Goal: Task Accomplishment & Management: Complete application form

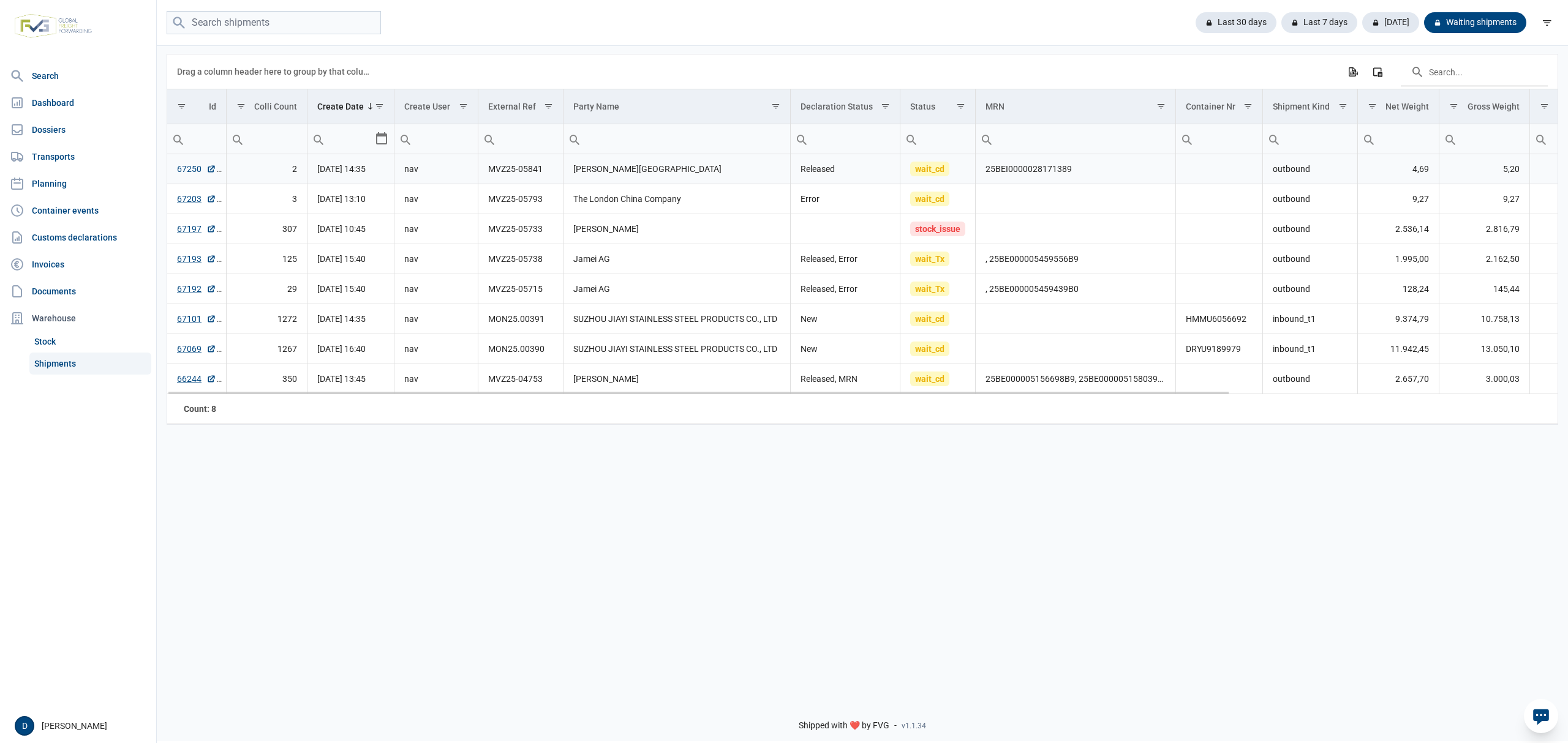
click at [191, 173] on link "67250" at bounding box center [196, 169] width 40 height 12
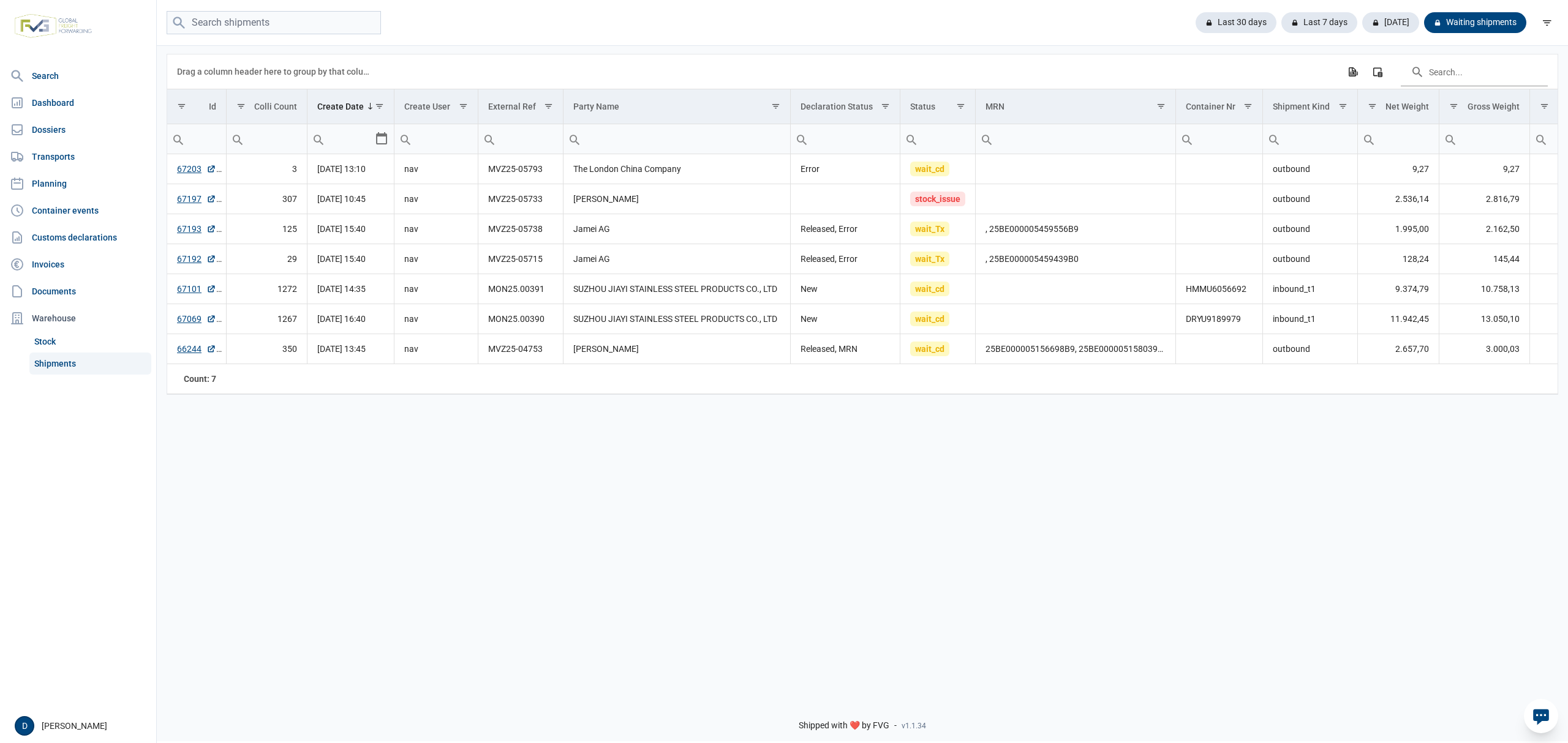
click at [67, 363] on link "Shipments" at bounding box center [90, 363] width 122 height 22
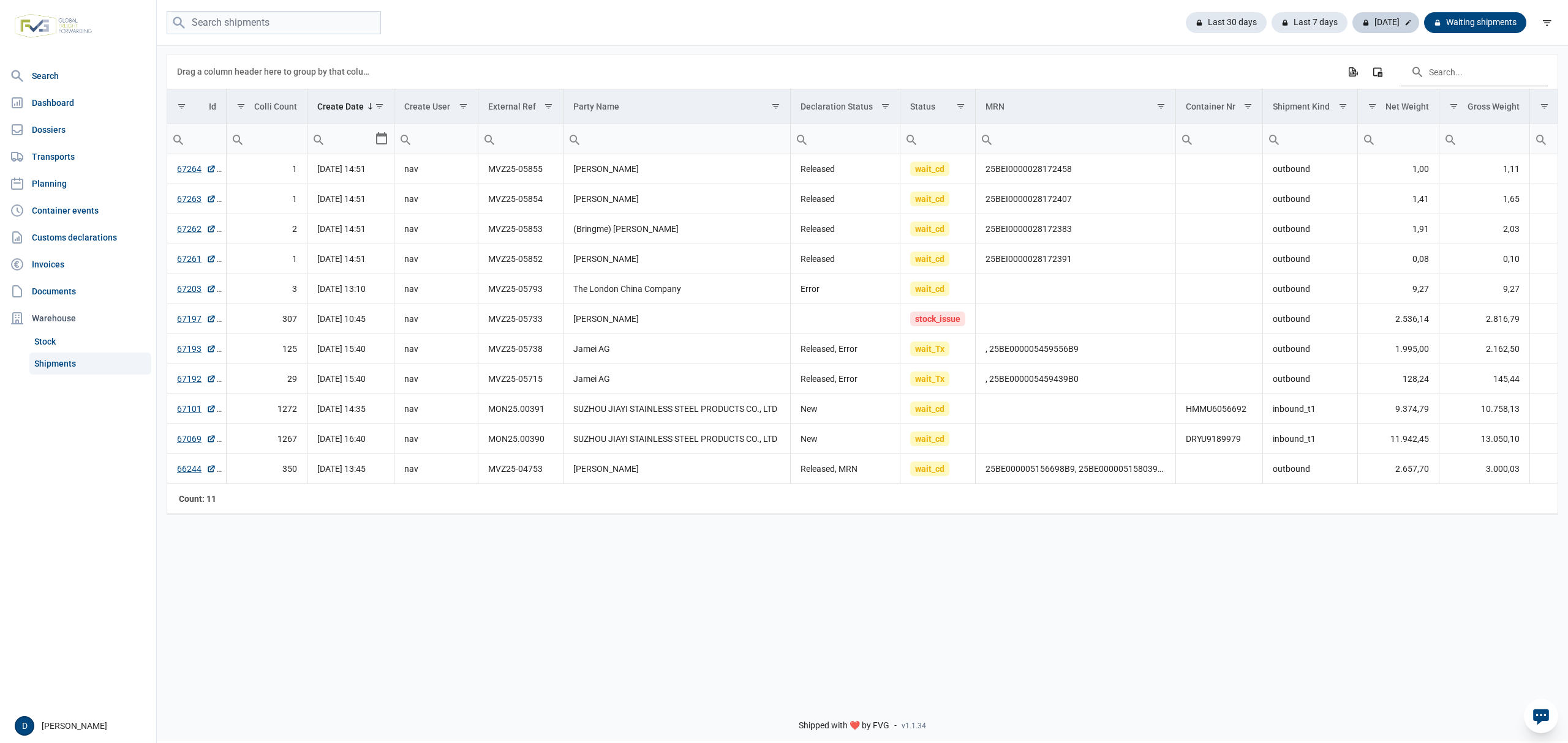
click at [1381, 22] on div "[DATE]" at bounding box center [1385, 23] width 67 height 21
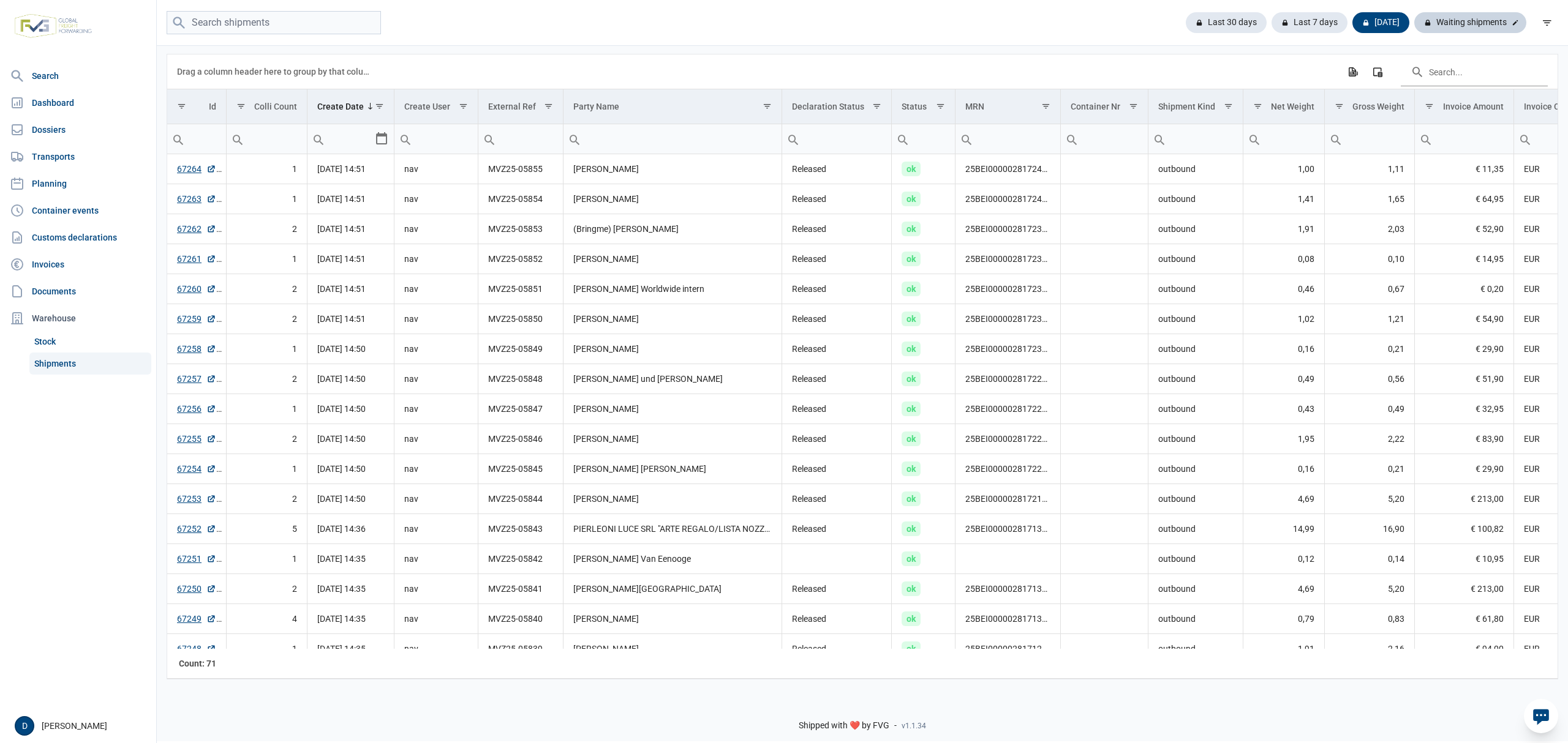
click at [1473, 17] on div "Waiting shipments" at bounding box center [1469, 23] width 112 height 21
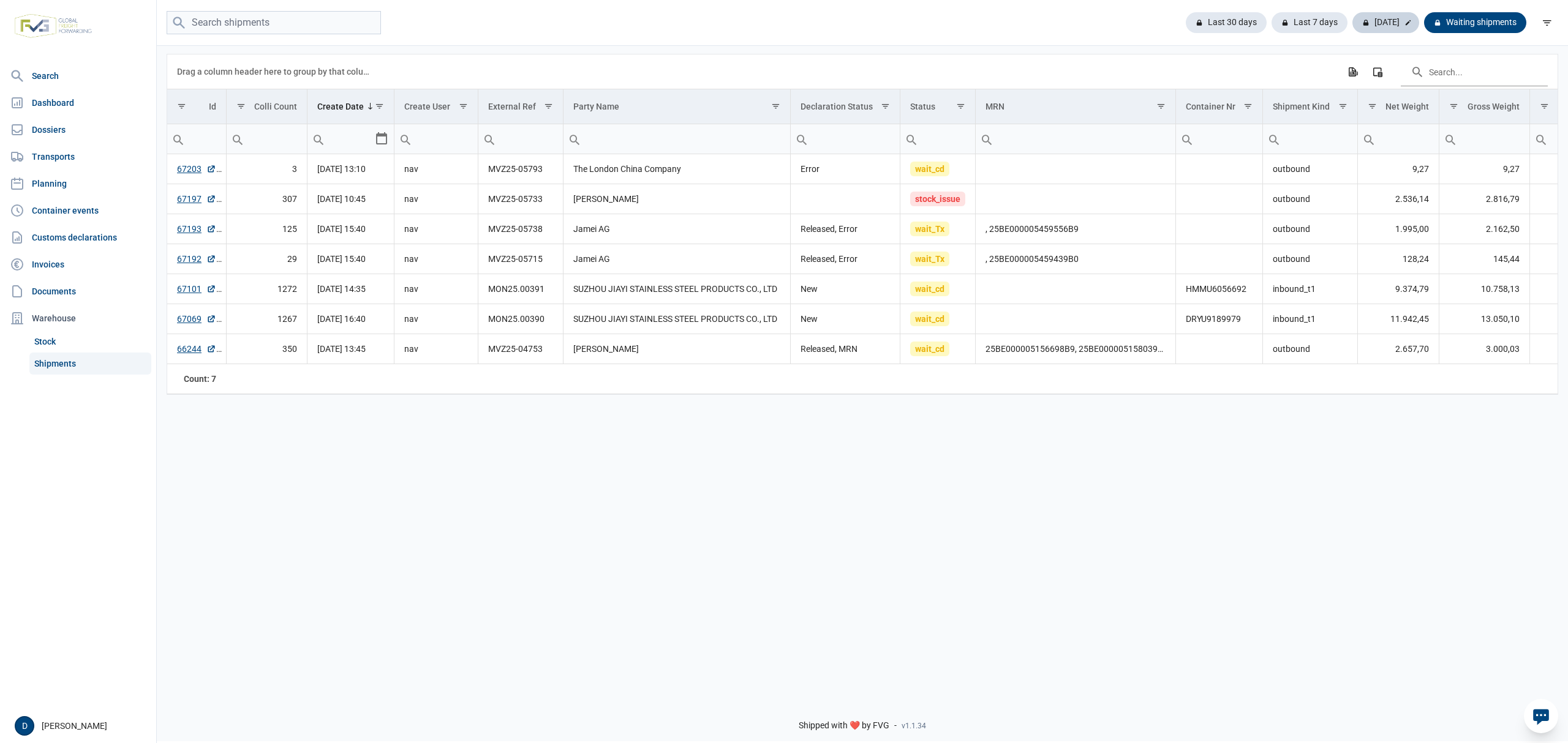
click at [1392, 19] on div "Today" at bounding box center [1385, 23] width 67 height 21
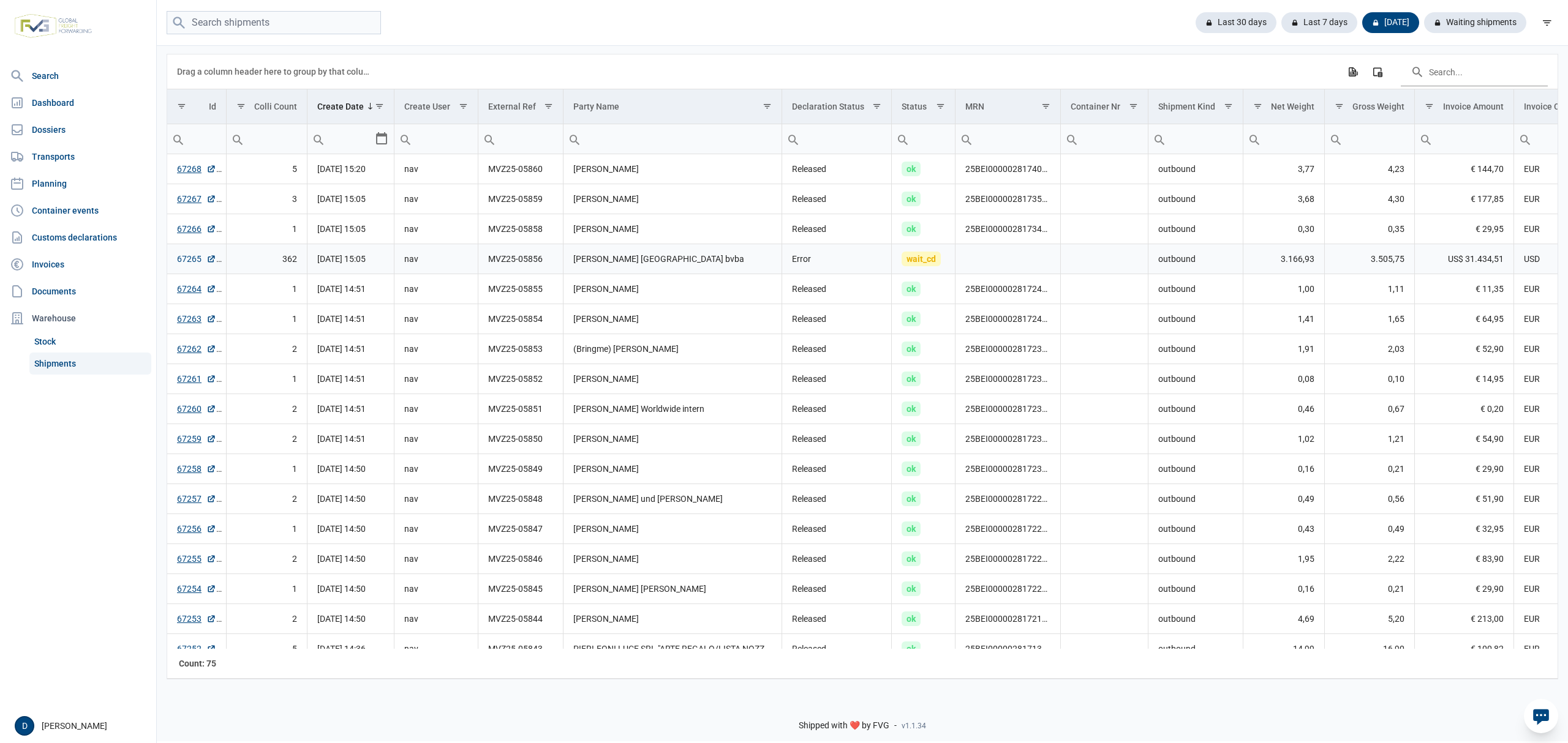
click at [181, 261] on link "67265" at bounding box center [196, 258] width 40 height 12
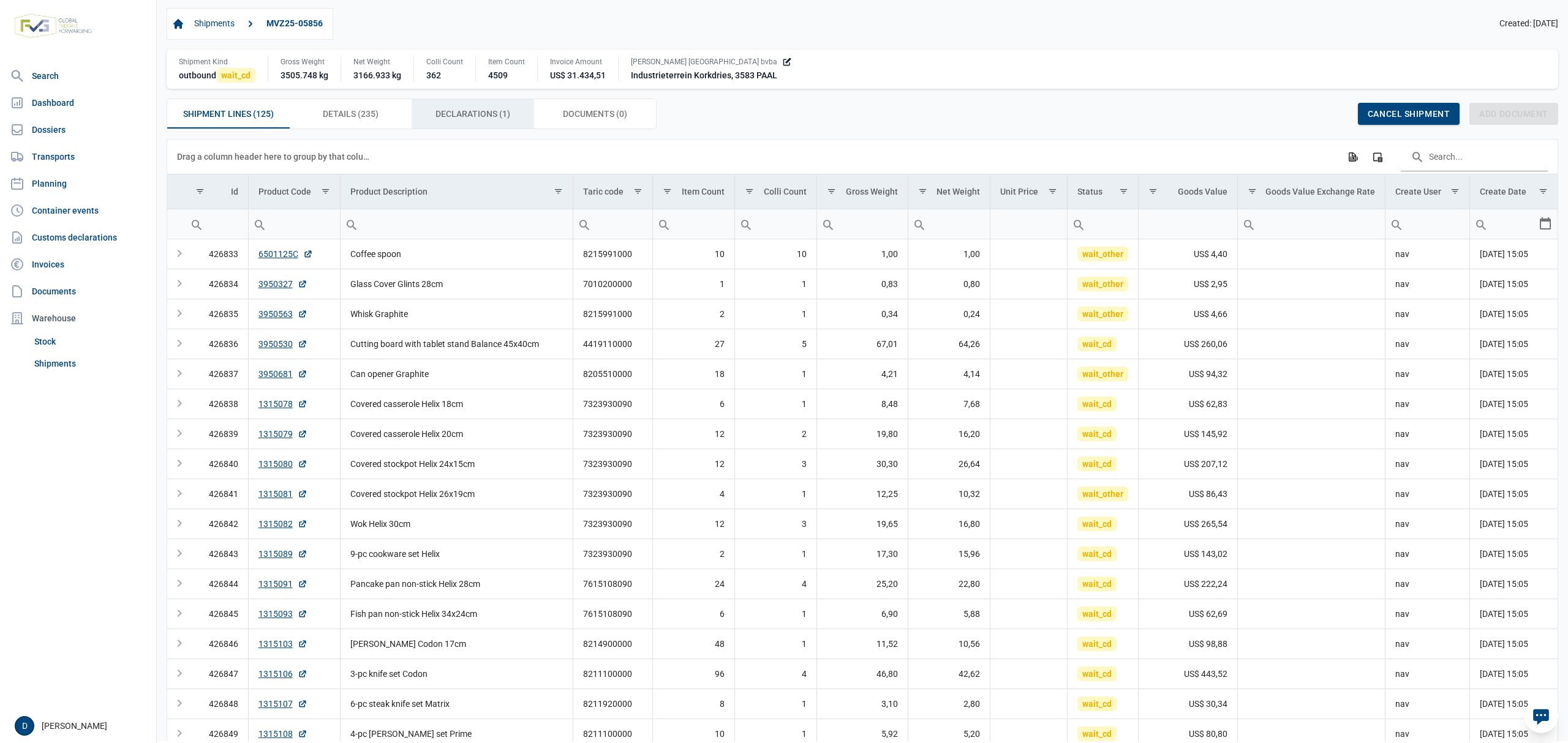
click at [462, 111] on span "Declarations (1) Declarations (1)" at bounding box center [473, 114] width 74 height 15
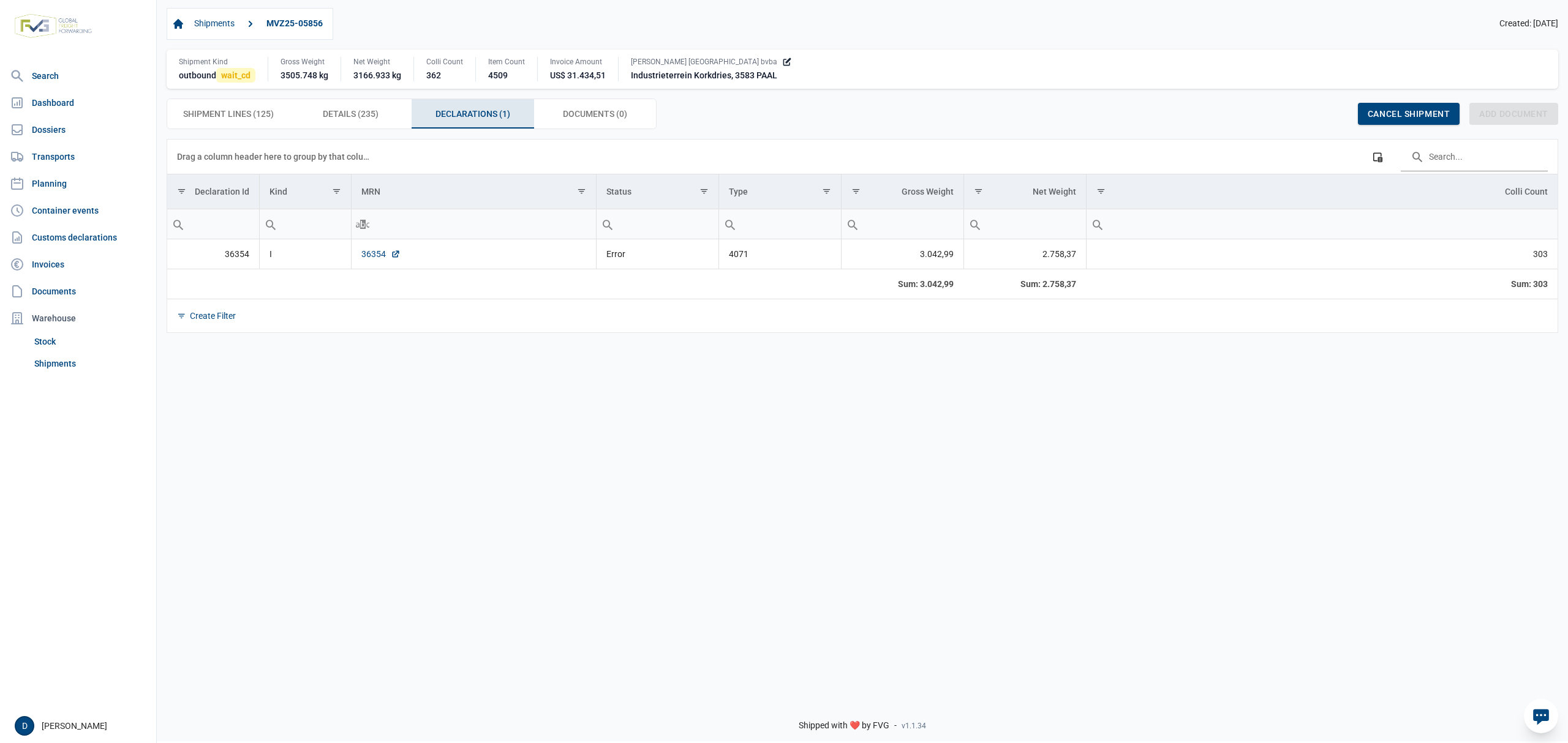
click at [370, 253] on link "36354" at bounding box center [380, 254] width 40 height 12
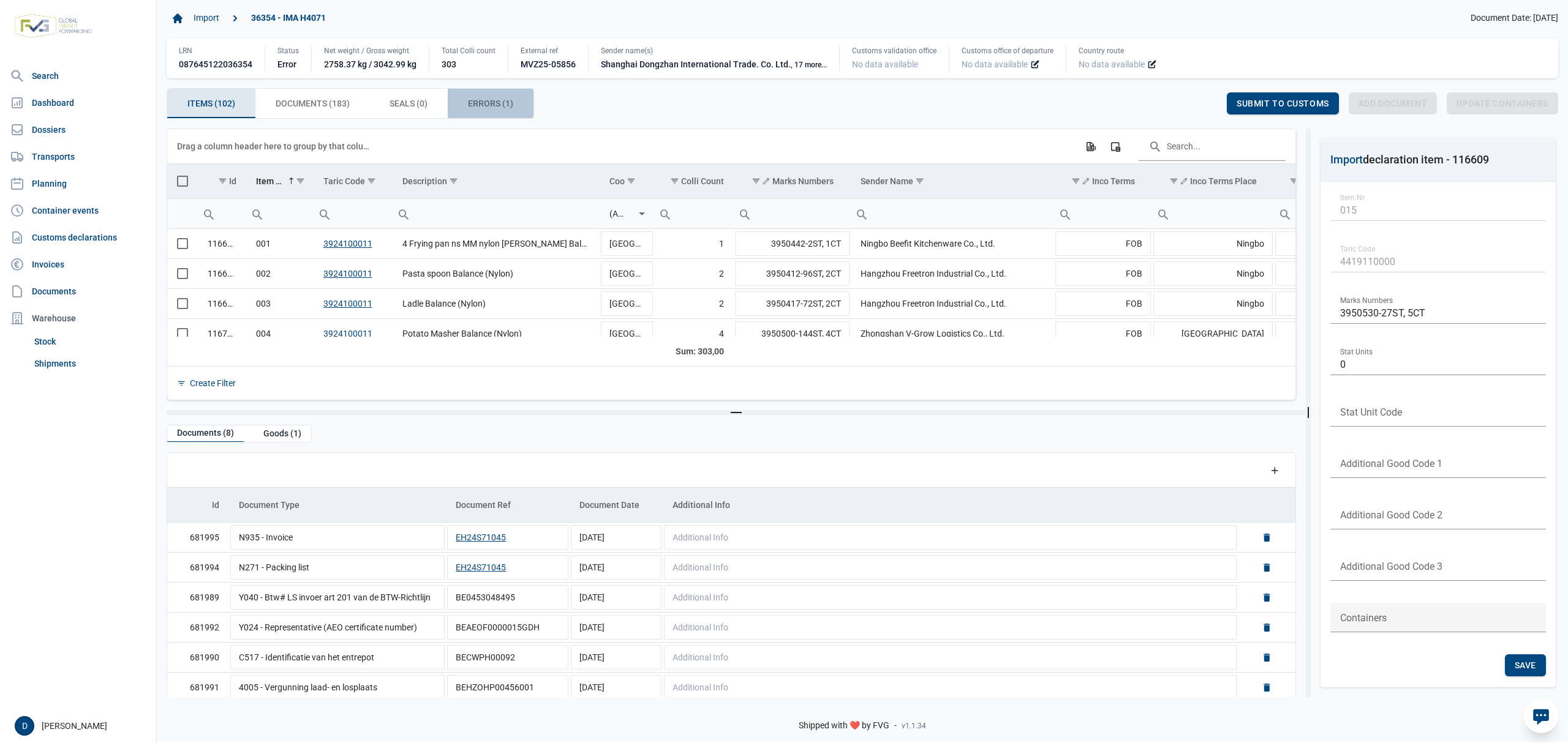
click at [477, 111] on span "Errors (1) Errors (1)" at bounding box center [490, 103] width 45 height 15
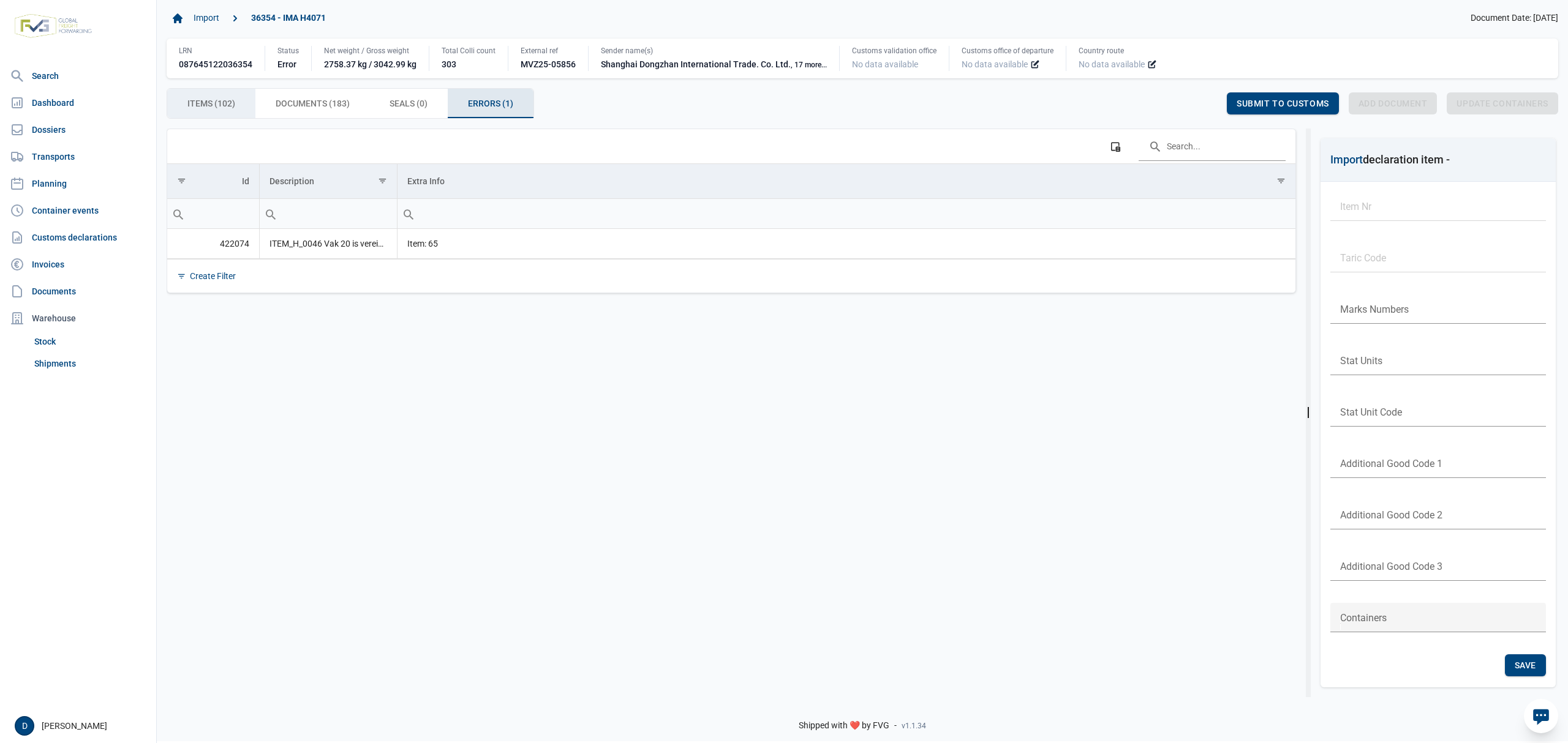
click at [214, 107] on span "Items (102) Items (102)" at bounding box center [211, 103] width 48 height 15
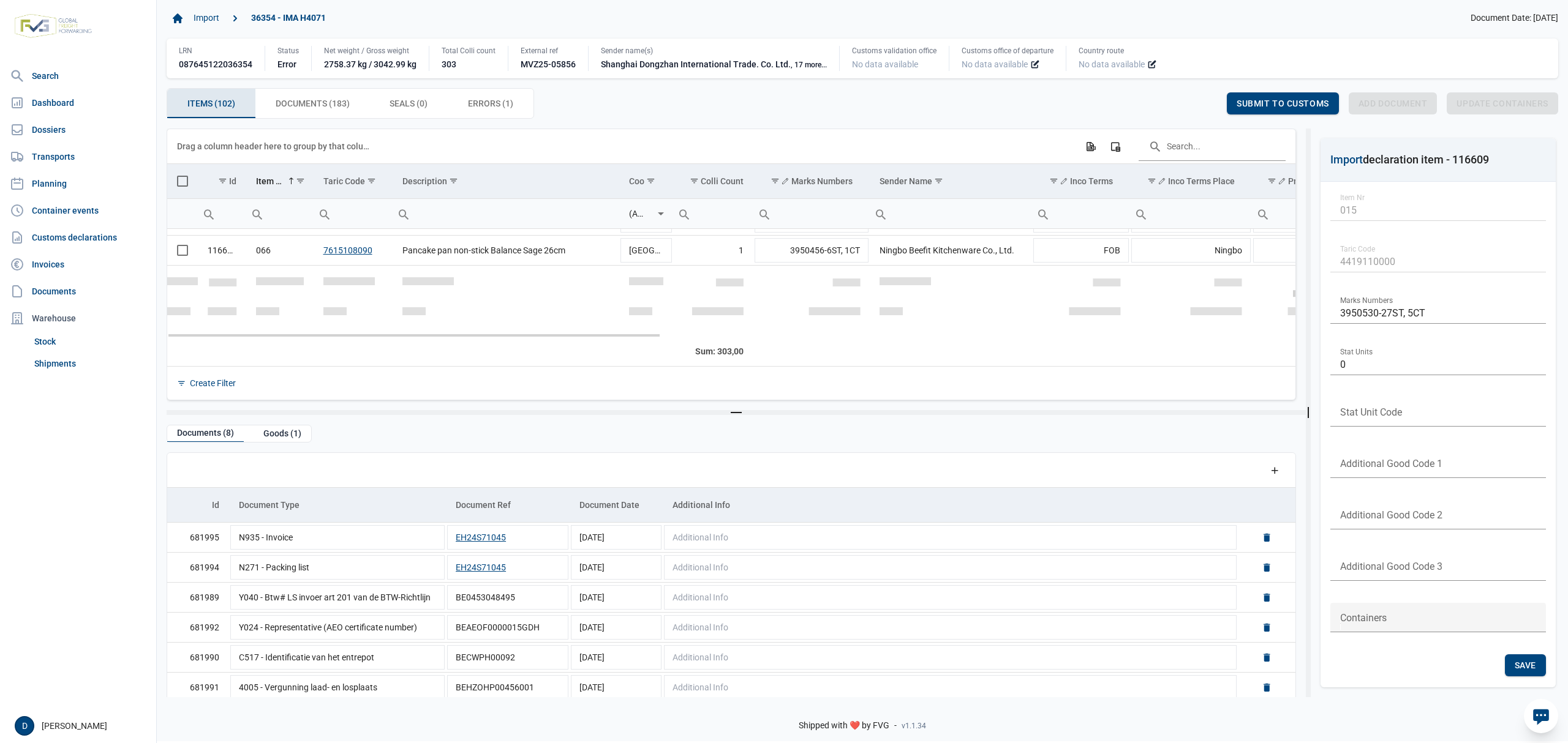
scroll to position [1846, 0]
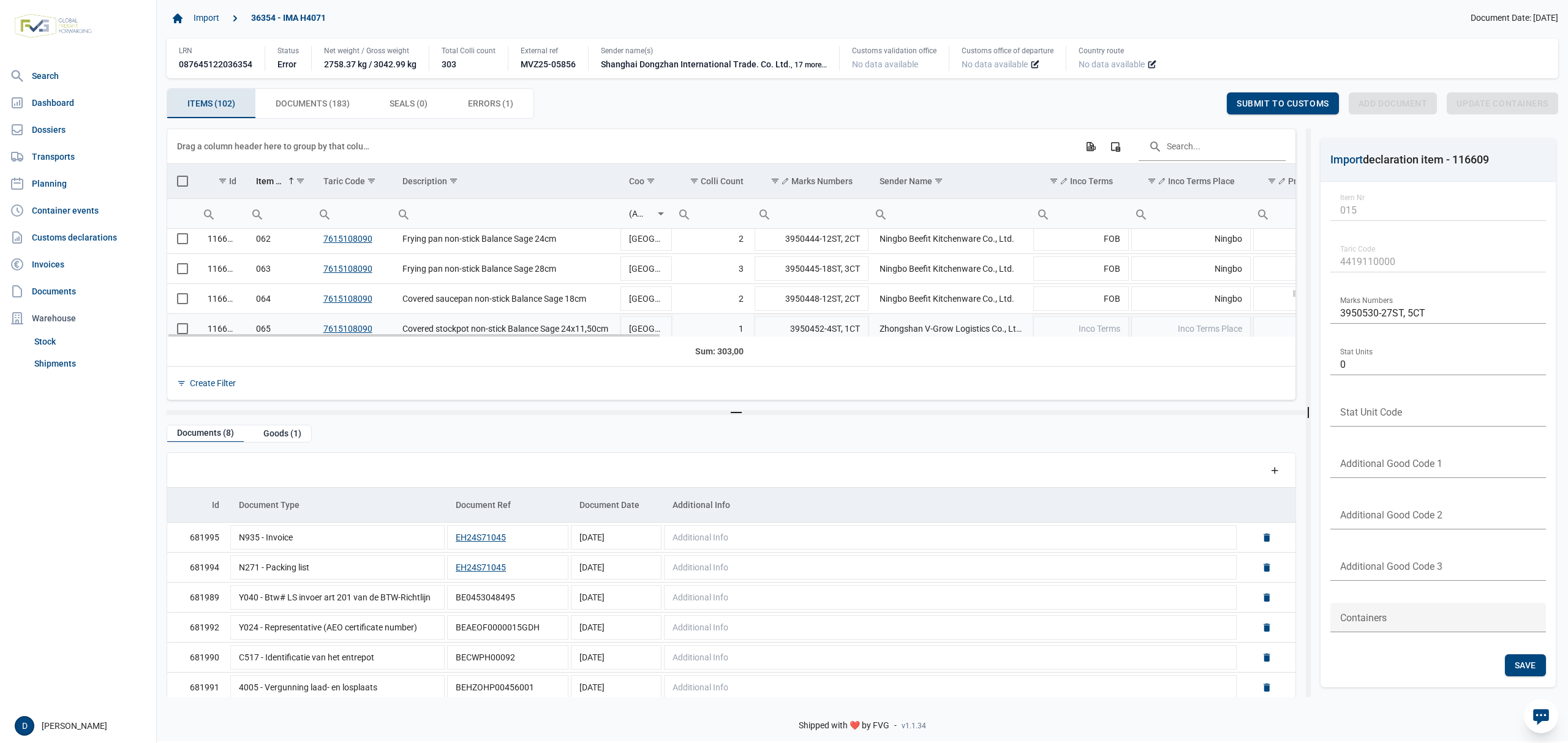
click at [183, 330] on td "Data grid with 102 rows and 23 columns" at bounding box center [183, 329] width 31 height 30
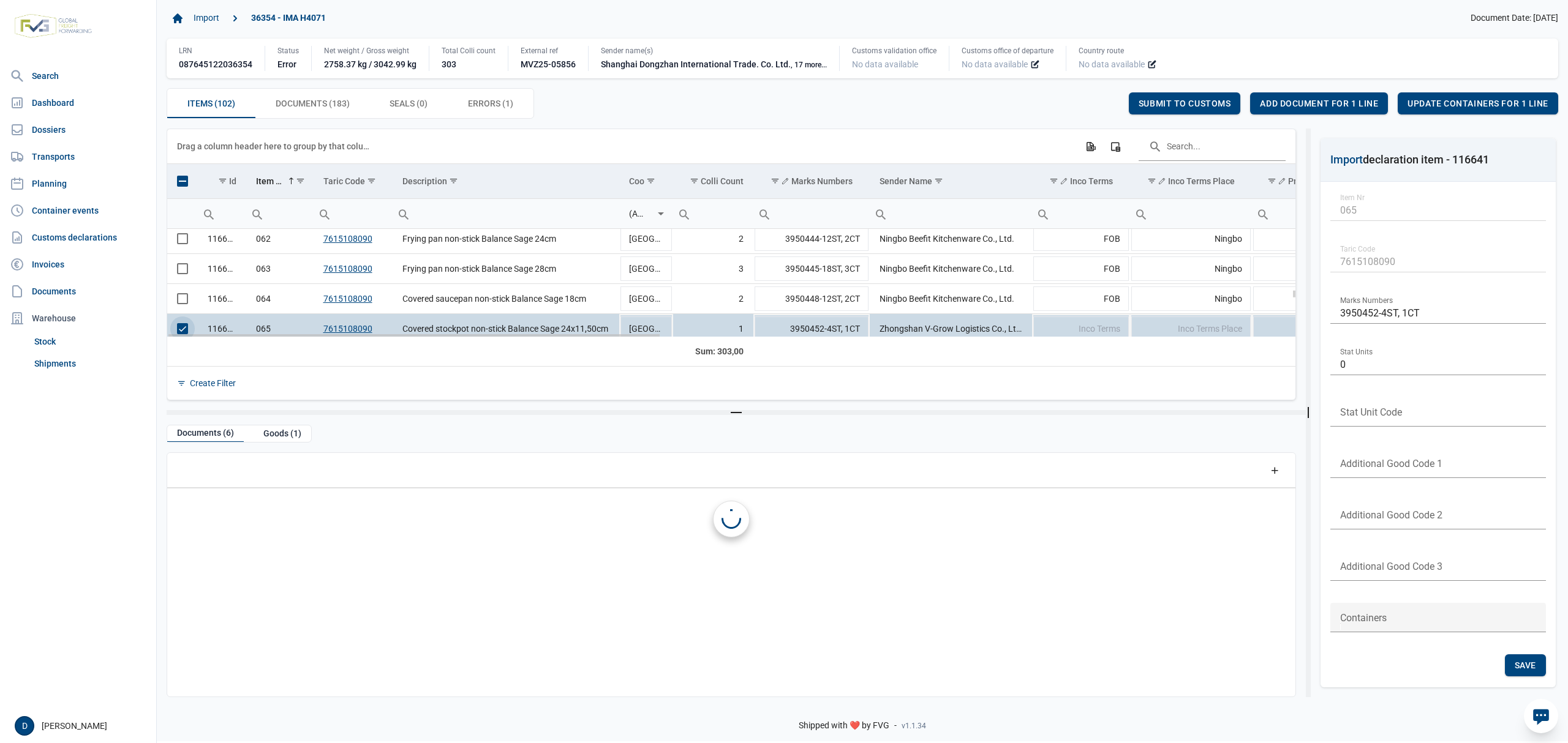
scroll to position [1857, 0]
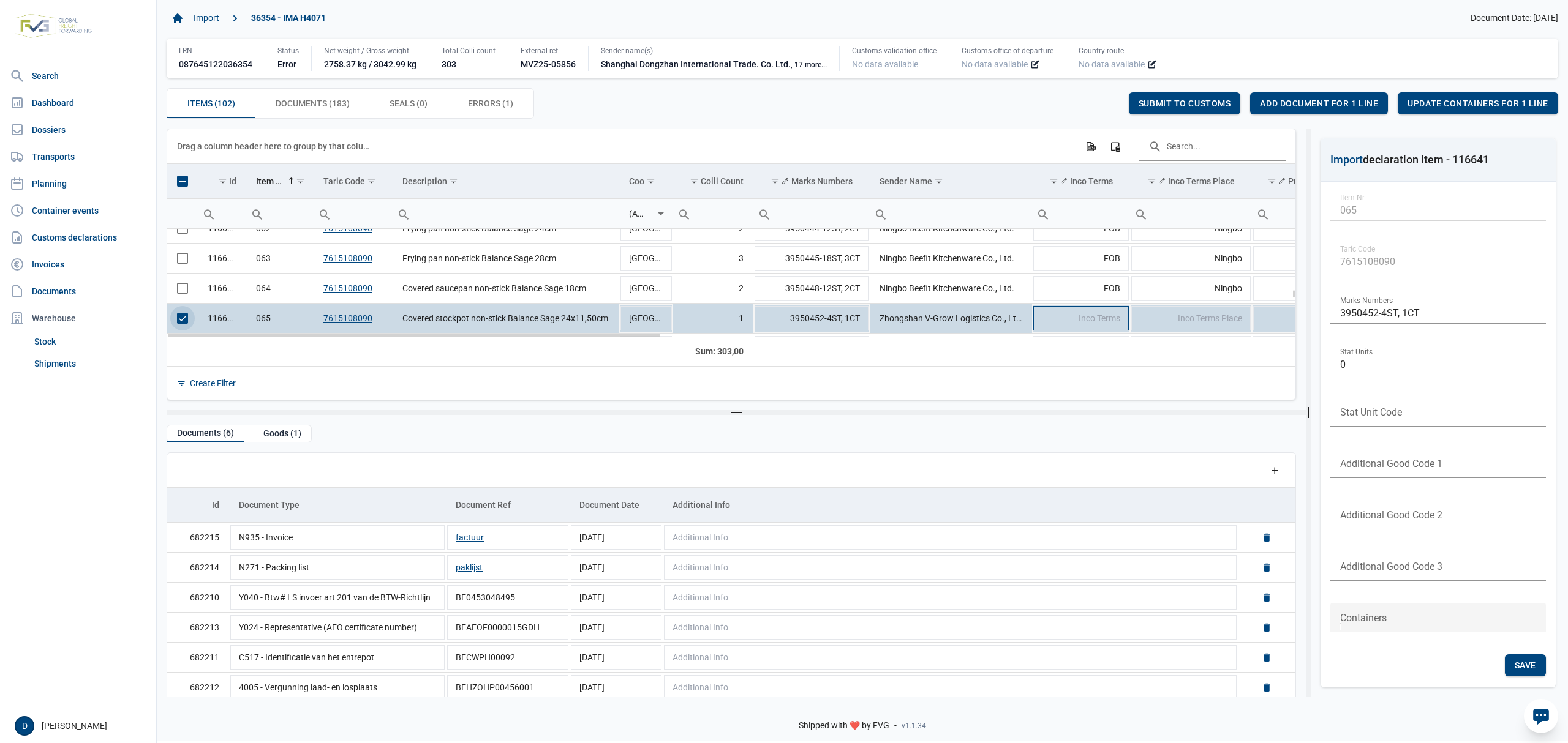
click at [1106, 319] on span "Inco Terms" at bounding box center [1099, 318] width 42 height 10
type input "FOB"
type input "Yantian"
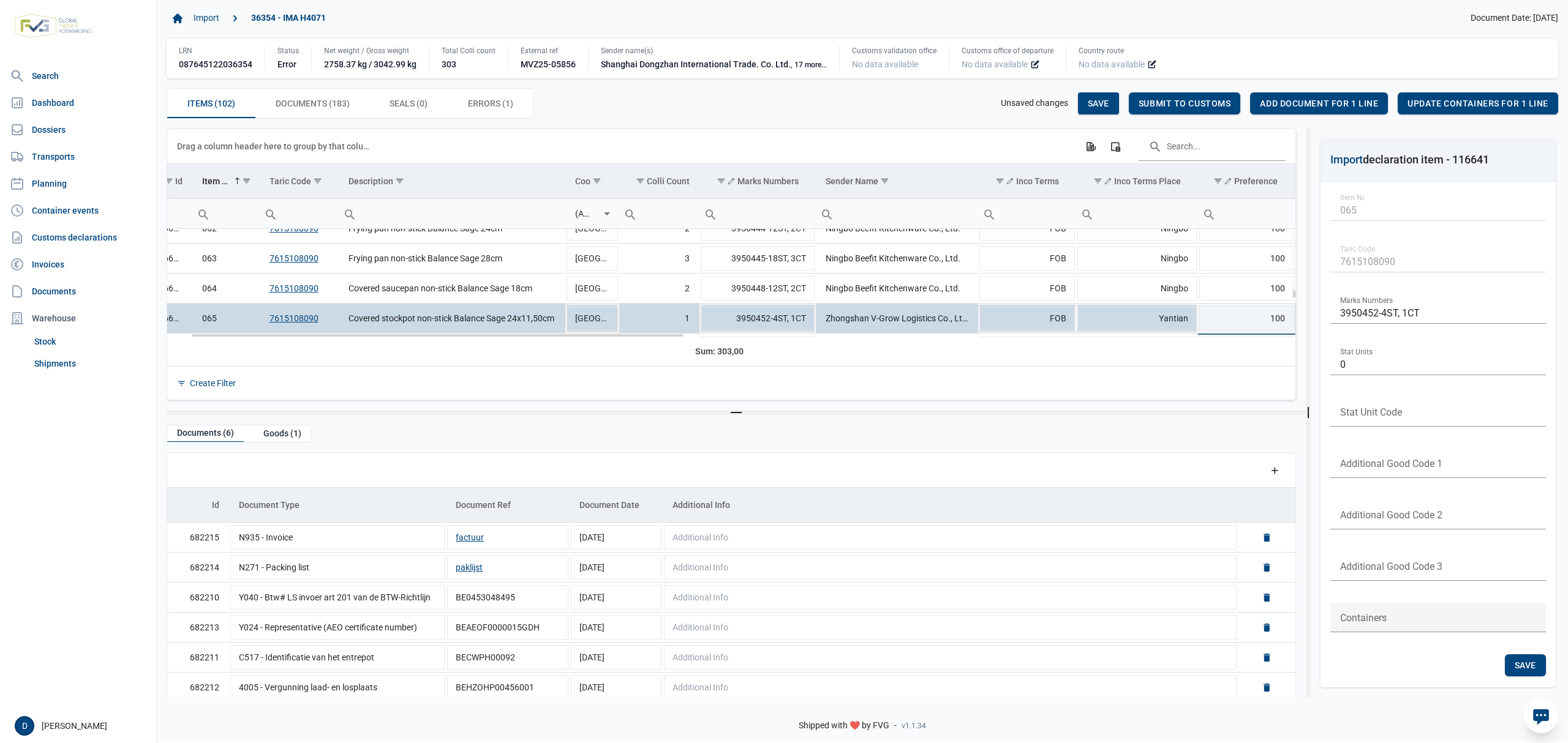
scroll to position [0, 54]
click at [1091, 104] on span "Save" at bounding box center [1098, 103] width 22 height 10
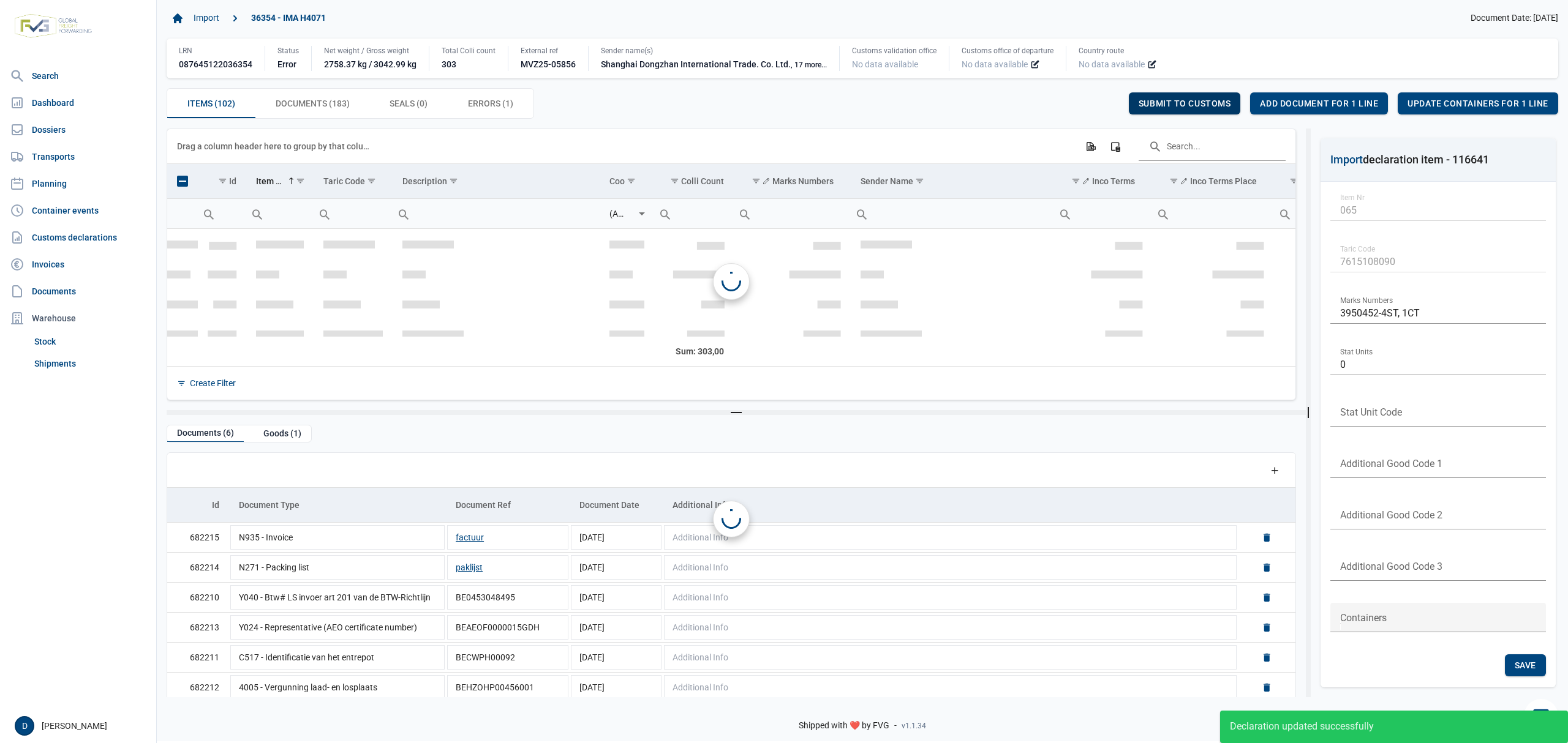
scroll to position [1931, 0]
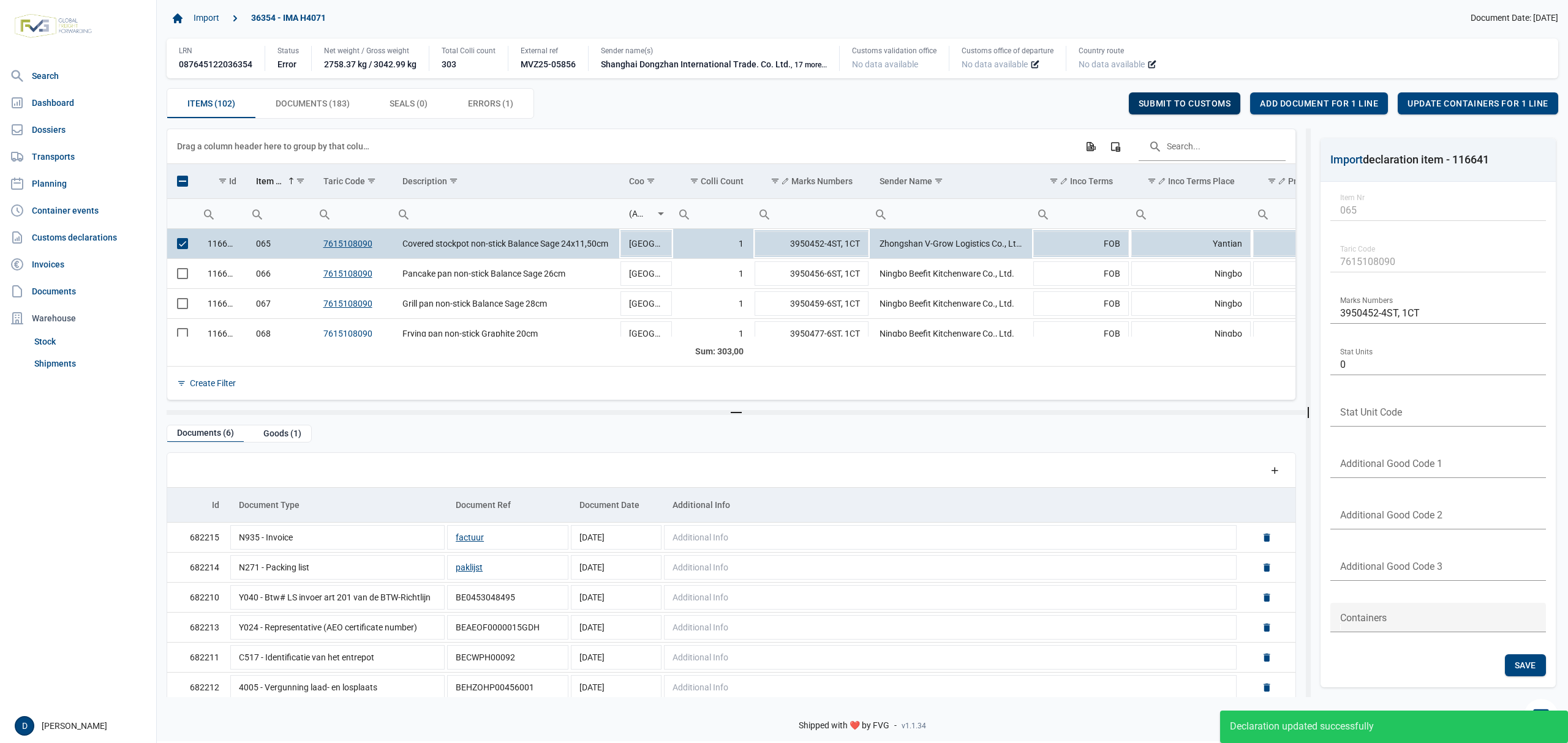
click at [1209, 104] on span "Submit to customs" at bounding box center [1184, 103] width 92 height 10
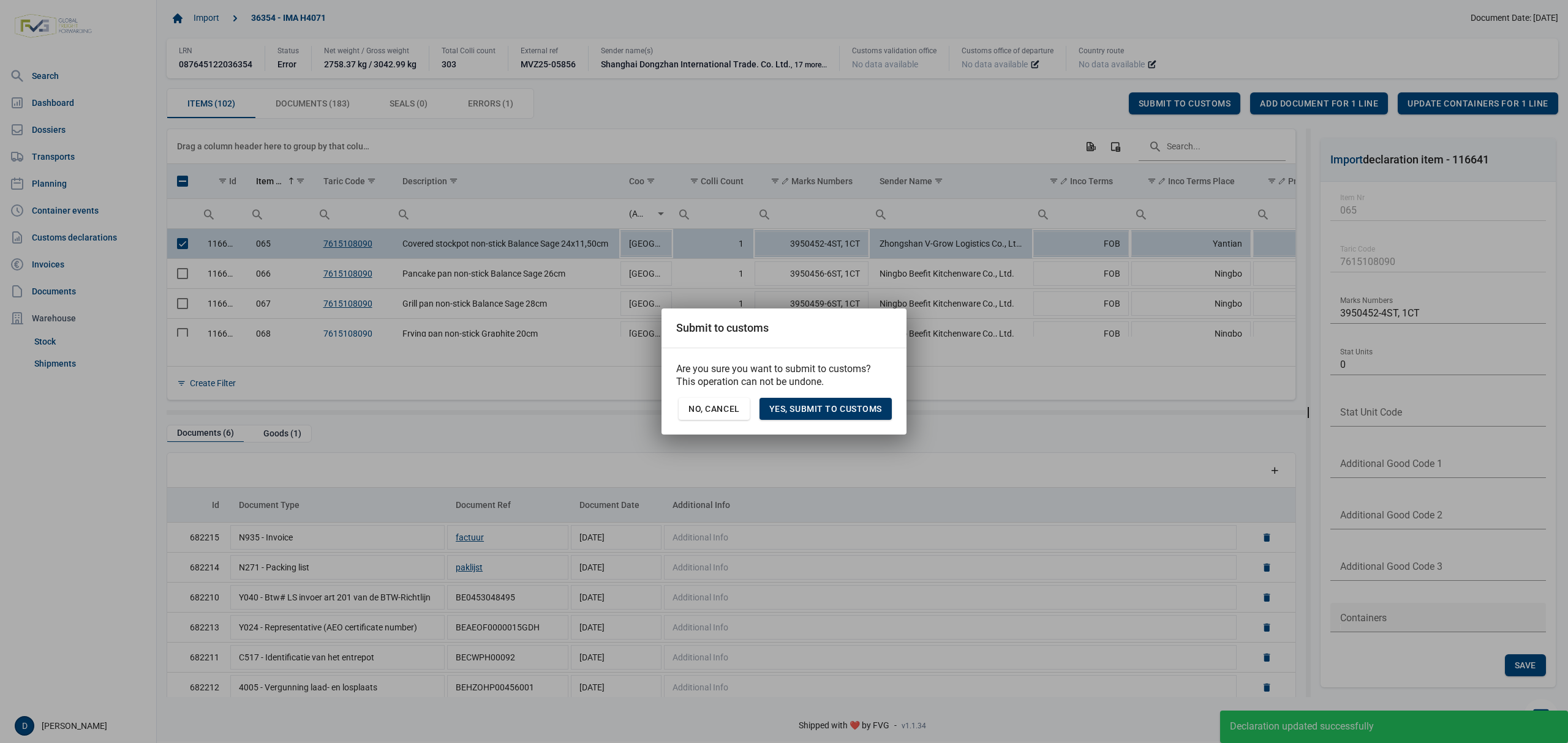
click at [816, 398] on div "Yes, Submit to customs" at bounding box center [826, 409] width 132 height 22
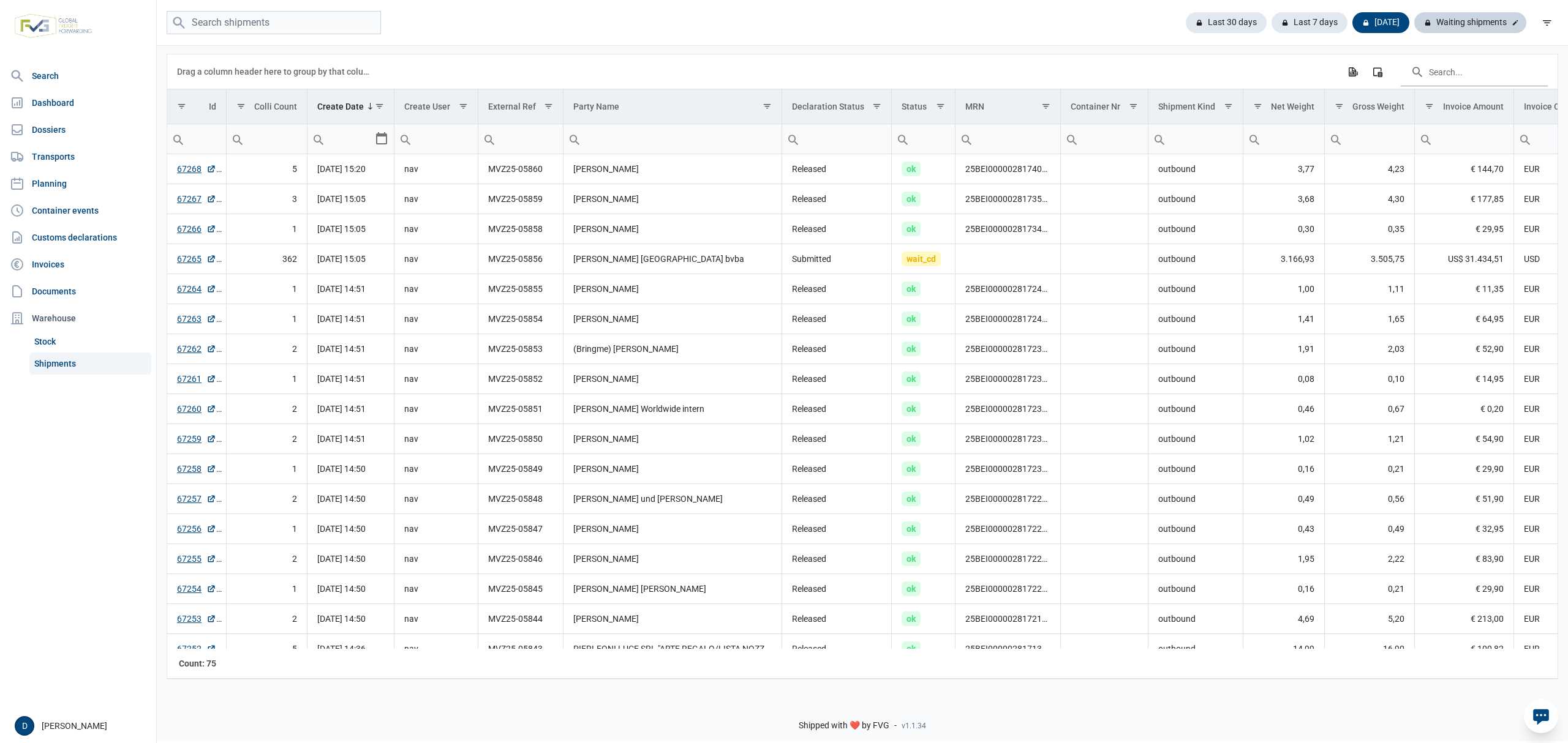
click at [1479, 25] on div "Waiting shipments" at bounding box center [1469, 23] width 112 height 21
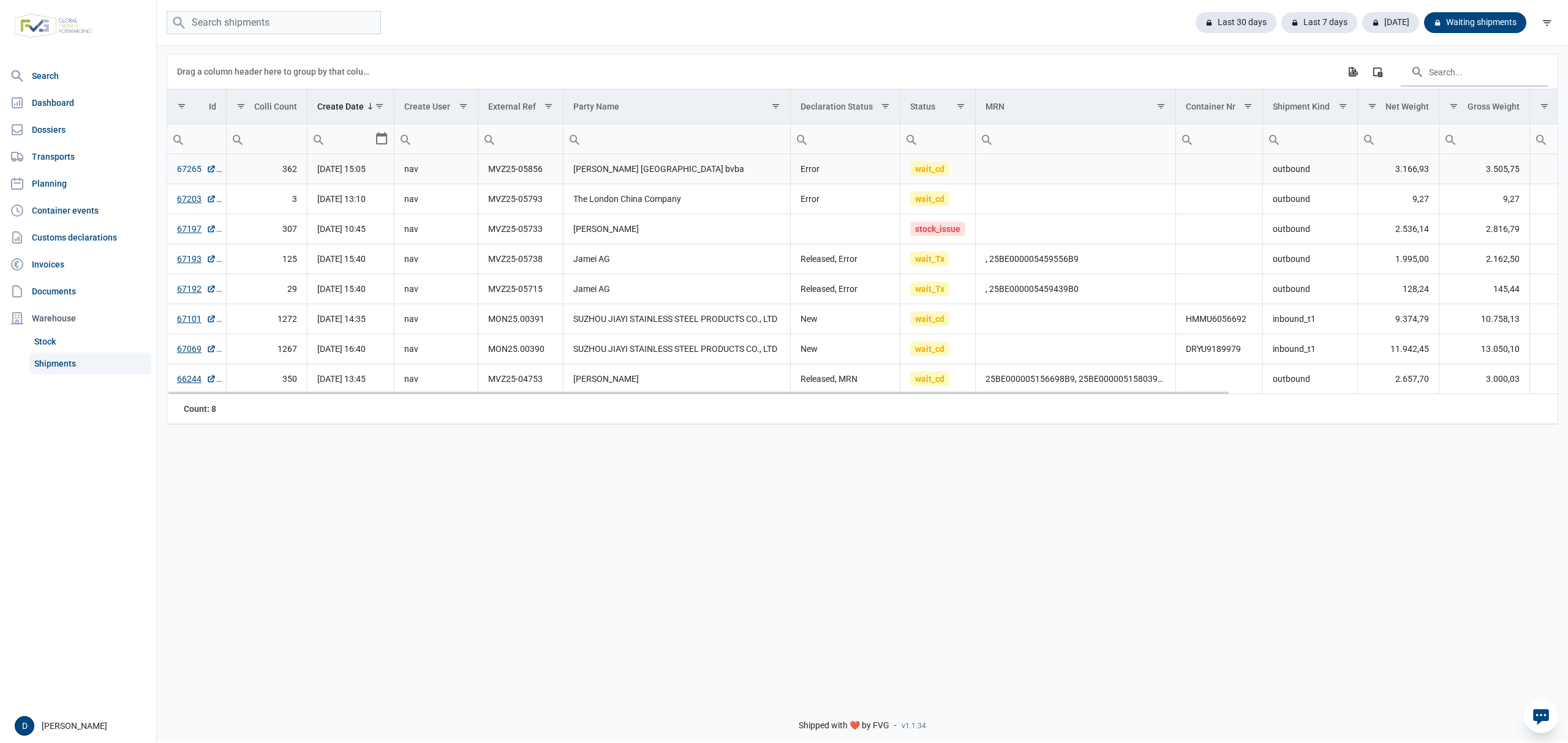
click at [184, 168] on link "67265" at bounding box center [196, 169] width 40 height 12
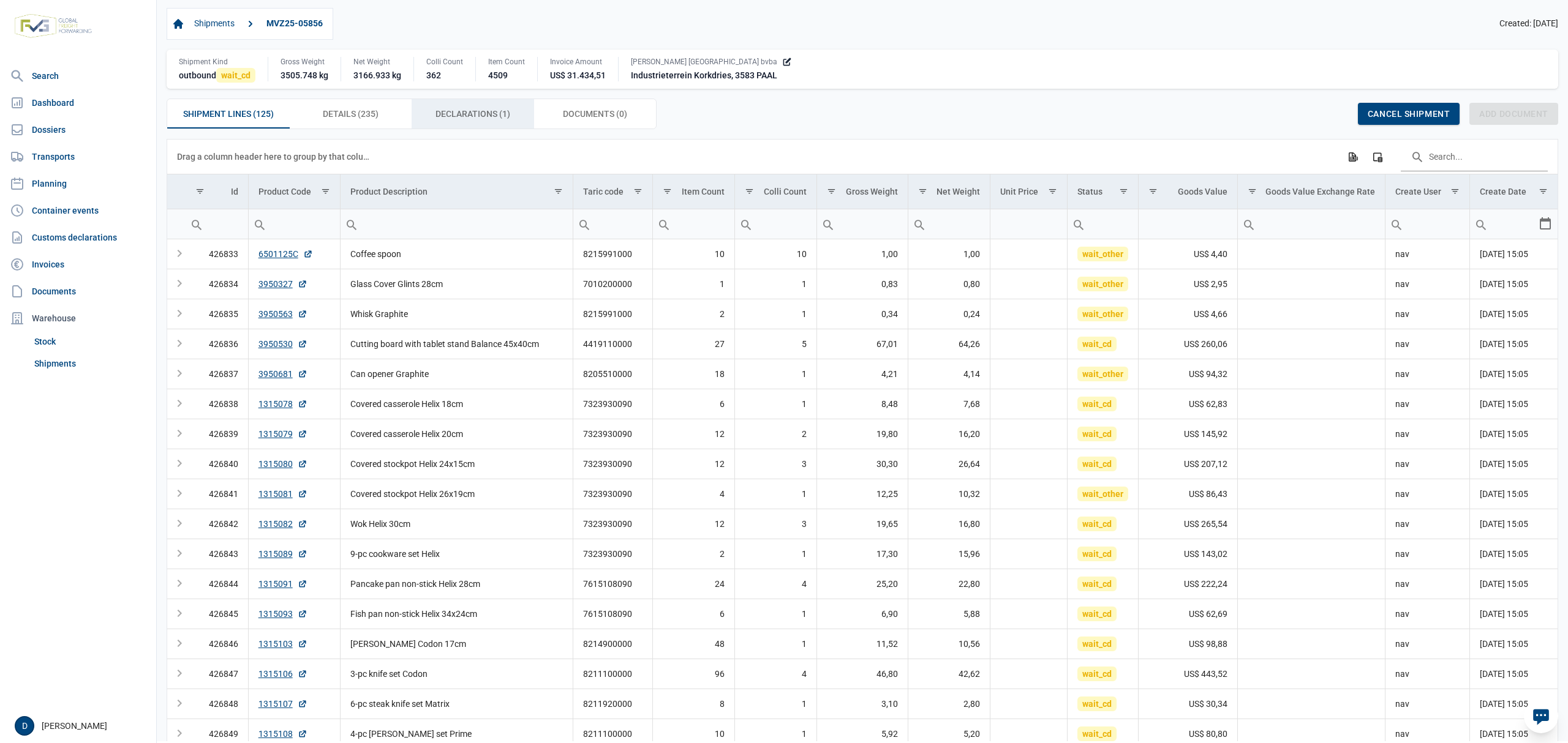
click at [481, 115] on span "Declarations (1) Declarations (1)" at bounding box center [473, 114] width 74 height 15
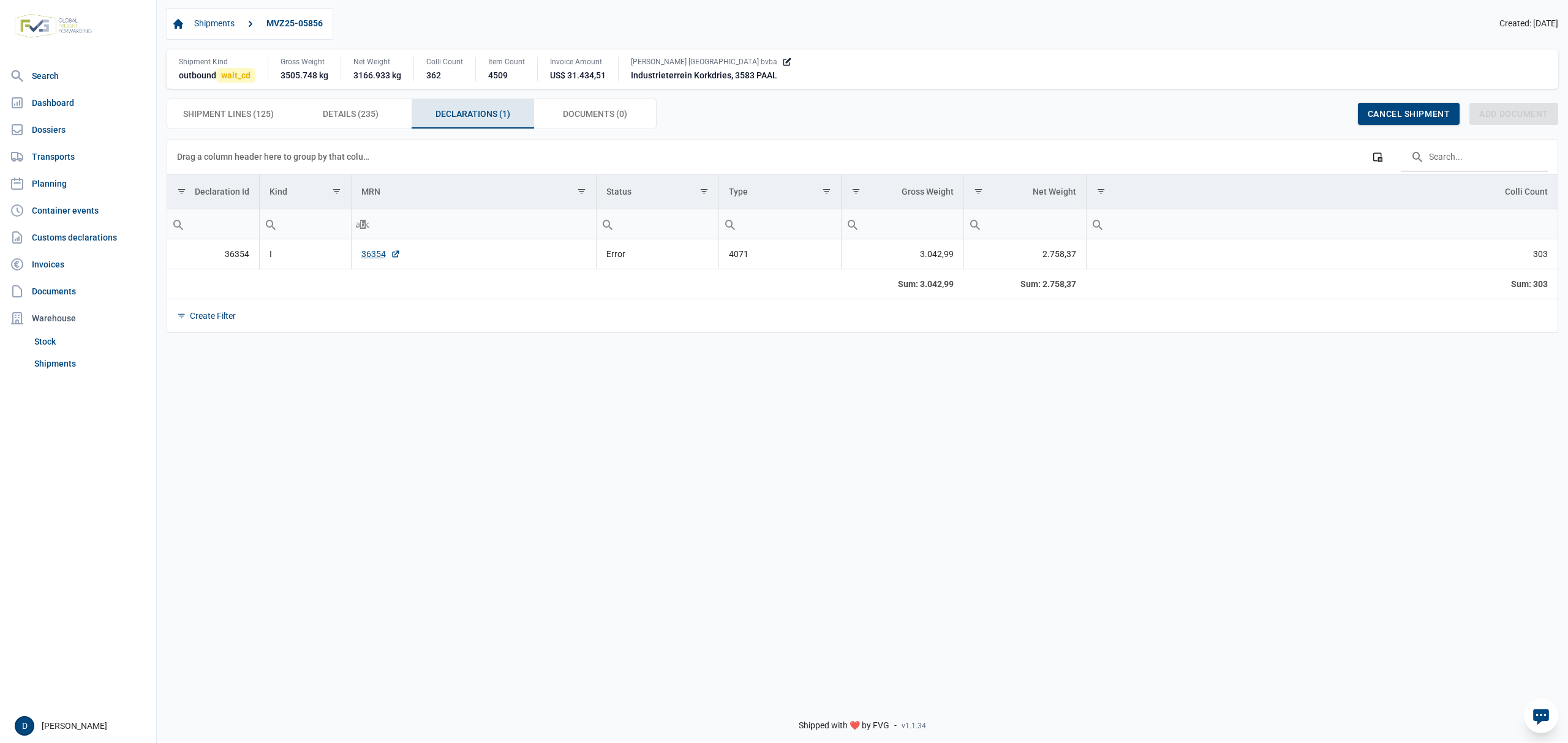
click at [364, 263] on td "36354" at bounding box center [473, 254] width 245 height 30
click at [380, 256] on link "36354" at bounding box center [380, 254] width 40 height 12
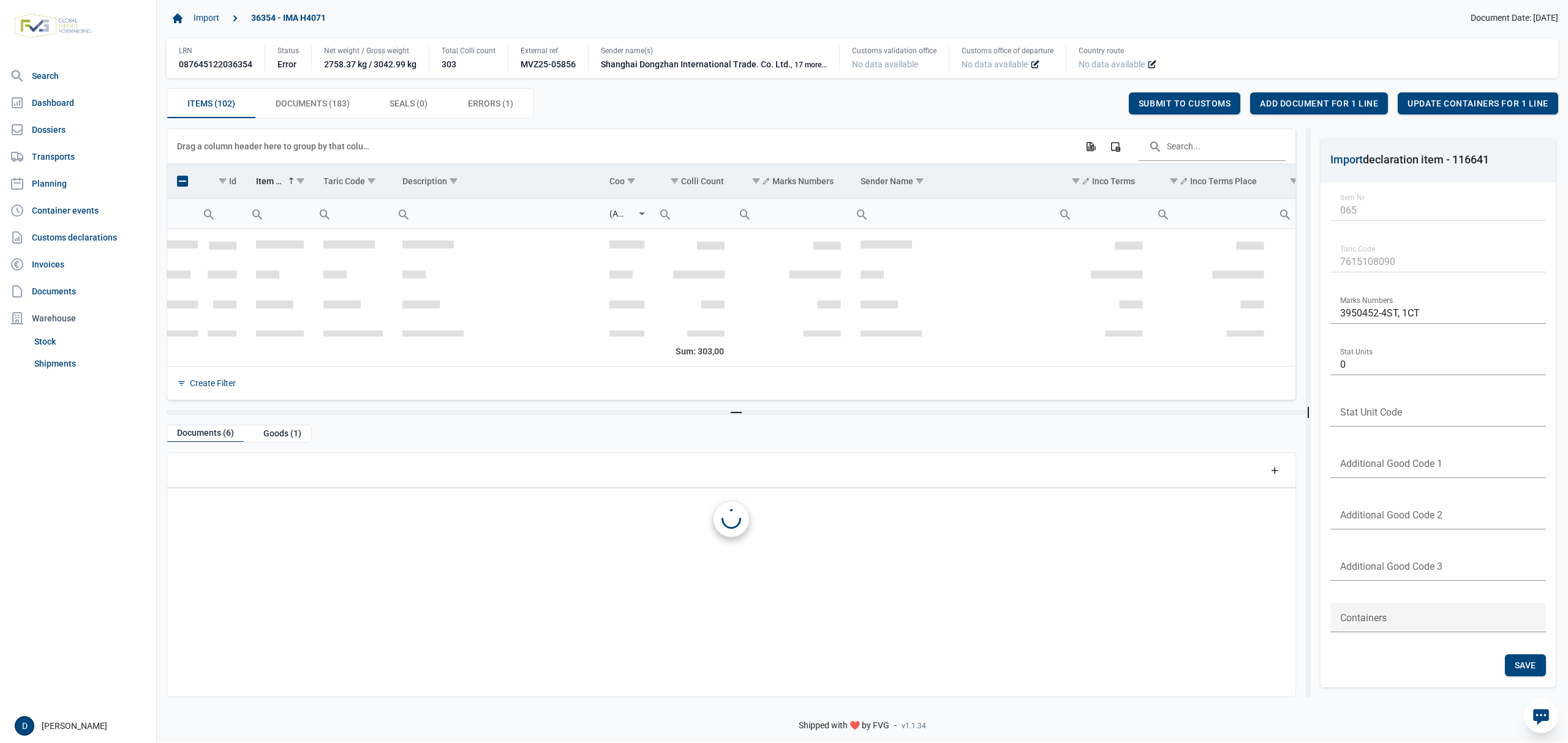
scroll to position [1931, 0]
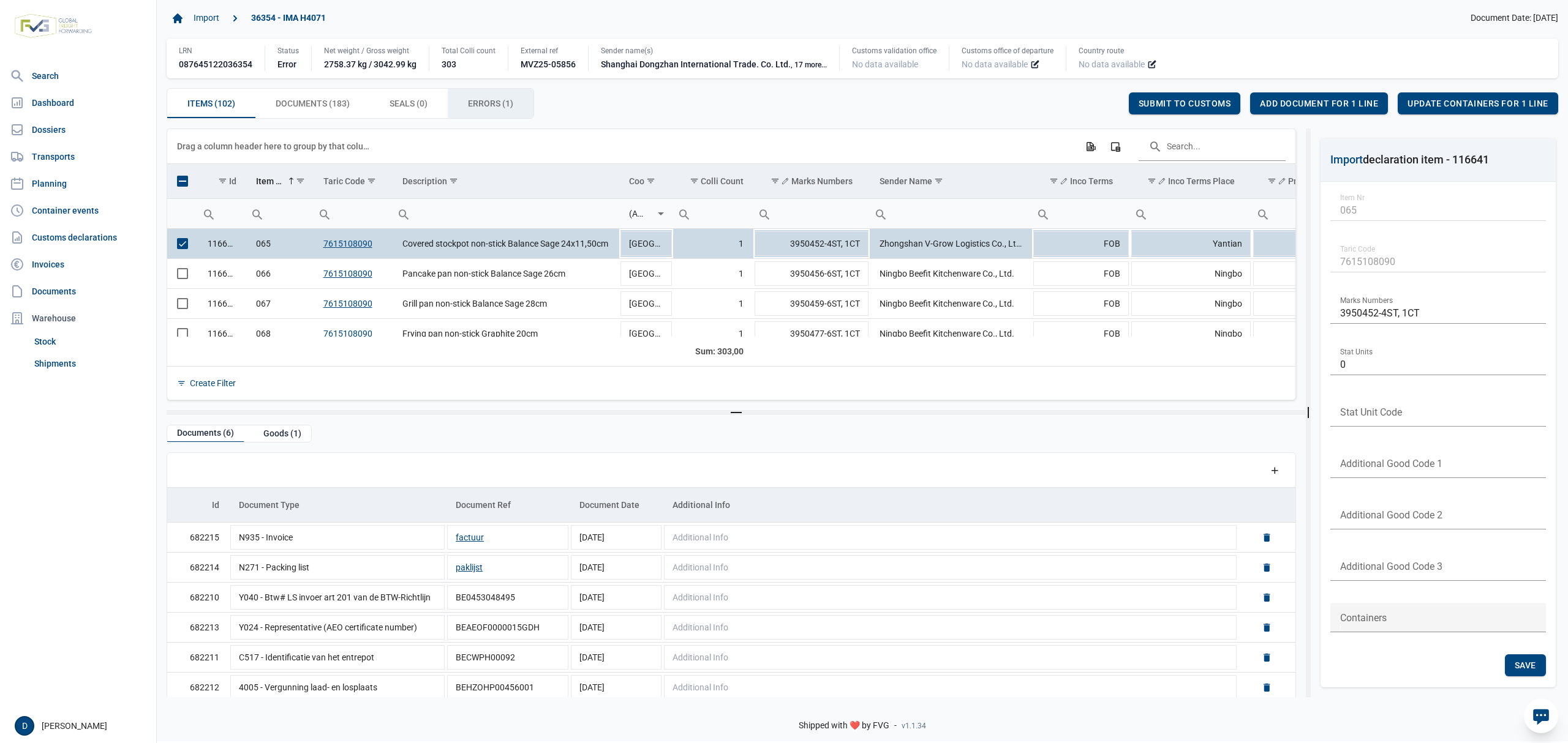
click at [487, 99] on span "Errors (1) Errors (1)" at bounding box center [490, 103] width 45 height 15
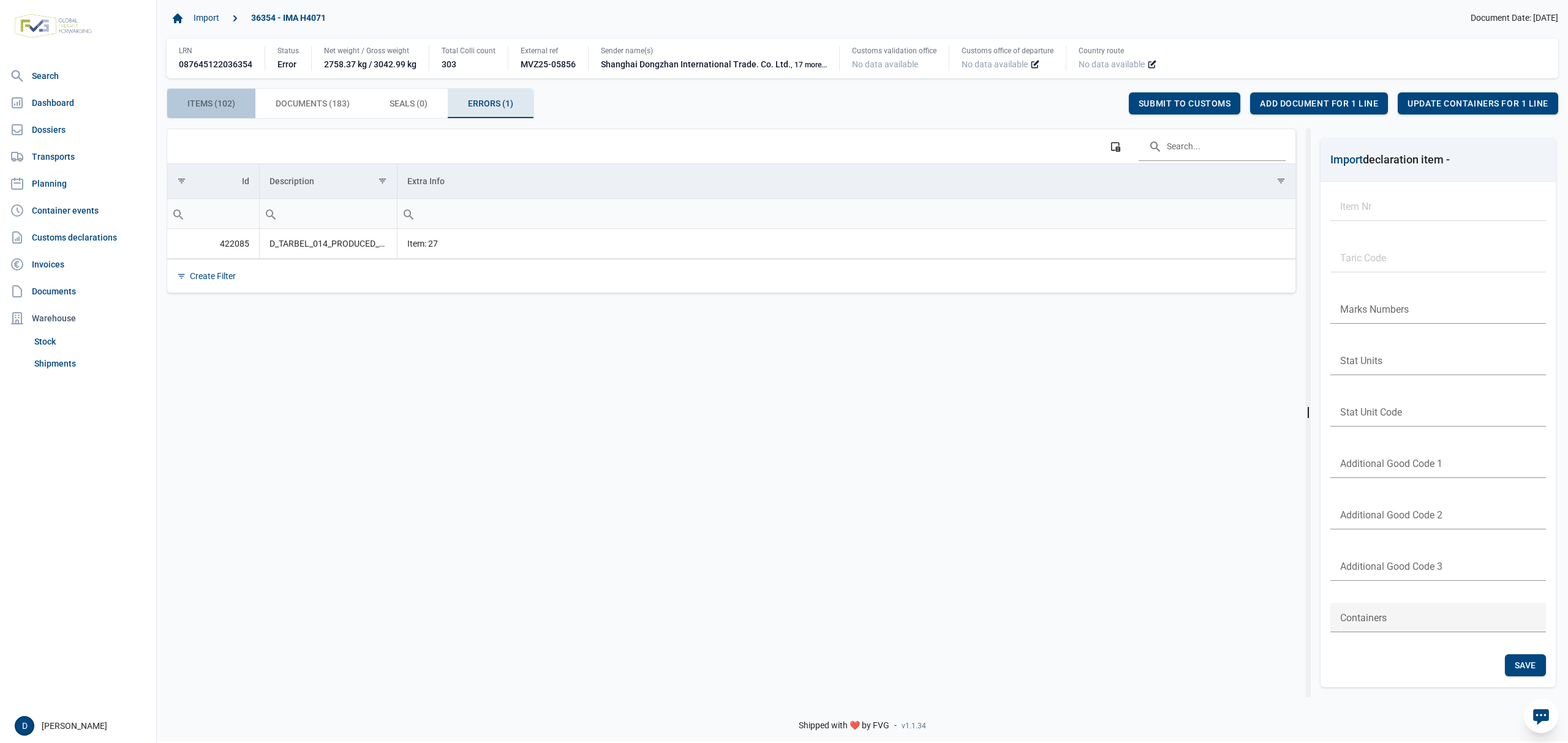
click at [229, 107] on span "Items (102) Items (102)" at bounding box center [211, 103] width 48 height 15
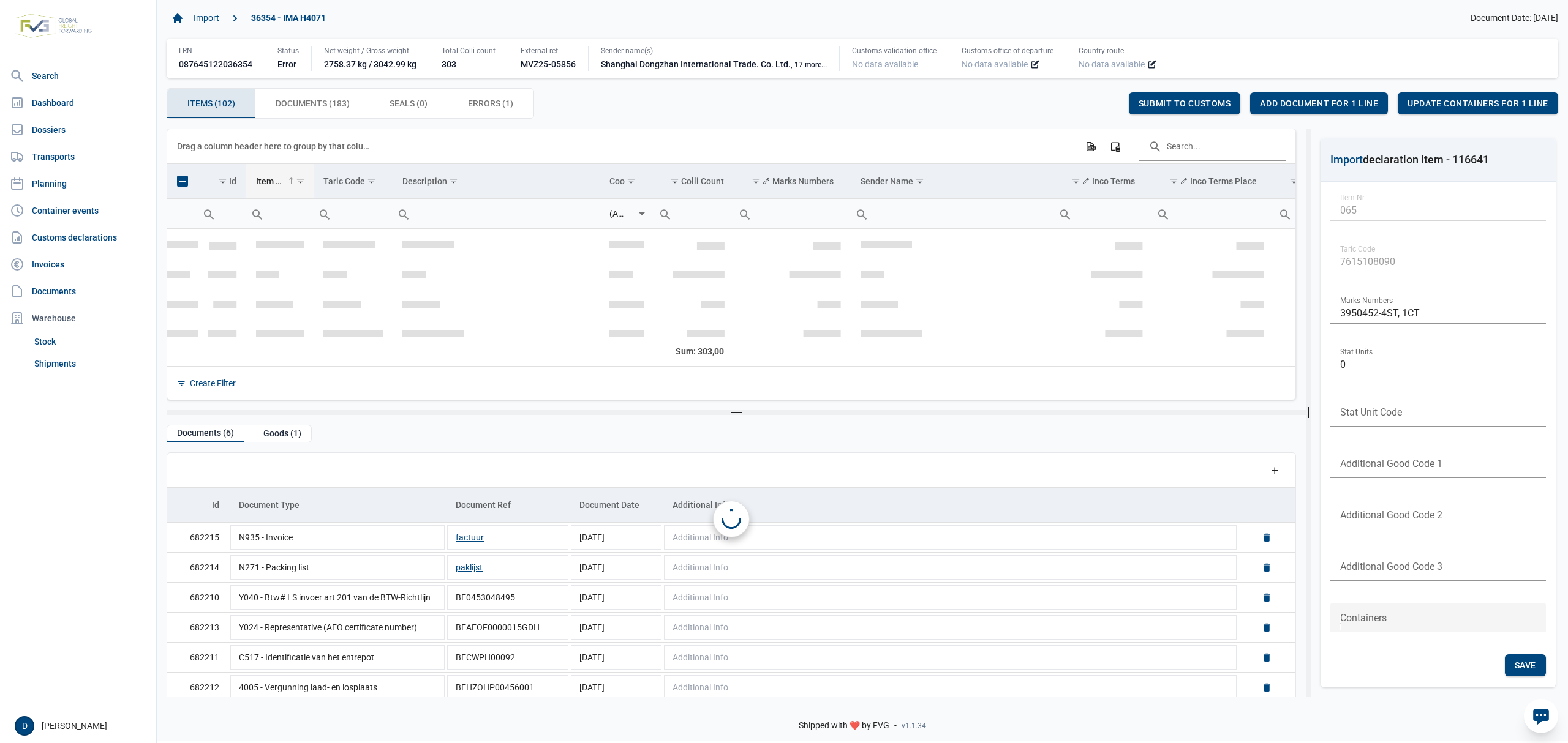
scroll to position [1931, 0]
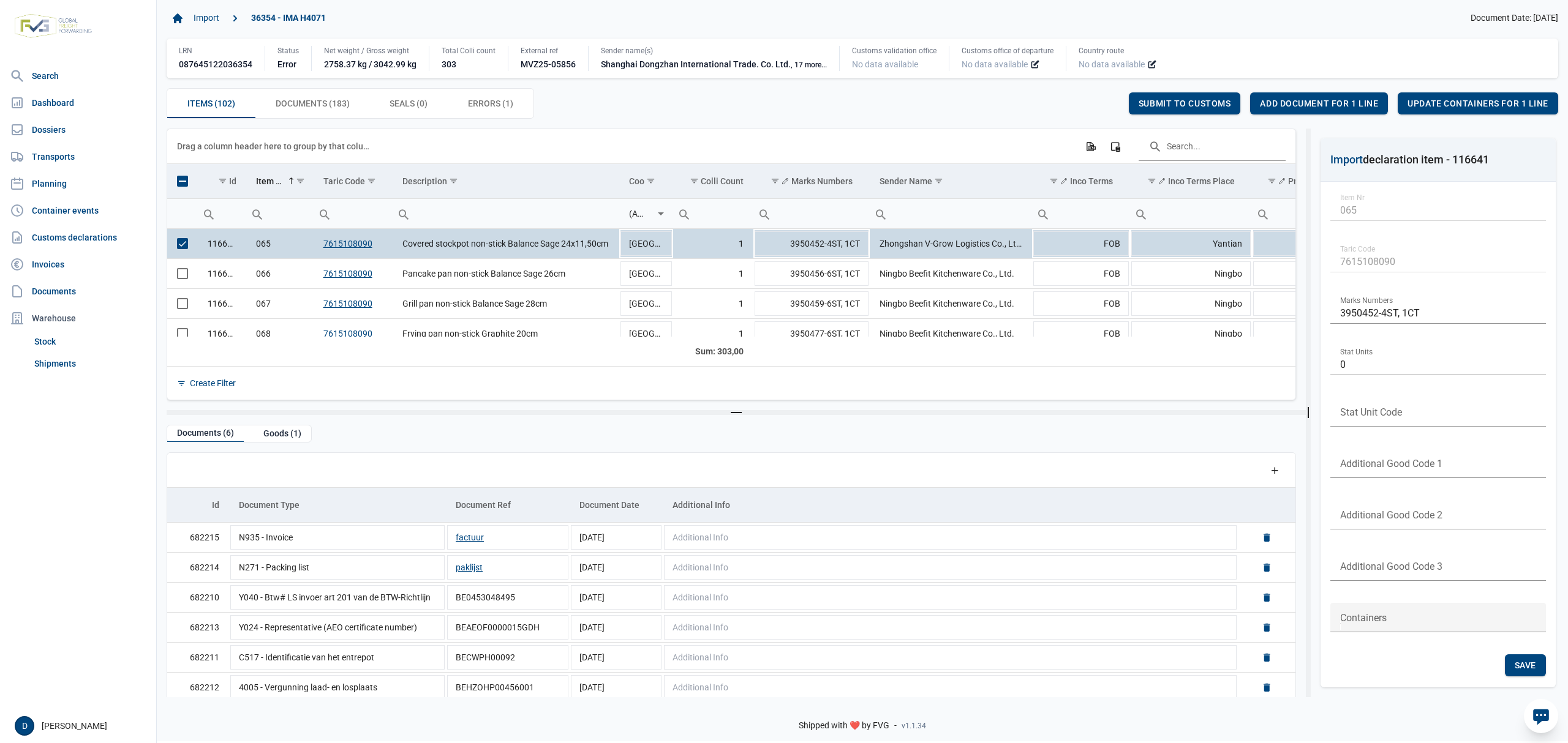
click at [158, 238] on div "Data grid with 102 rows and 23 columns Drag a column header here to group by th…" at bounding box center [862, 418] width 1411 height 578
click at [182, 246] on span "Select row" at bounding box center [183, 244] width 11 height 11
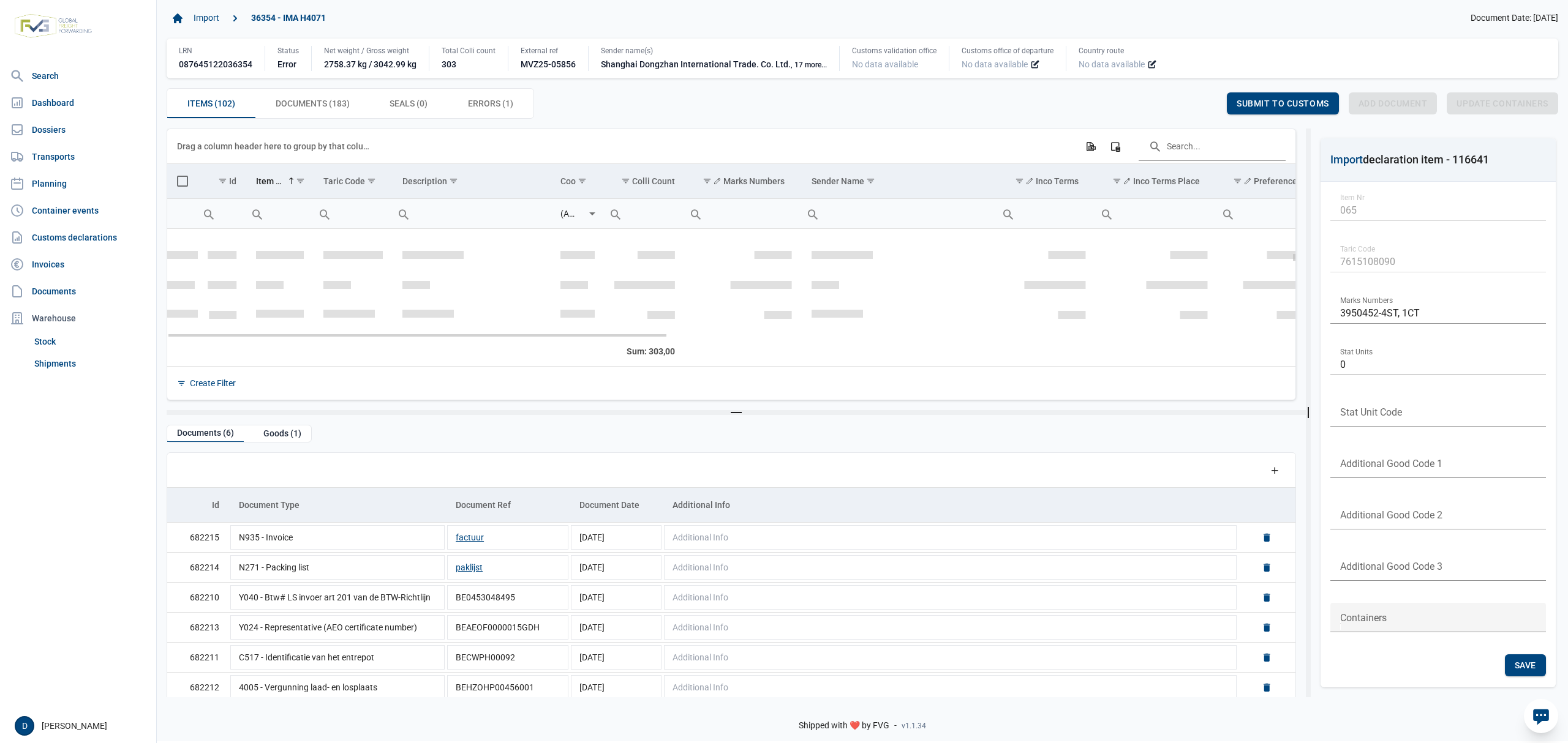
scroll to position [736, 0]
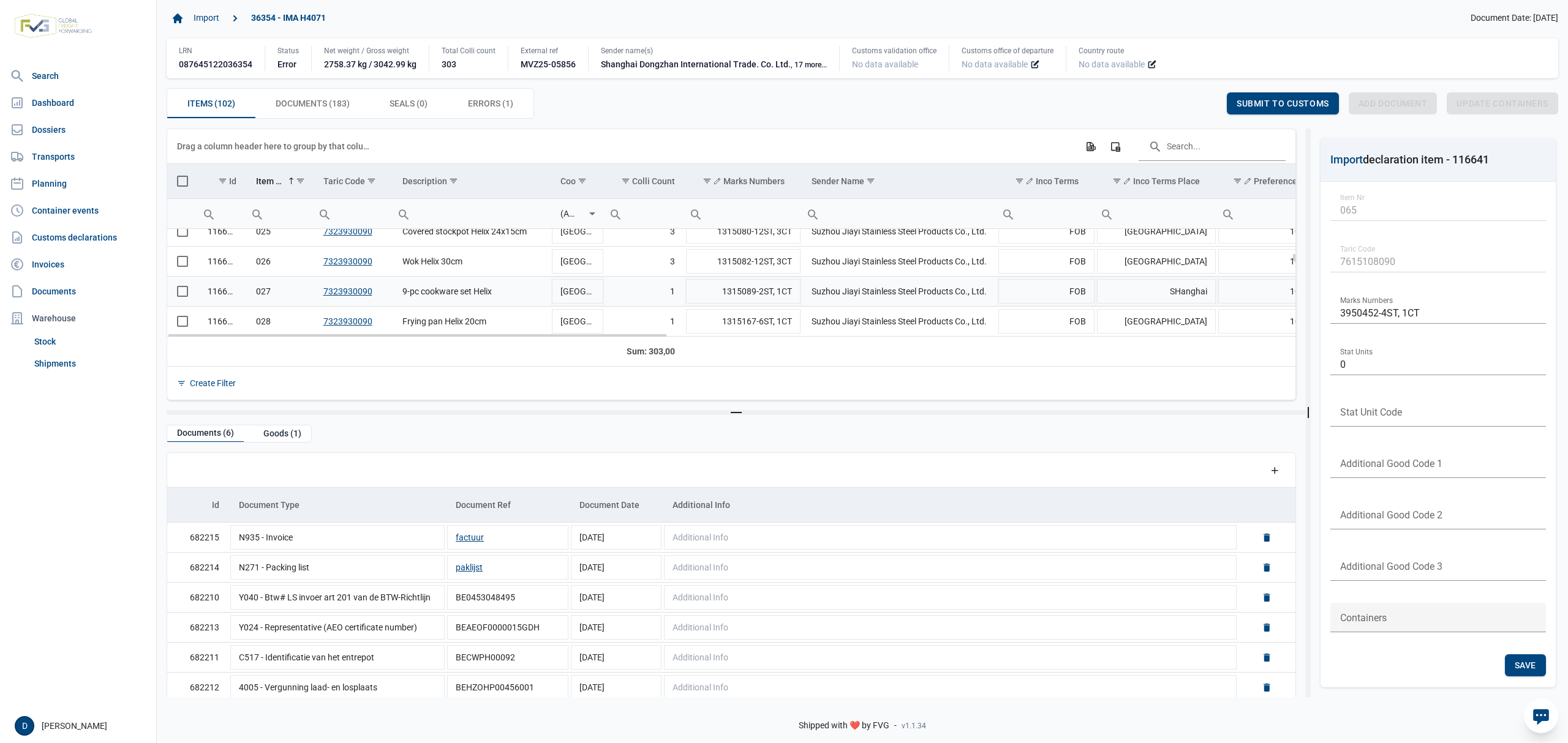
click at [183, 292] on span "Select row" at bounding box center [183, 292] width 11 height 11
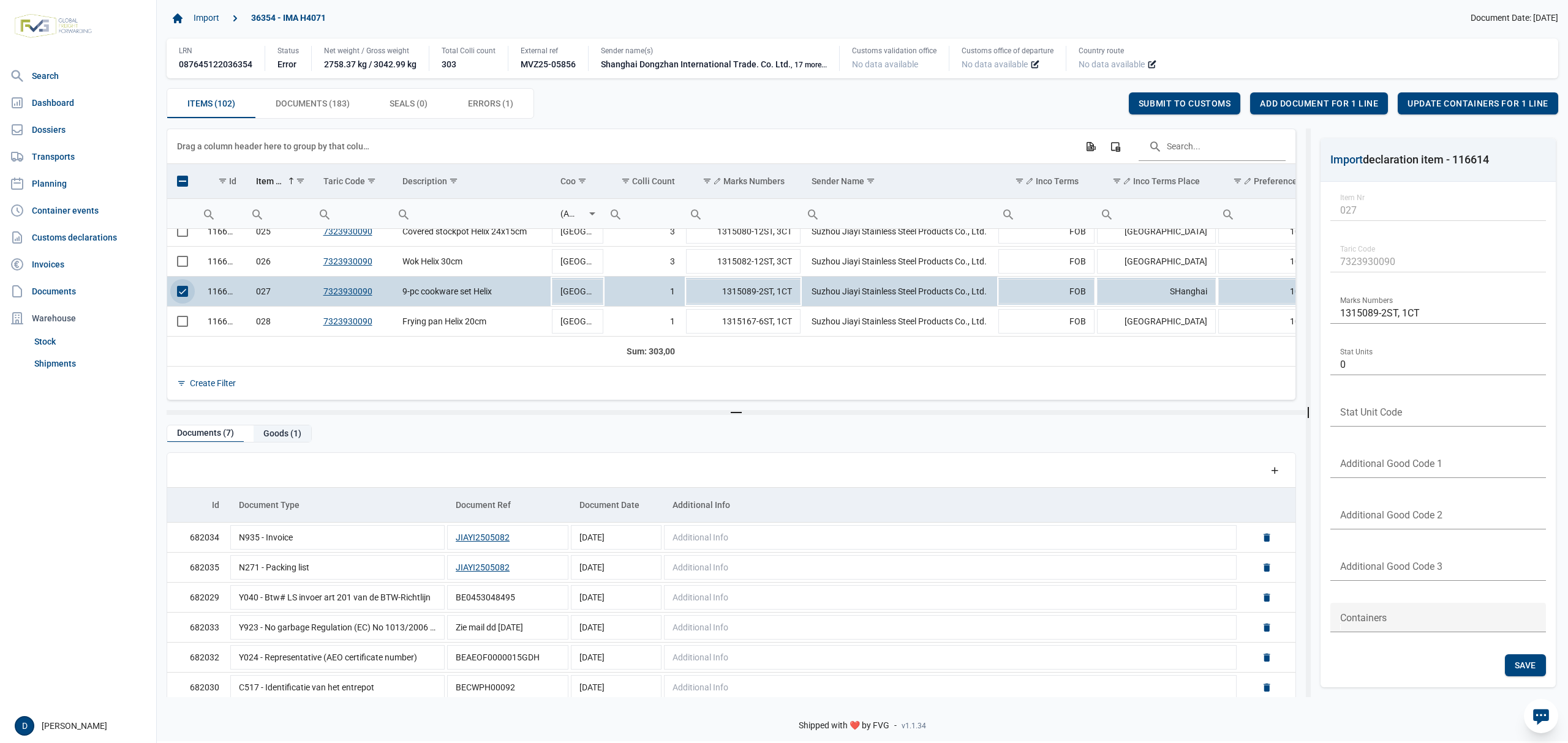
click at [272, 434] on div "Goods (1)" at bounding box center [282, 434] width 57 height 16
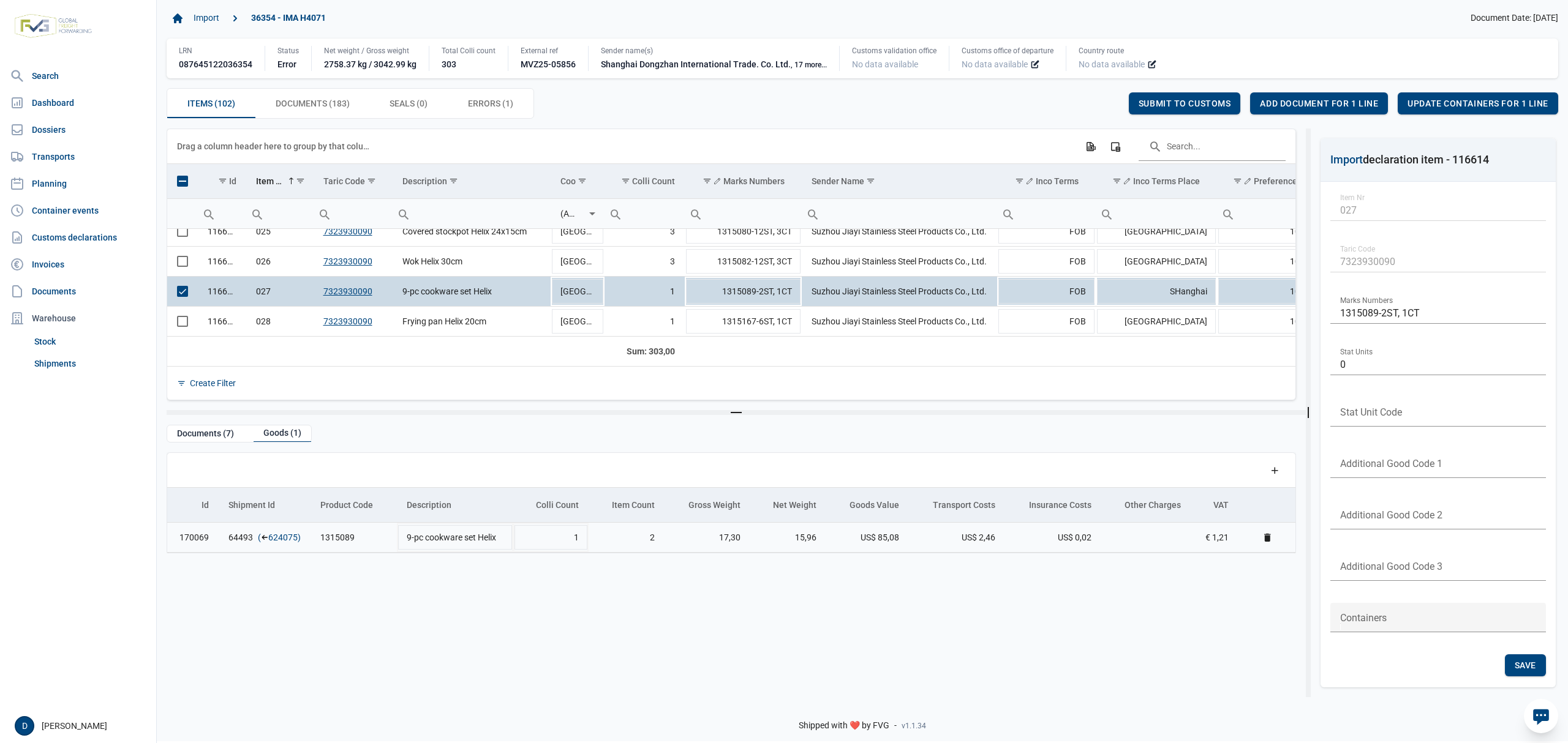
click at [280, 541] on link "624075" at bounding box center [283, 537] width 29 height 12
click at [1315, 103] on span "Add document for 1 line" at bounding box center [1318, 103] width 118 height 10
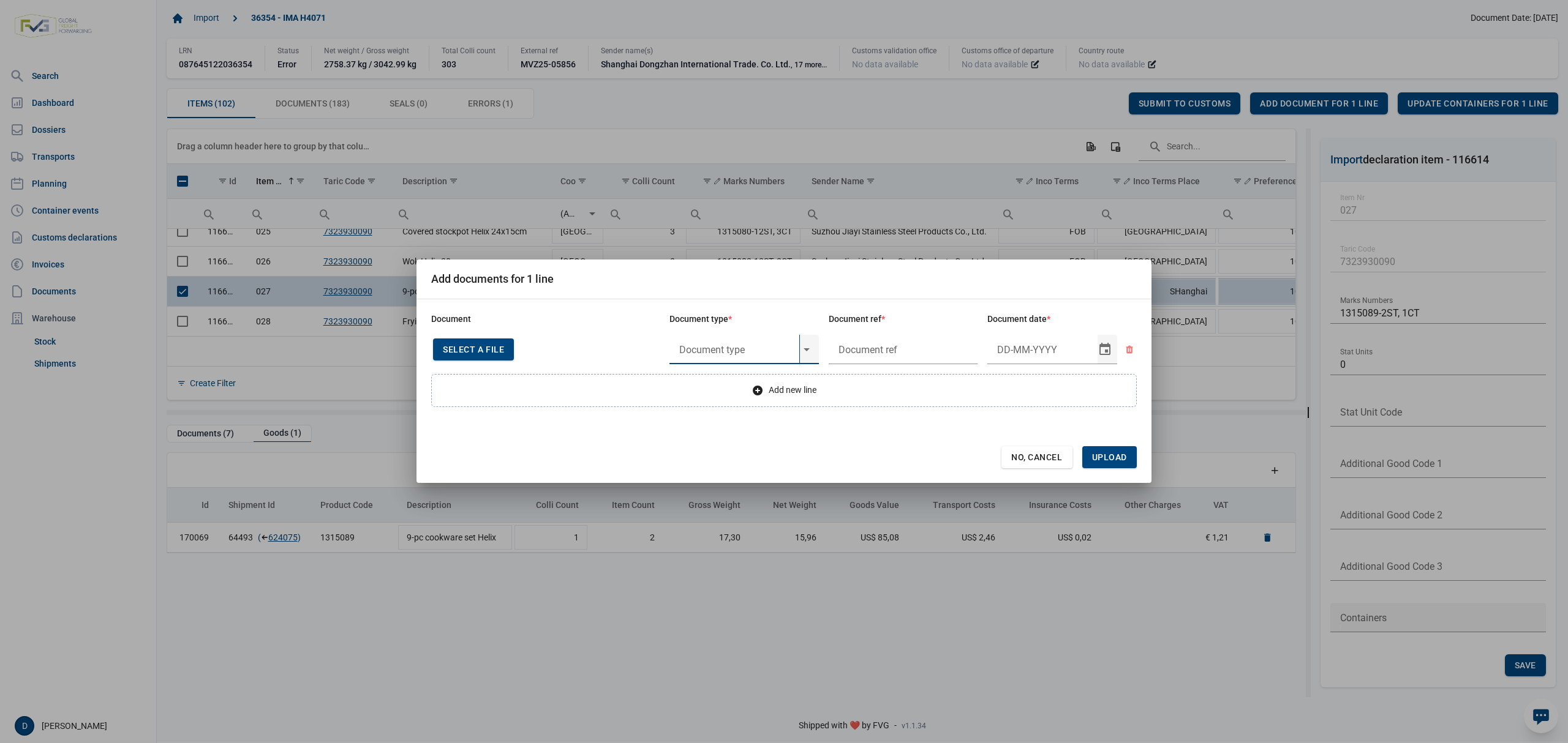
click at [740, 349] on input "text" at bounding box center [734, 350] width 130 height 29
click at [736, 380] on div "Y824 - Bewijs lvo van ijzer/staalbasisproducten" at bounding box center [744, 384] width 149 height 29
type input "Y824 - Bewijs lvo van ijzer/staalbasisproducten"
click at [931, 351] on input "text" at bounding box center [903, 350] width 149 height 29
type input "."
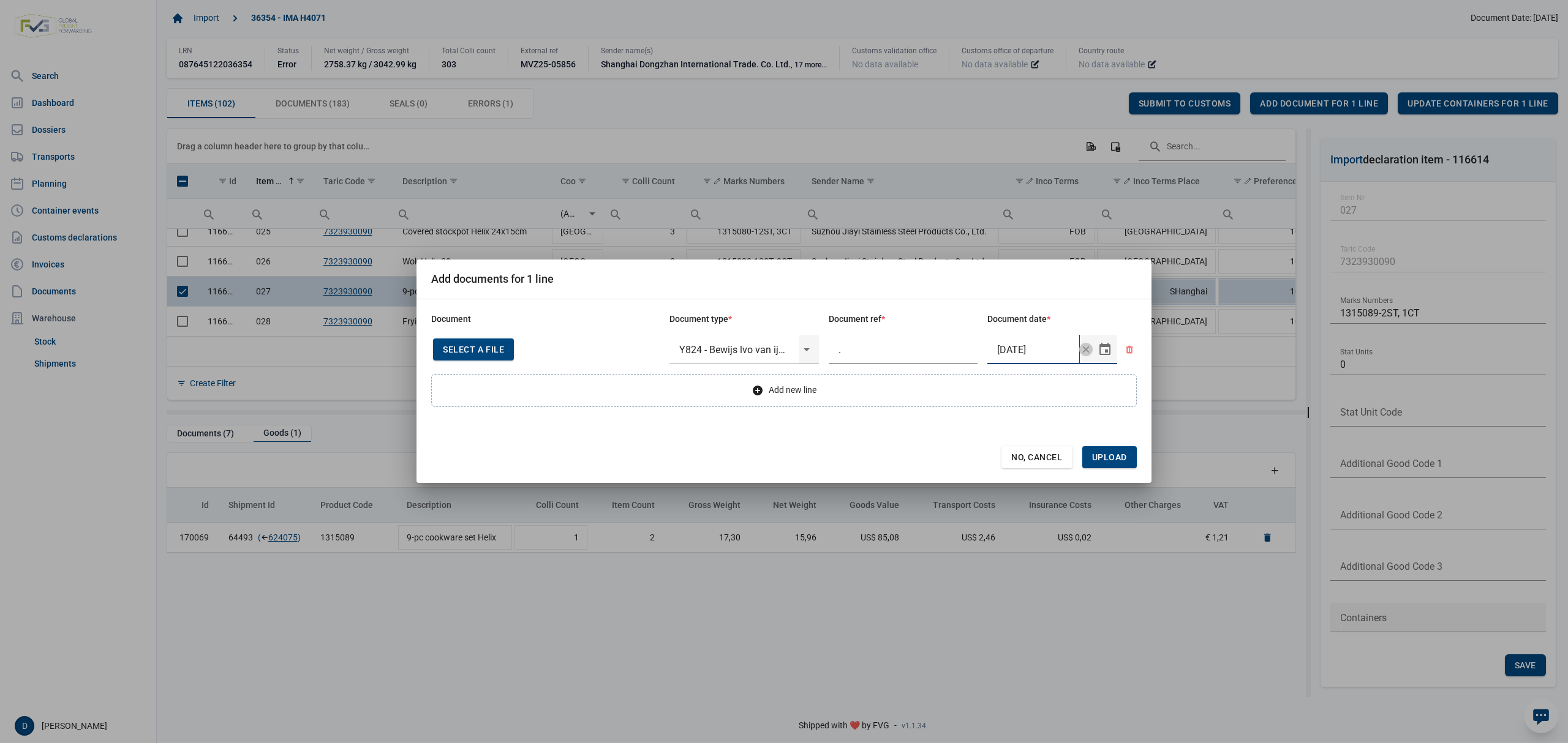
type input "22-5-2025"
click at [1104, 460] on span "Upload" at bounding box center [1109, 457] width 35 height 10
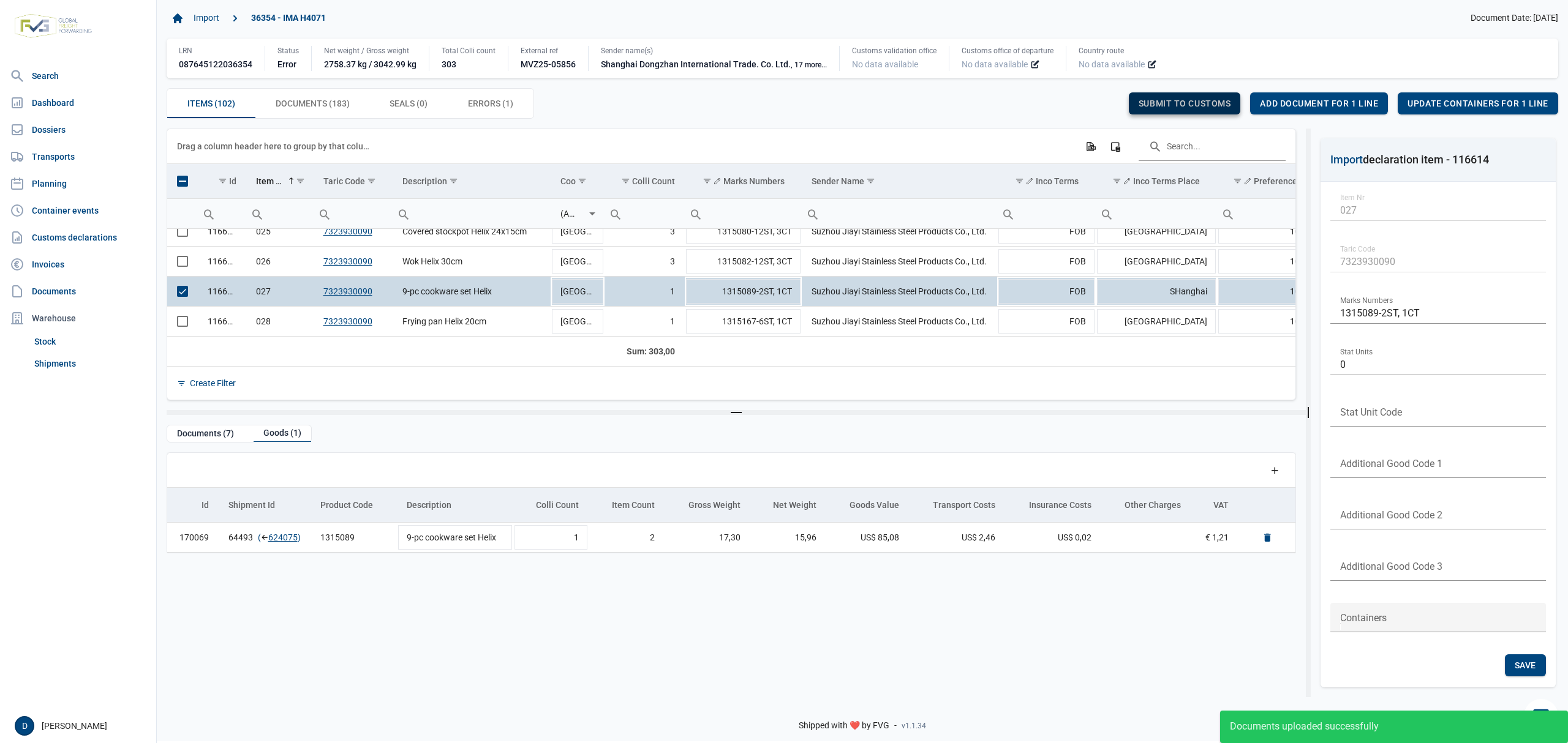
click at [1204, 96] on div "Submit to customs" at bounding box center [1184, 103] width 112 height 22
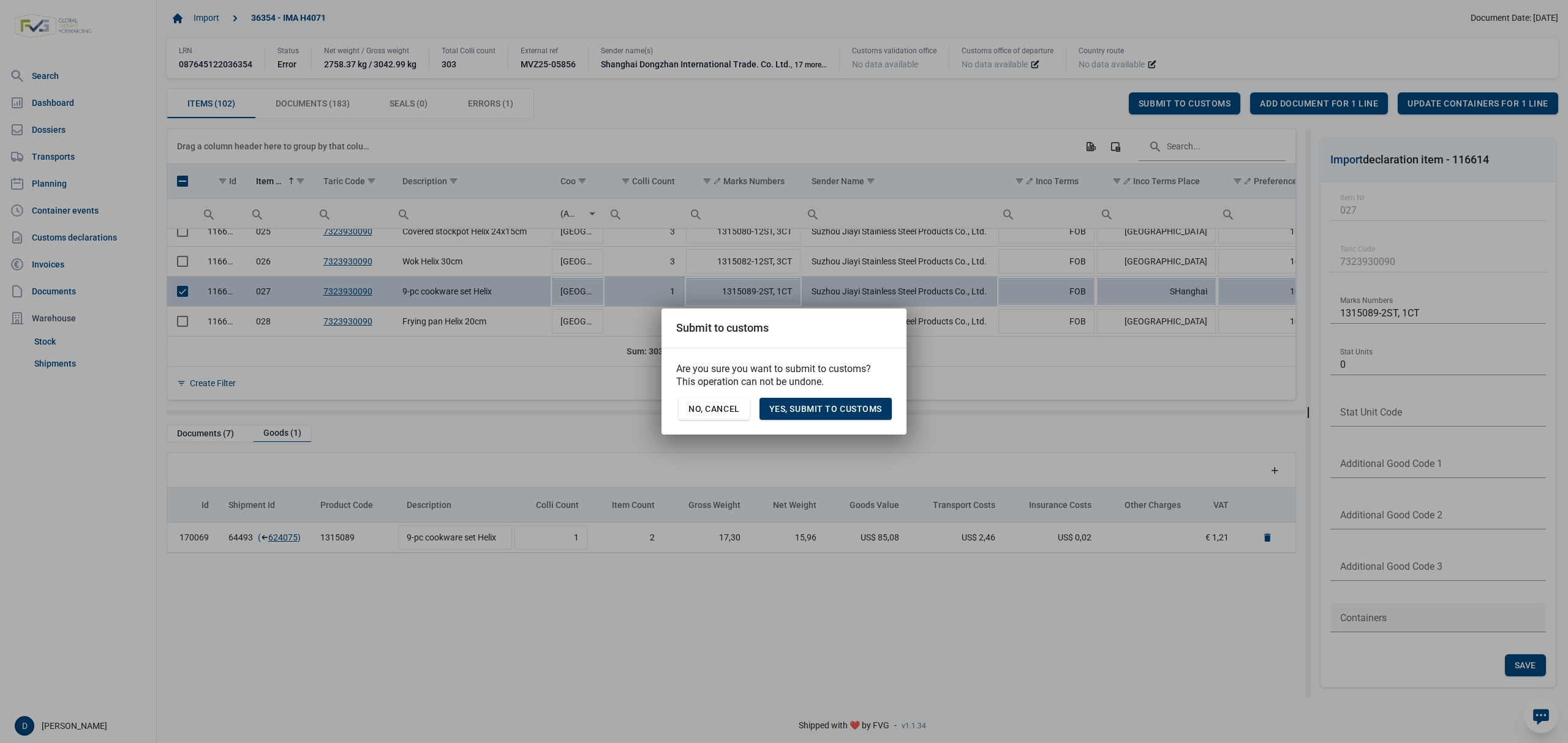
click at [816, 401] on div "Yes, Submit to customs" at bounding box center [826, 409] width 132 height 22
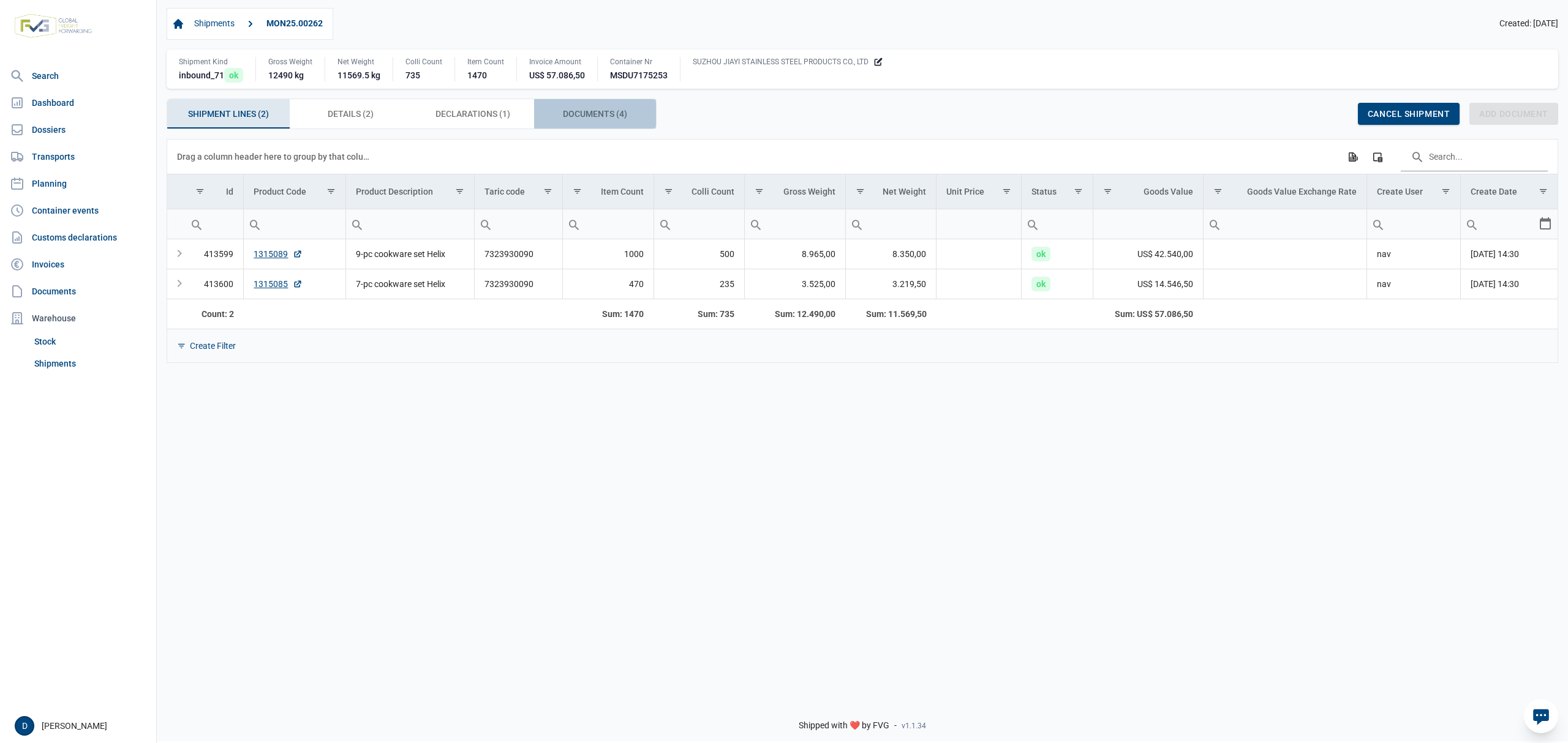
click at [584, 113] on span "Documents (4) Documents (4)" at bounding box center [595, 114] width 65 height 15
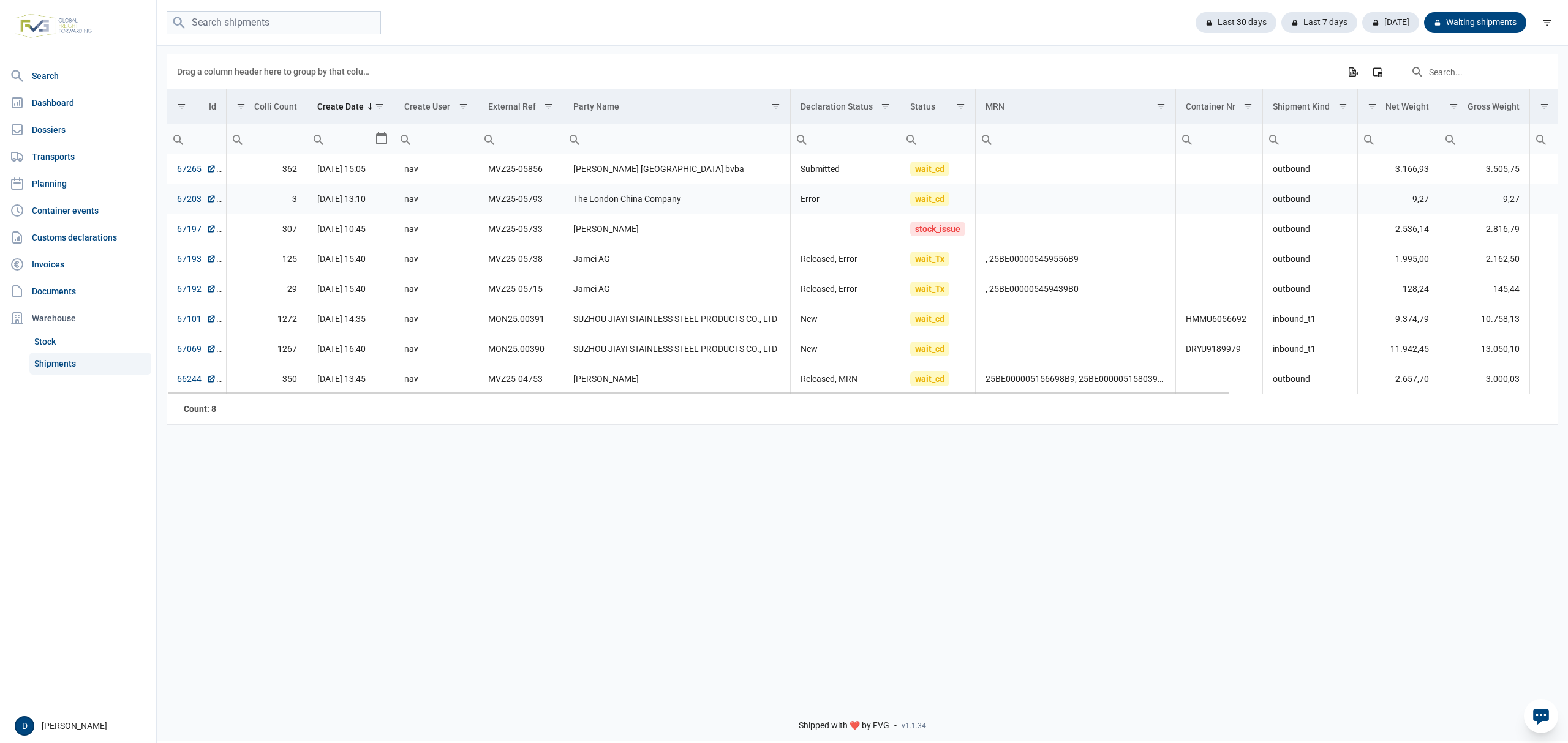
click at [851, 201] on td "Error" at bounding box center [846, 199] width 110 height 30
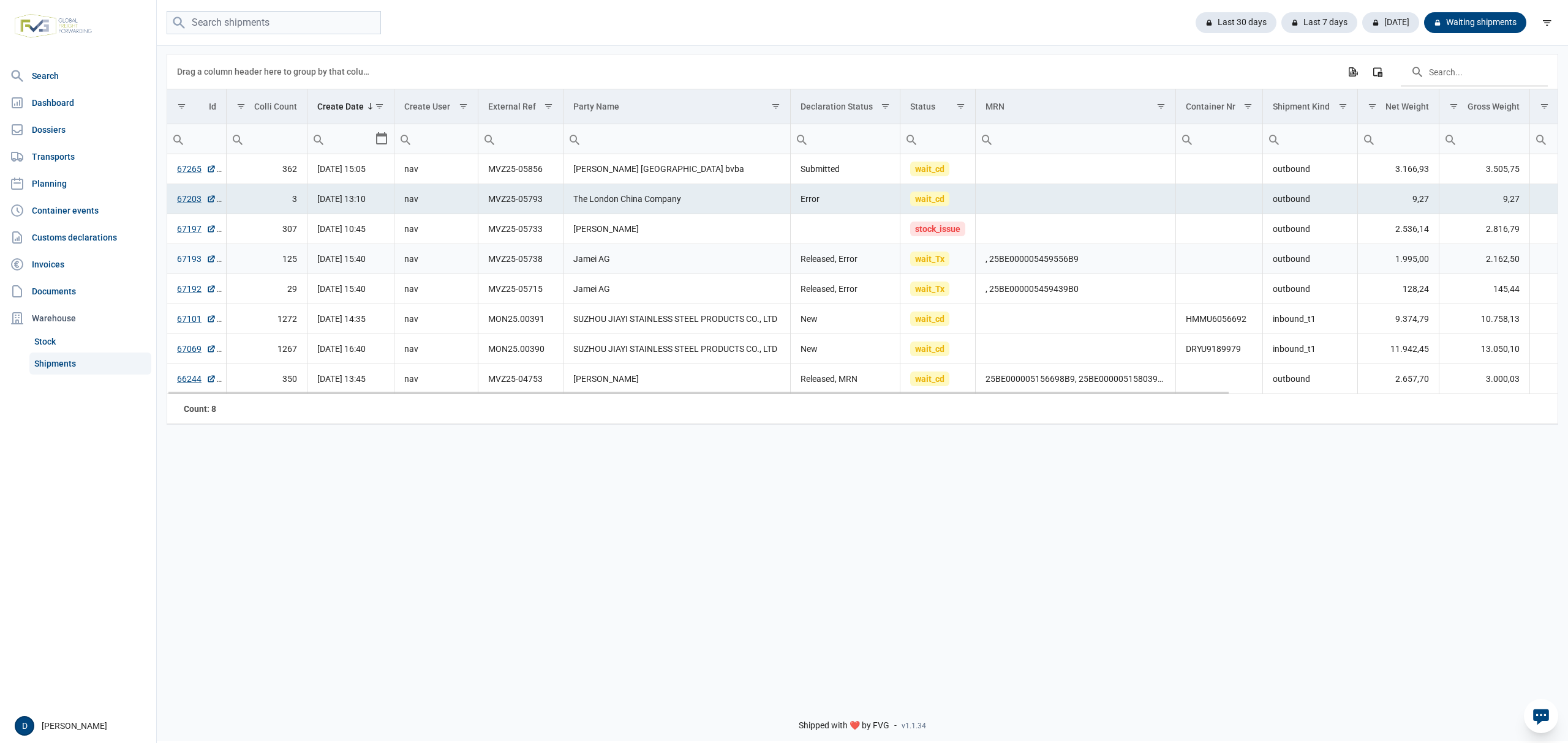
click at [188, 261] on link "67193" at bounding box center [196, 258] width 40 height 12
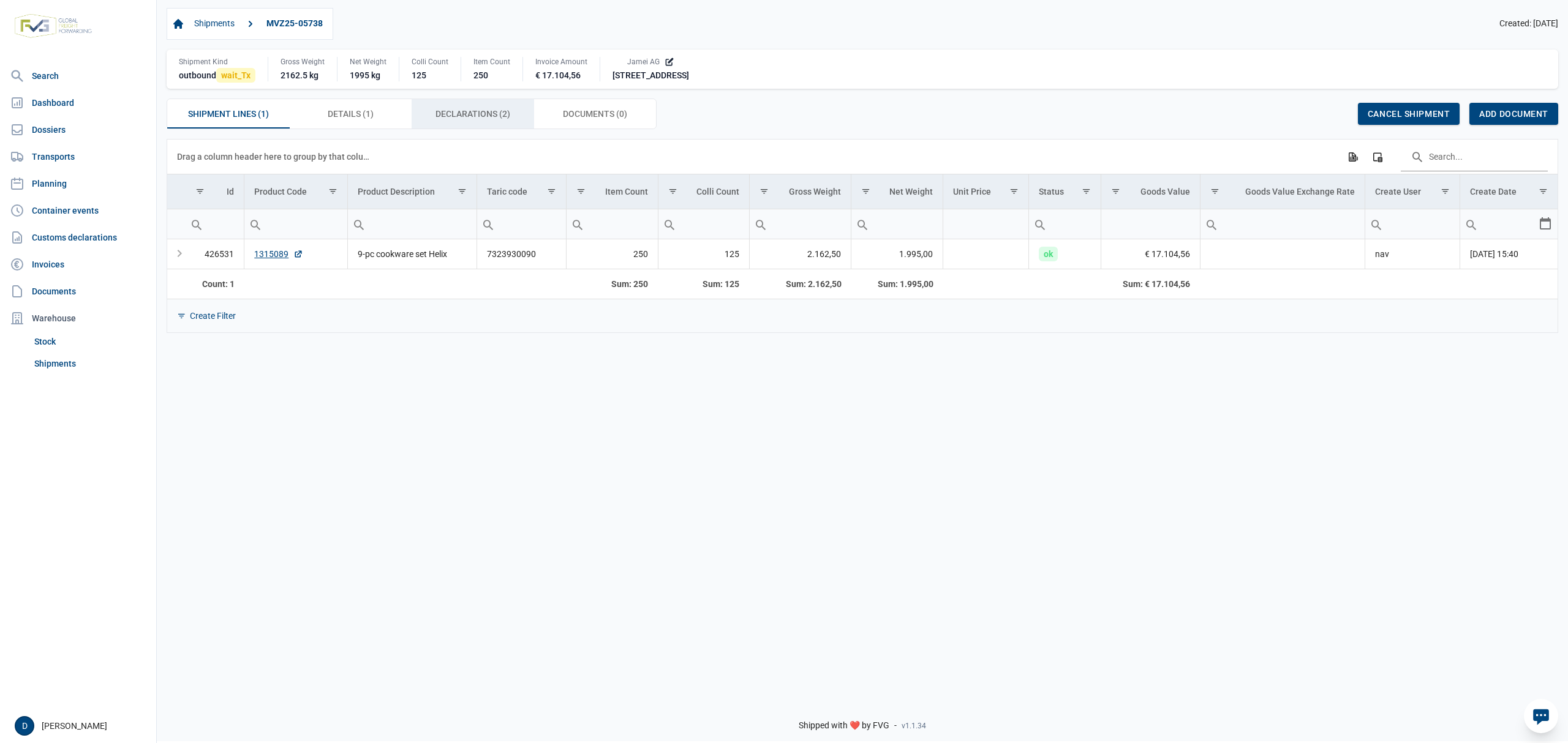
click at [479, 113] on span "Declarations (2) Declarations (2)" at bounding box center [473, 114] width 74 height 15
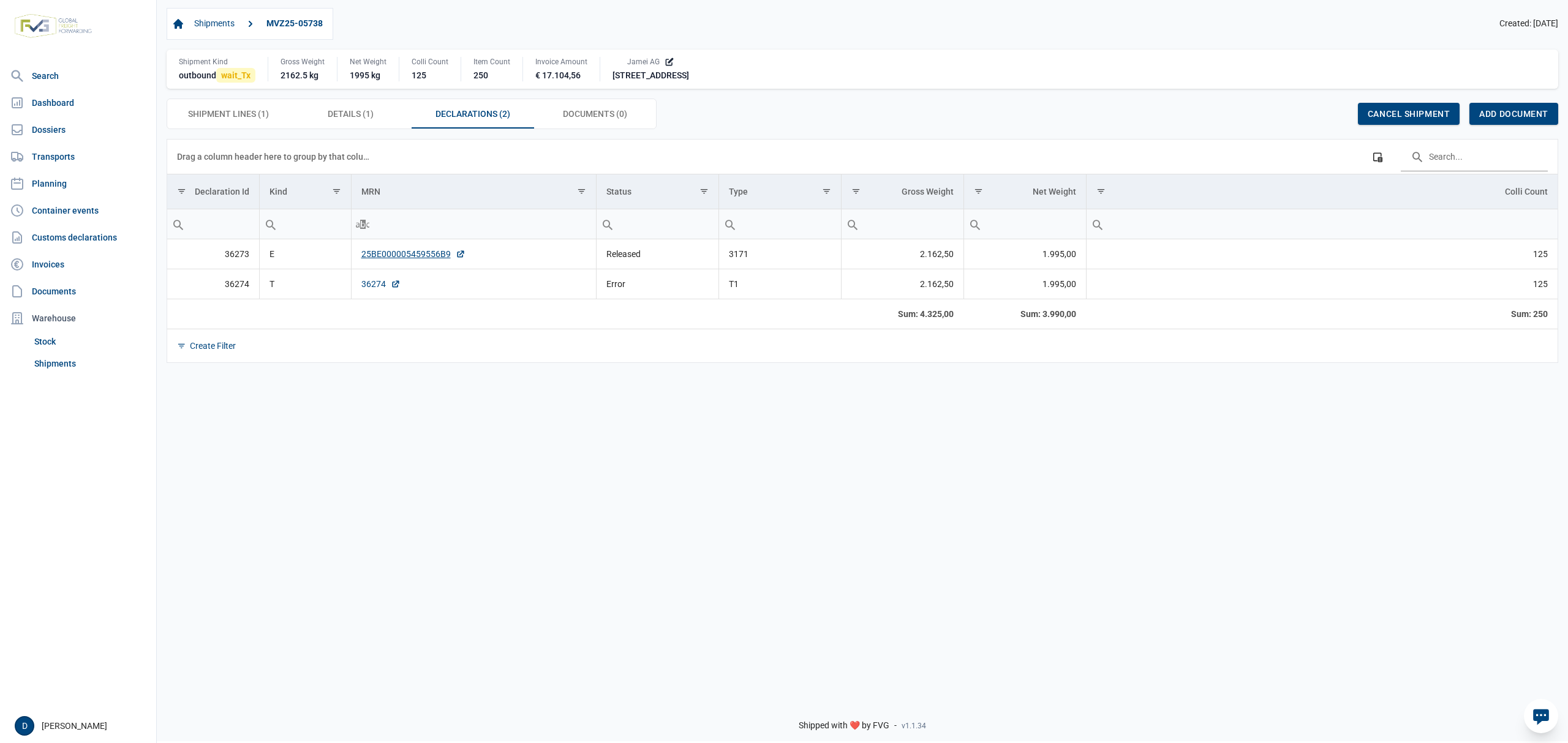
click at [366, 290] on link "36274" at bounding box center [380, 283] width 40 height 12
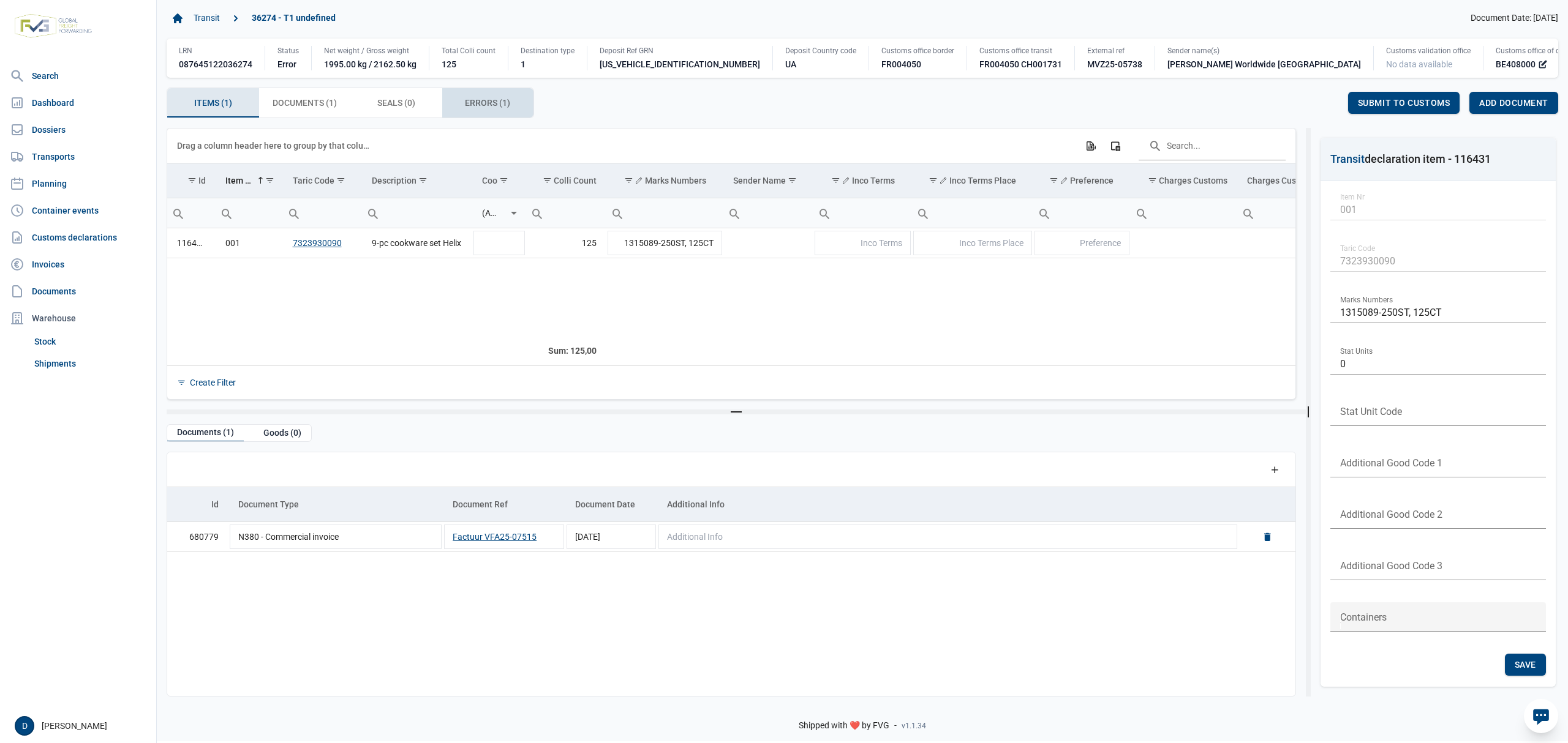
click at [475, 99] on span "Errors (1) Errors (1)" at bounding box center [487, 103] width 45 height 15
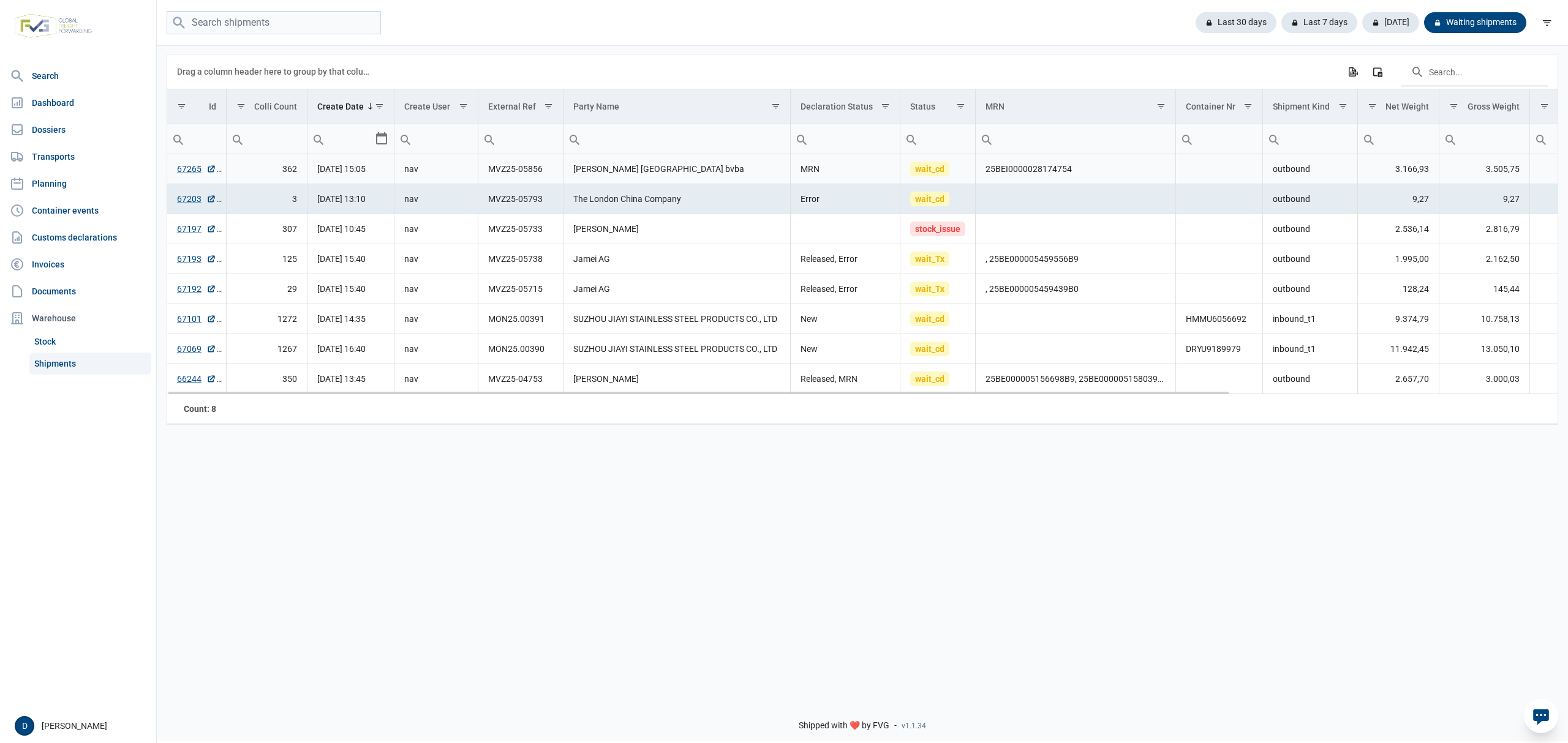
click at [1086, 178] on td "25BEI0000028174754" at bounding box center [1075, 169] width 200 height 30
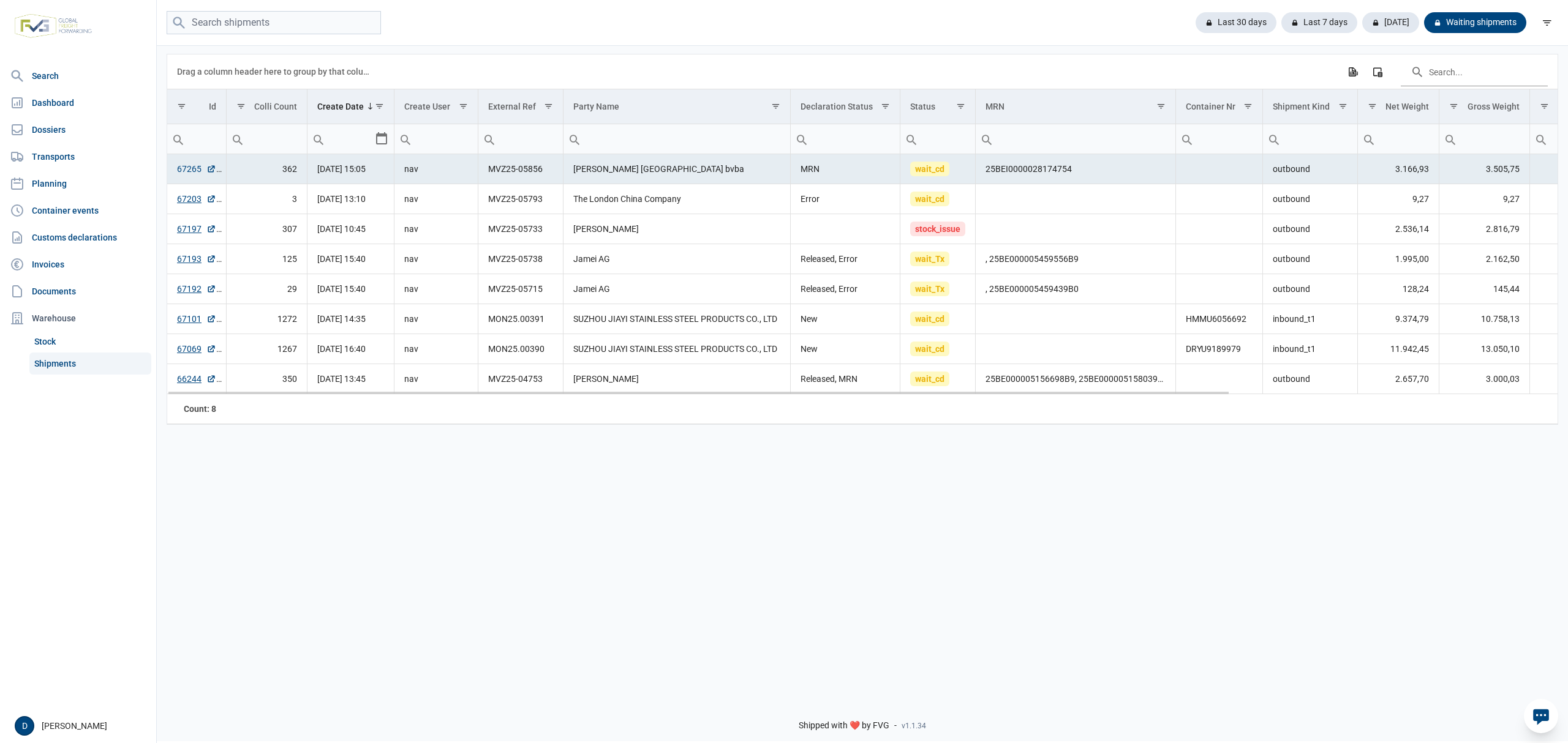
click at [202, 169] on link "67265" at bounding box center [196, 169] width 40 height 12
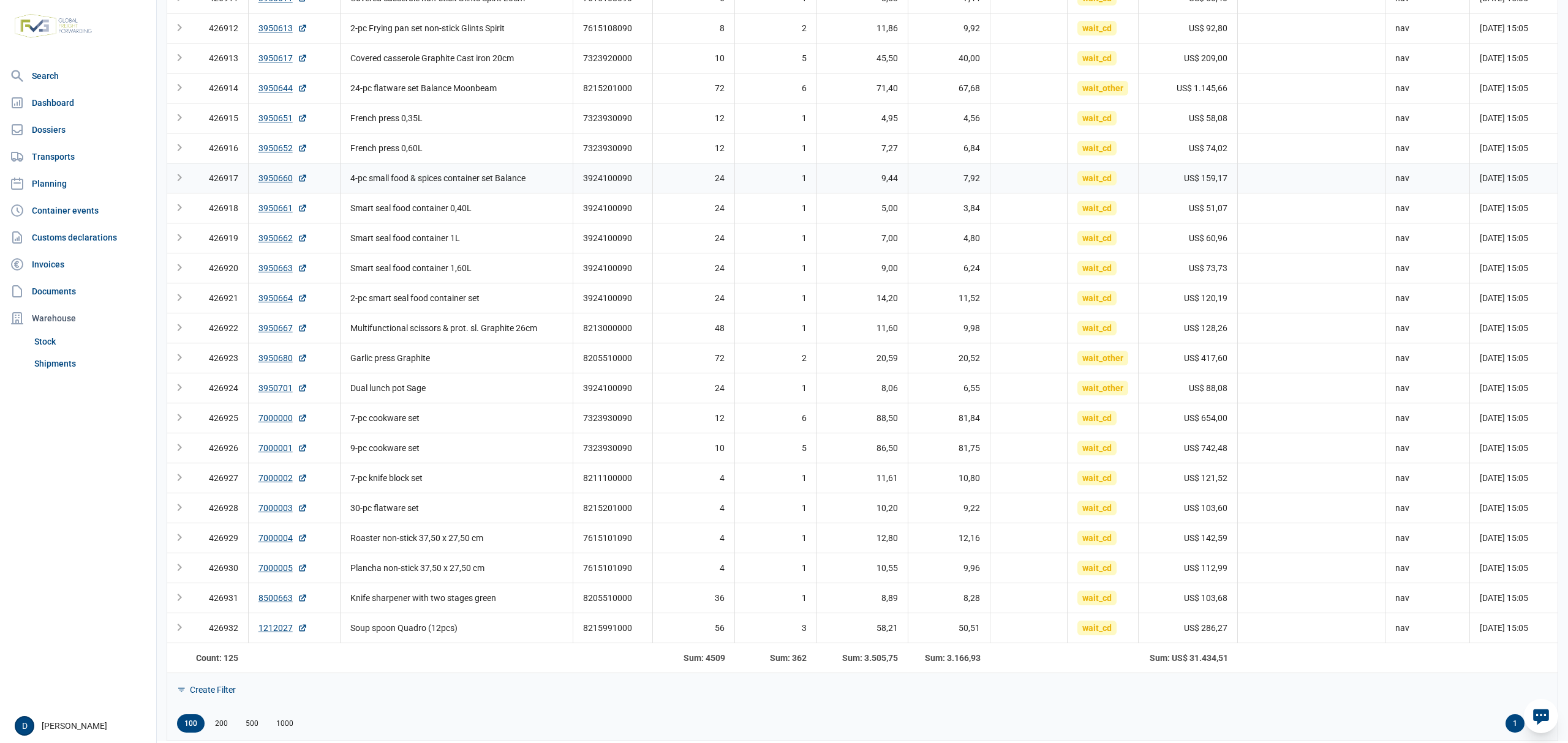
scroll to position [2612, 0]
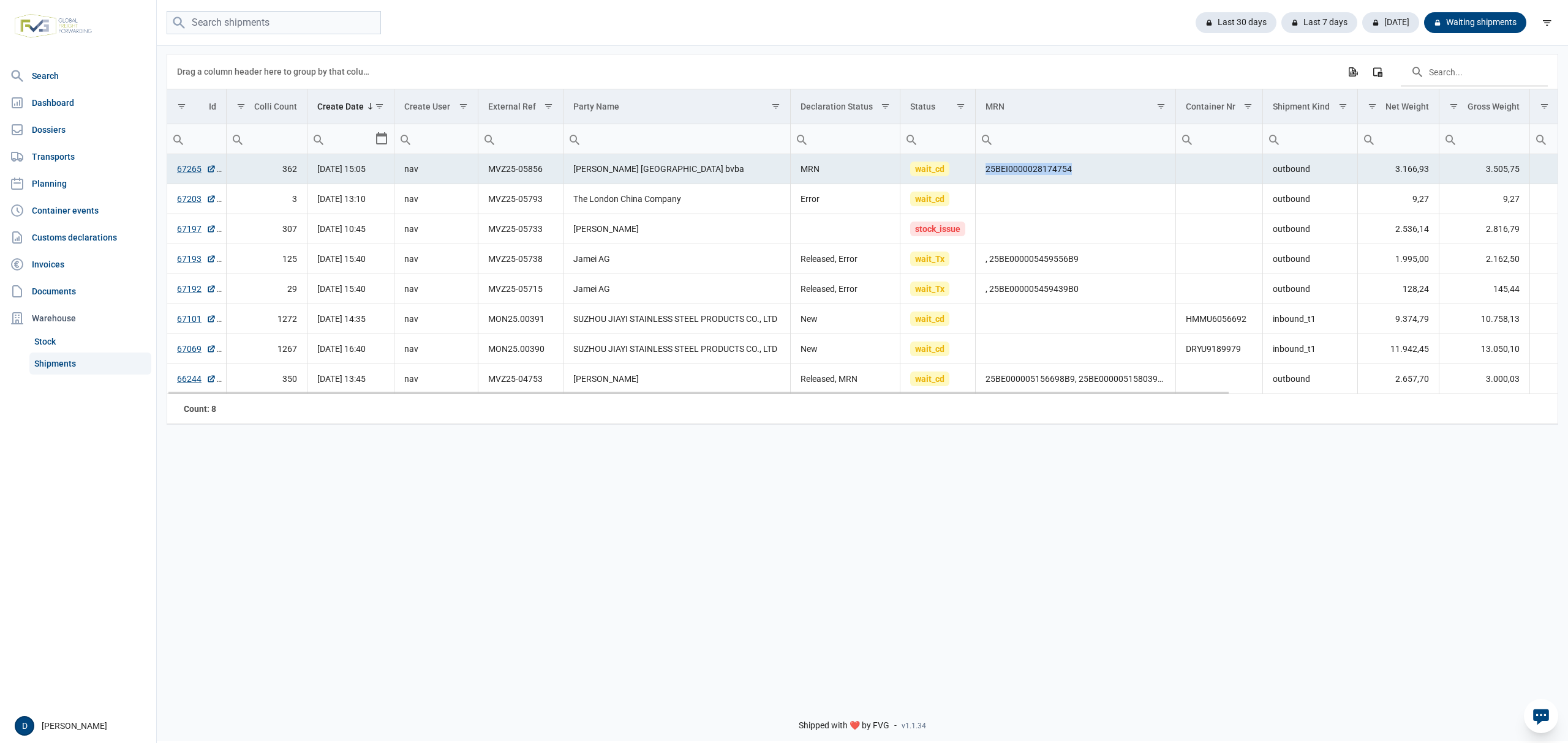
drag, startPoint x: 986, startPoint y: 170, endPoint x: 1078, endPoint y: 170, distance: 92.0
click at [1078, 170] on td "25BEI0000028174754" at bounding box center [1075, 169] width 200 height 30
copy td "25BEI0000028174754"
click at [1400, 31] on div "[DATE]" at bounding box center [1385, 23] width 67 height 21
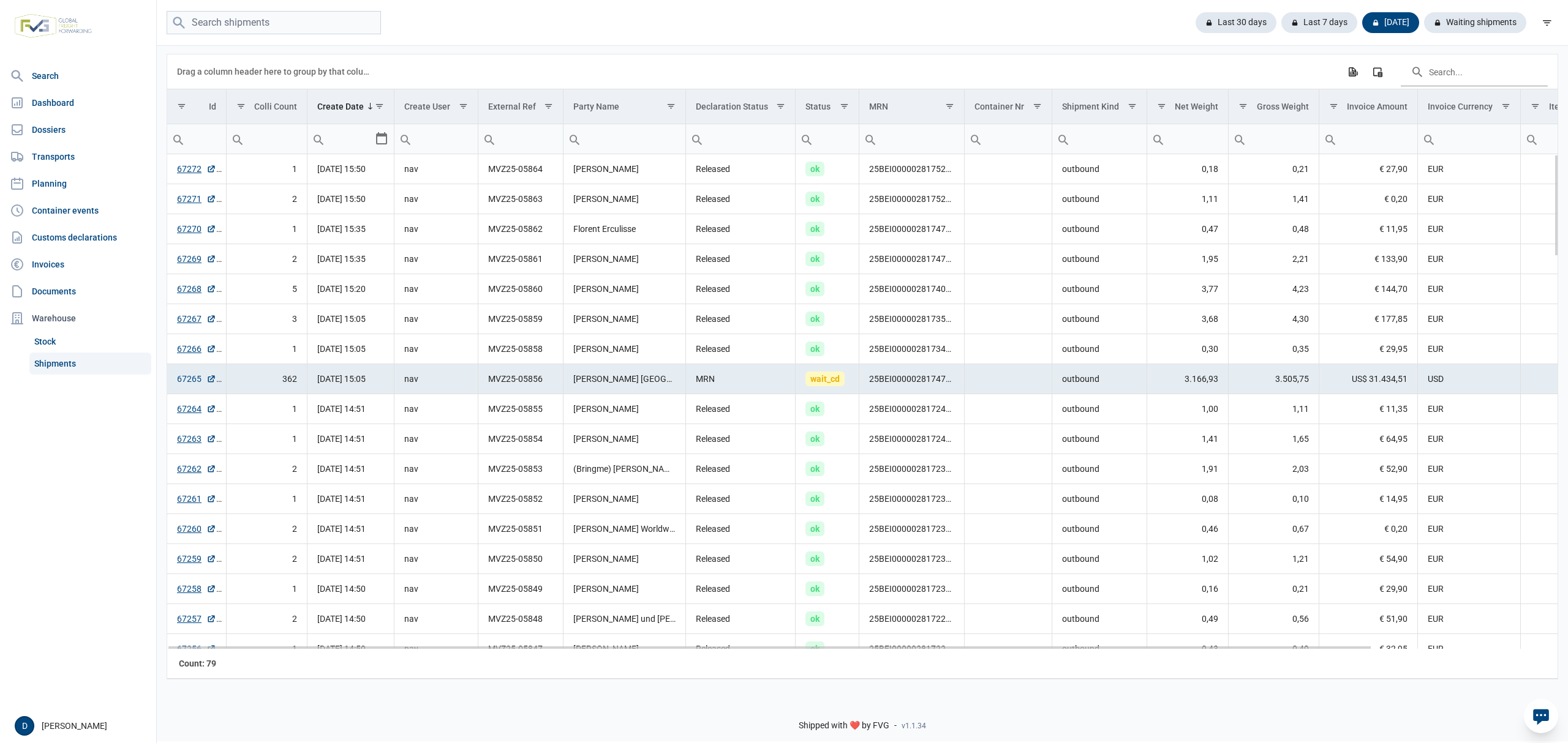
click at [190, 380] on link "67265" at bounding box center [196, 379] width 40 height 12
click at [1457, 18] on div "Waiting shipments" at bounding box center [1469, 23] width 112 height 21
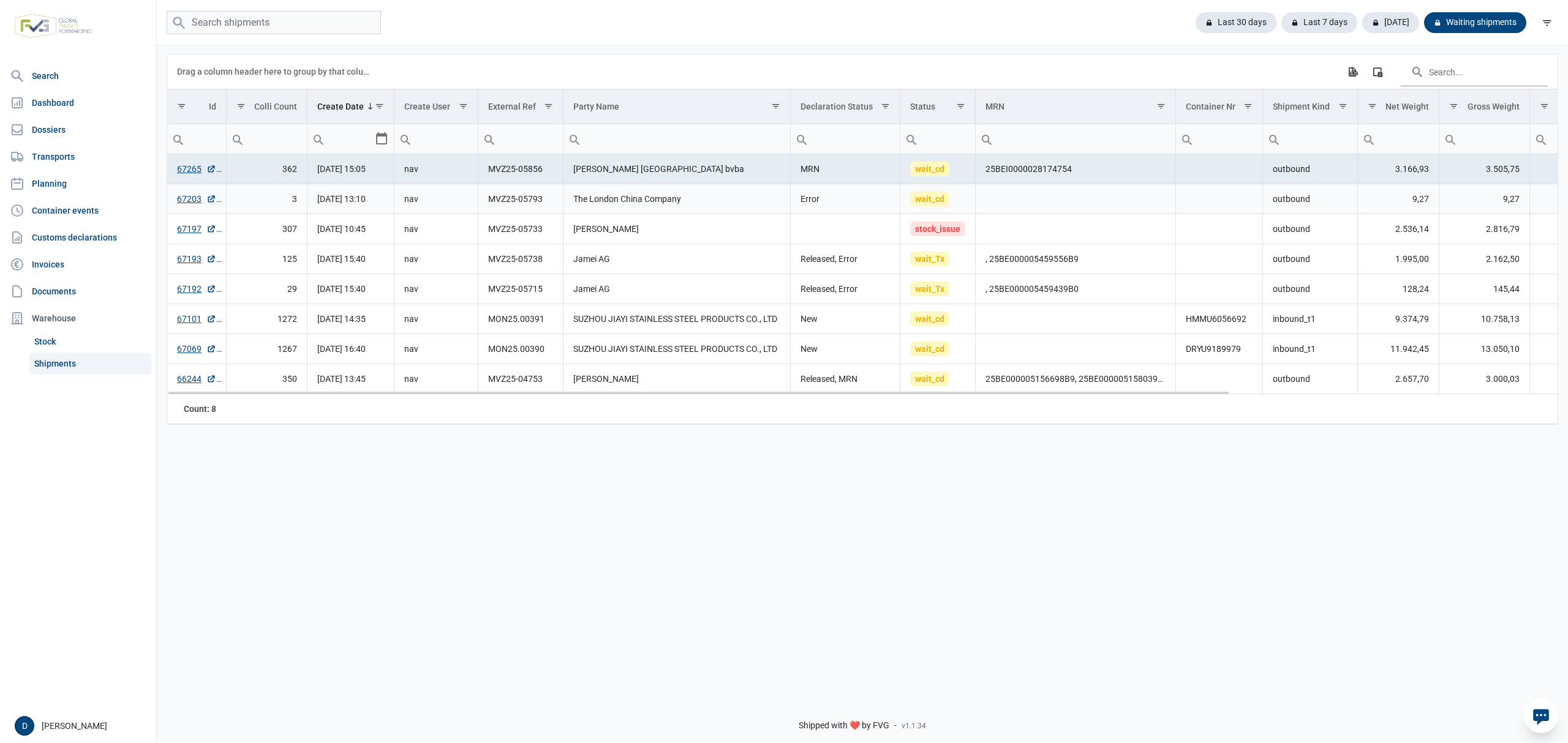
click at [657, 199] on td "The London China Company" at bounding box center [676, 199] width 227 height 30
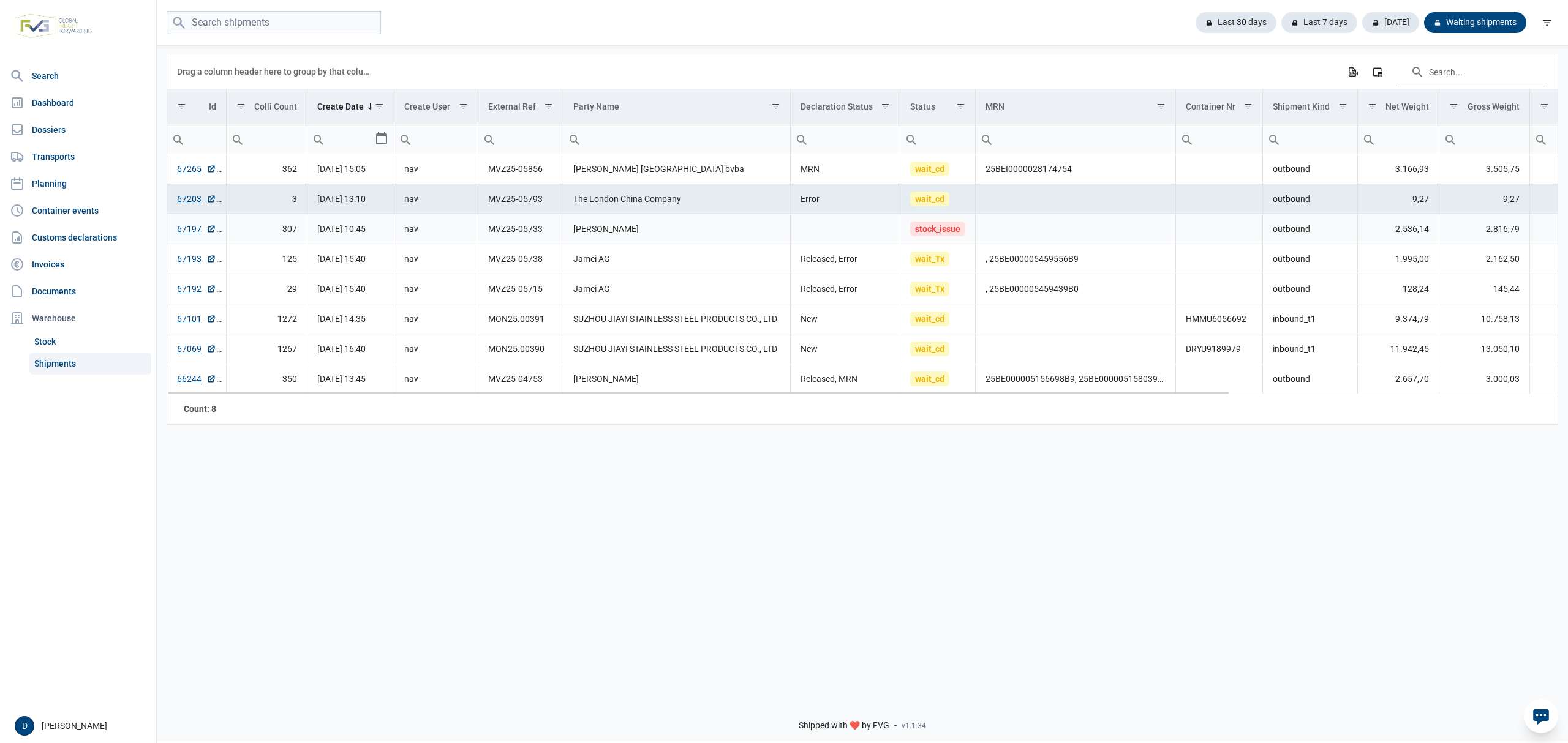
click at [682, 236] on td "[PERSON_NAME]" at bounding box center [676, 229] width 227 height 30
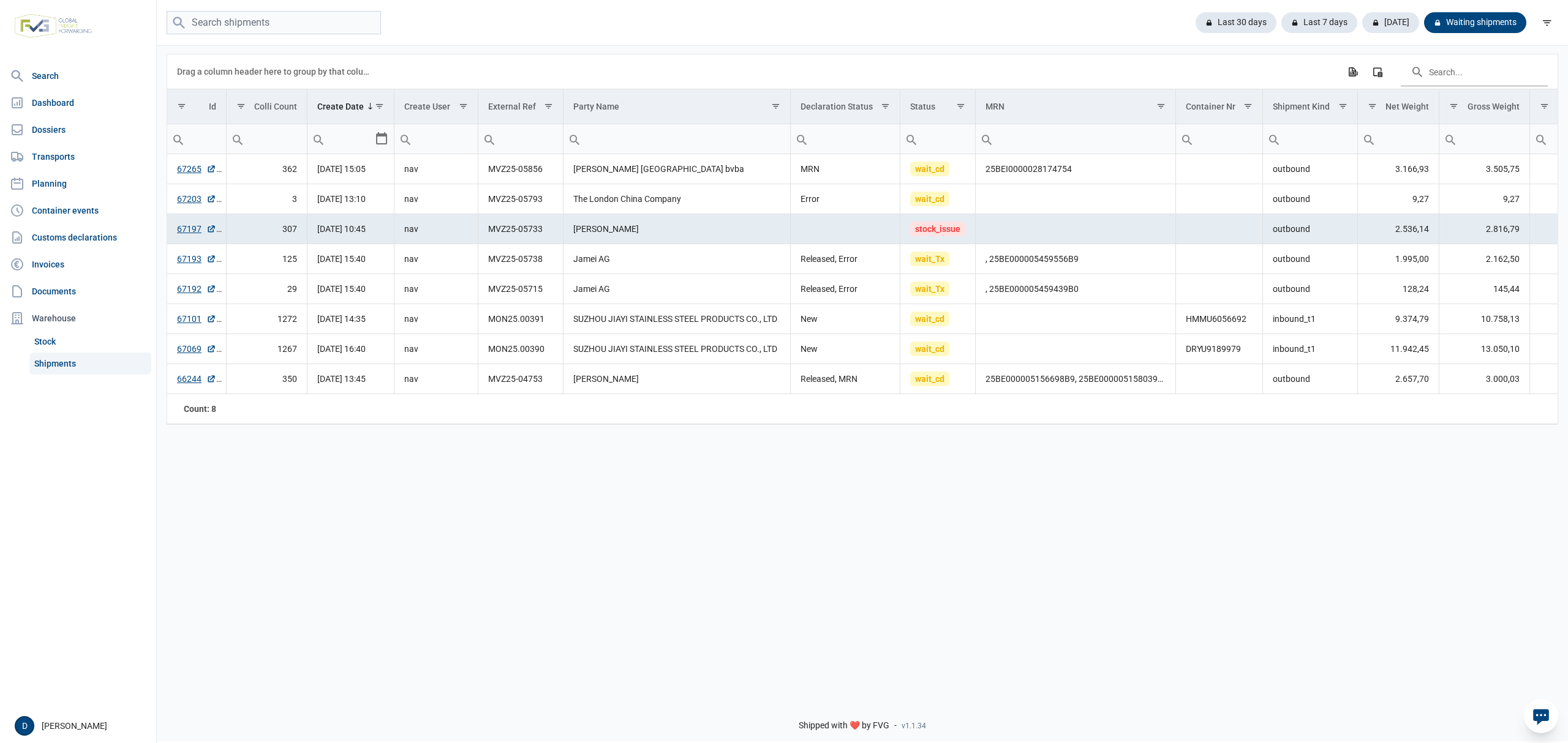
click at [54, 358] on link "Shipments" at bounding box center [90, 363] width 122 height 22
click at [185, 199] on link "67203" at bounding box center [196, 199] width 40 height 12
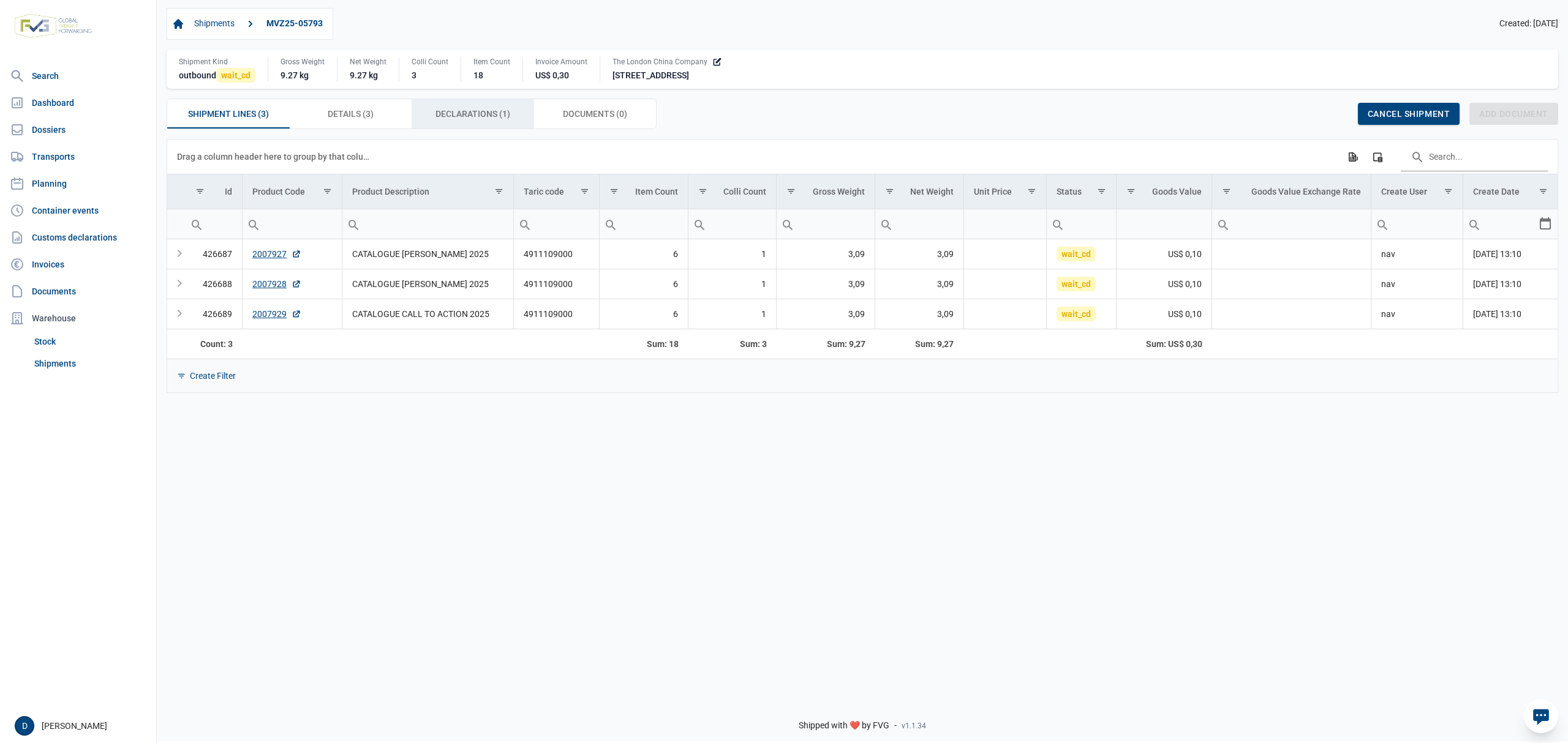
click at [472, 114] on span "Declarations (1) Declarations (1)" at bounding box center [473, 114] width 74 height 15
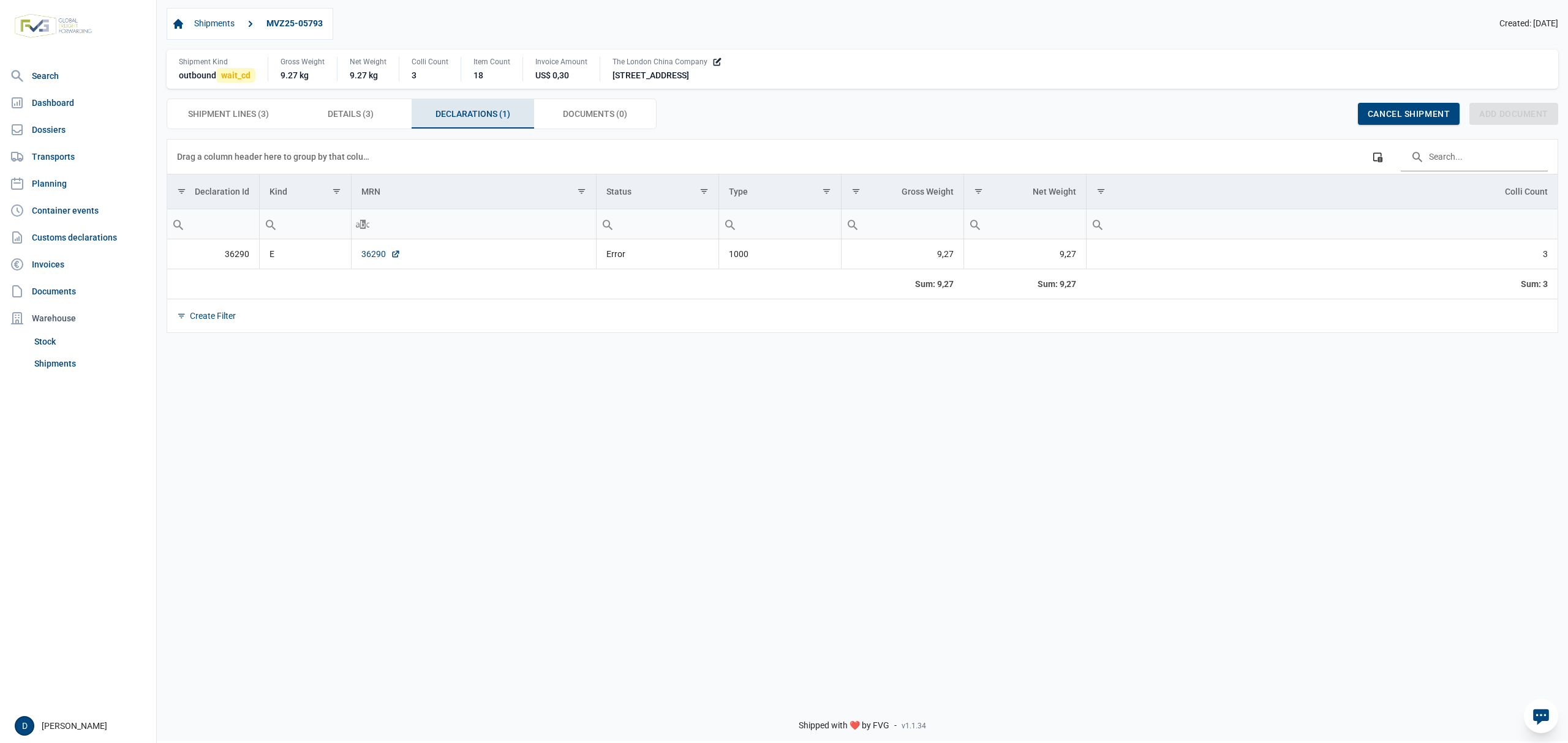
click at [363, 257] on link "36290" at bounding box center [380, 254] width 40 height 12
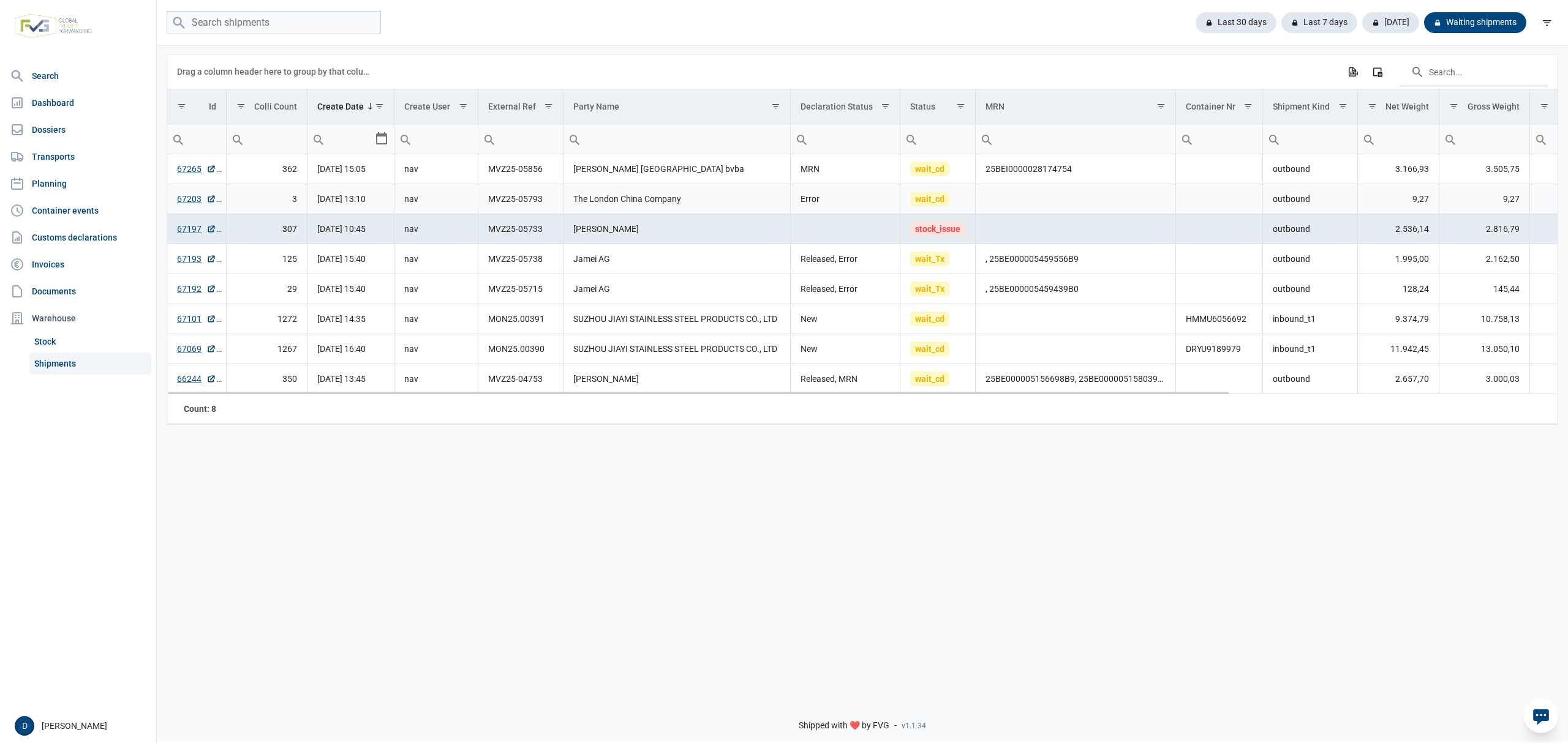
click at [1028, 202] on td "Data grid with 8 rows and 18 columns" at bounding box center [1075, 199] width 200 height 30
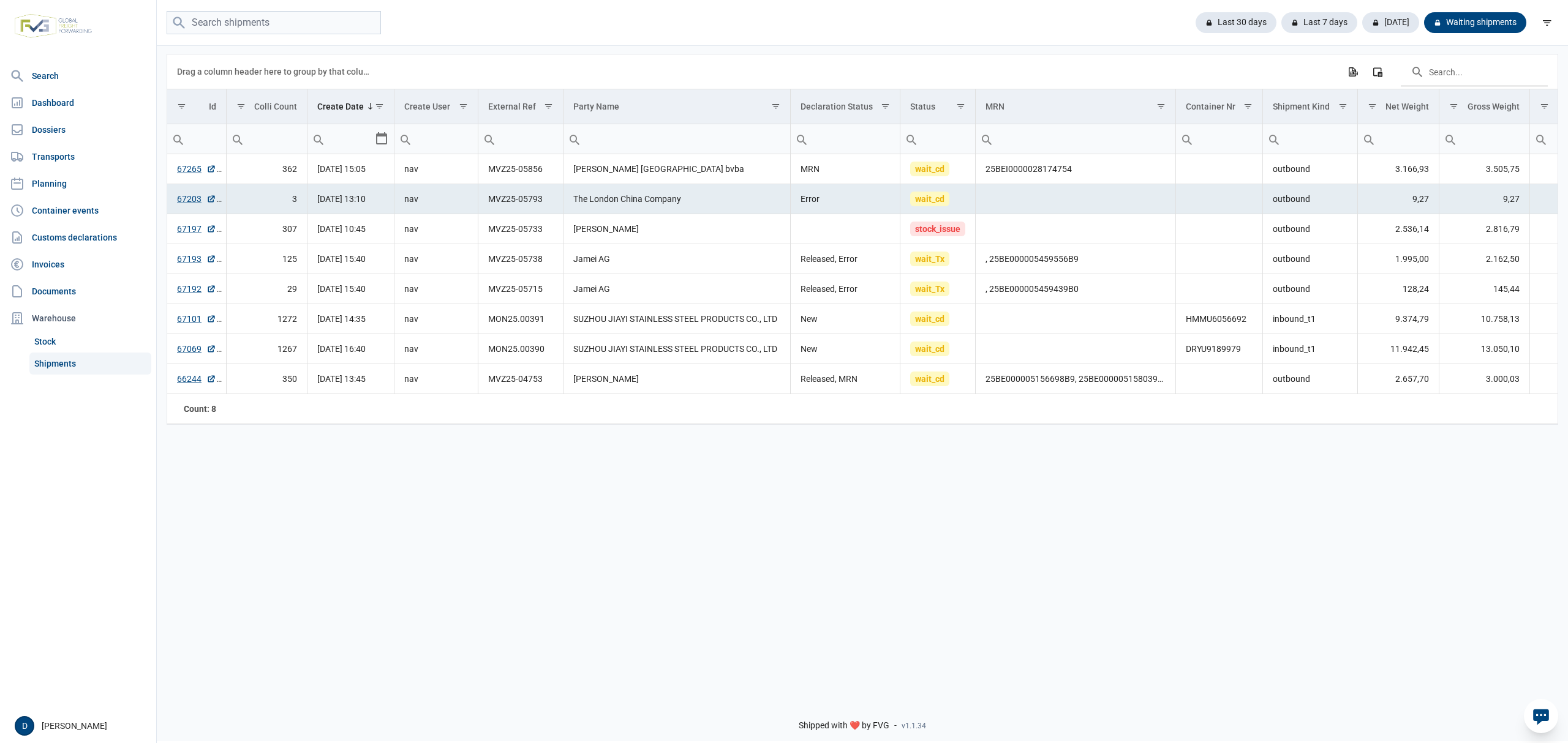
click at [1146, 520] on div "Data grid with 8 rows and 18 columns Drag a column header here to group by that…" at bounding box center [862, 367] width 1411 height 645
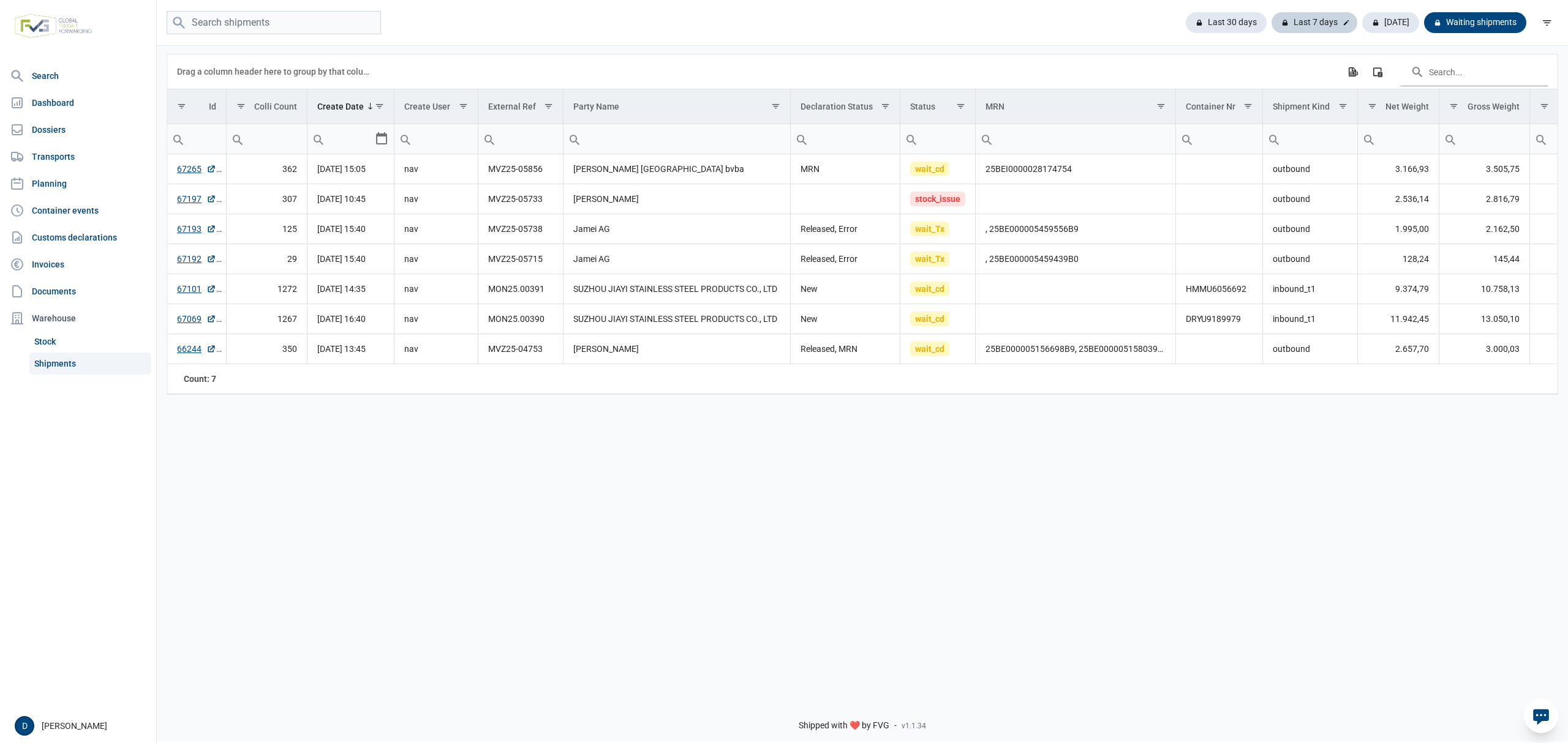
click at [1318, 21] on div "Last 7 days" at bounding box center [1314, 23] width 86 height 21
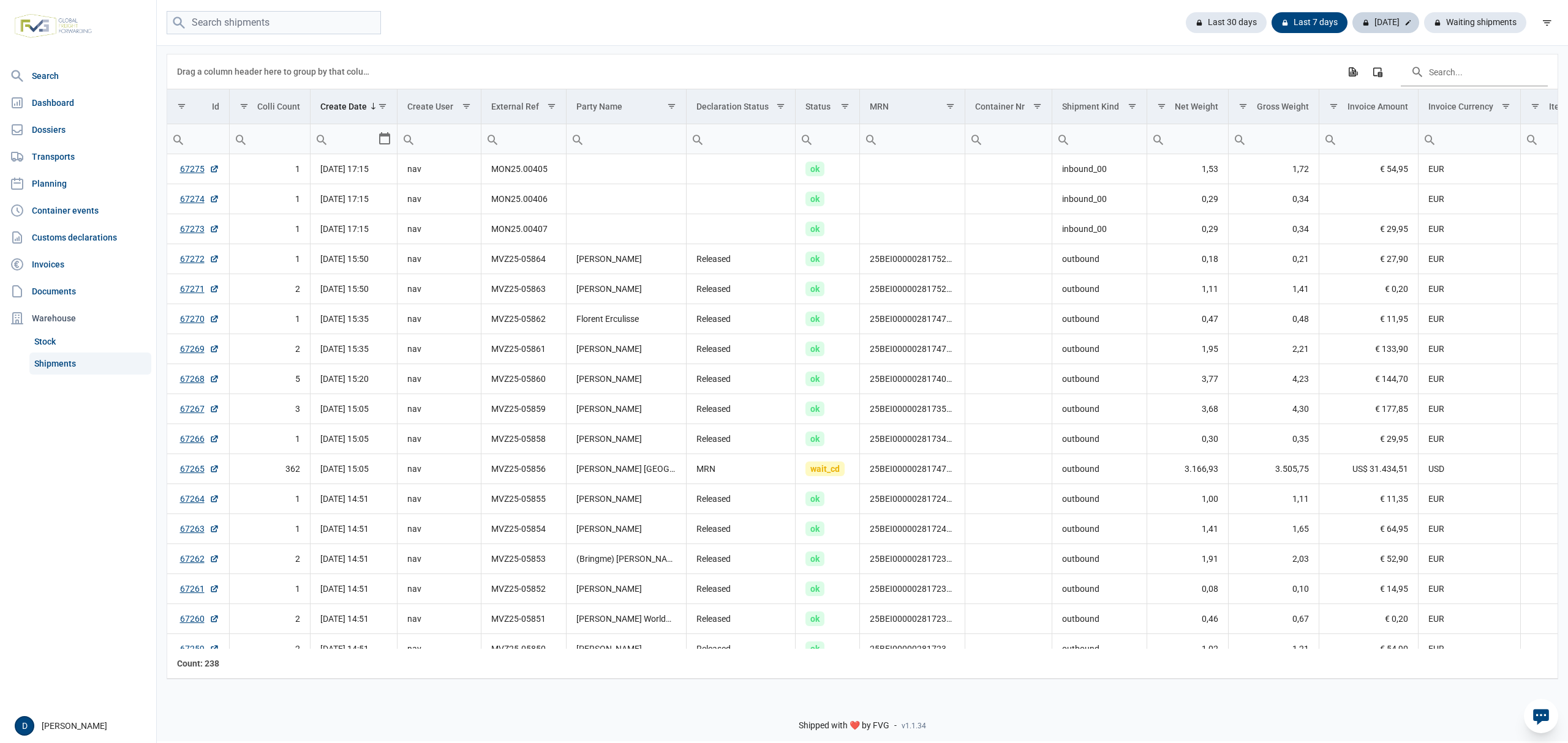
click at [1381, 21] on div "[DATE]" at bounding box center [1385, 23] width 67 height 21
click at [1391, 23] on div "Today" at bounding box center [1385, 23] width 67 height 21
click at [53, 128] on link "Dossiers" at bounding box center [78, 130] width 146 height 24
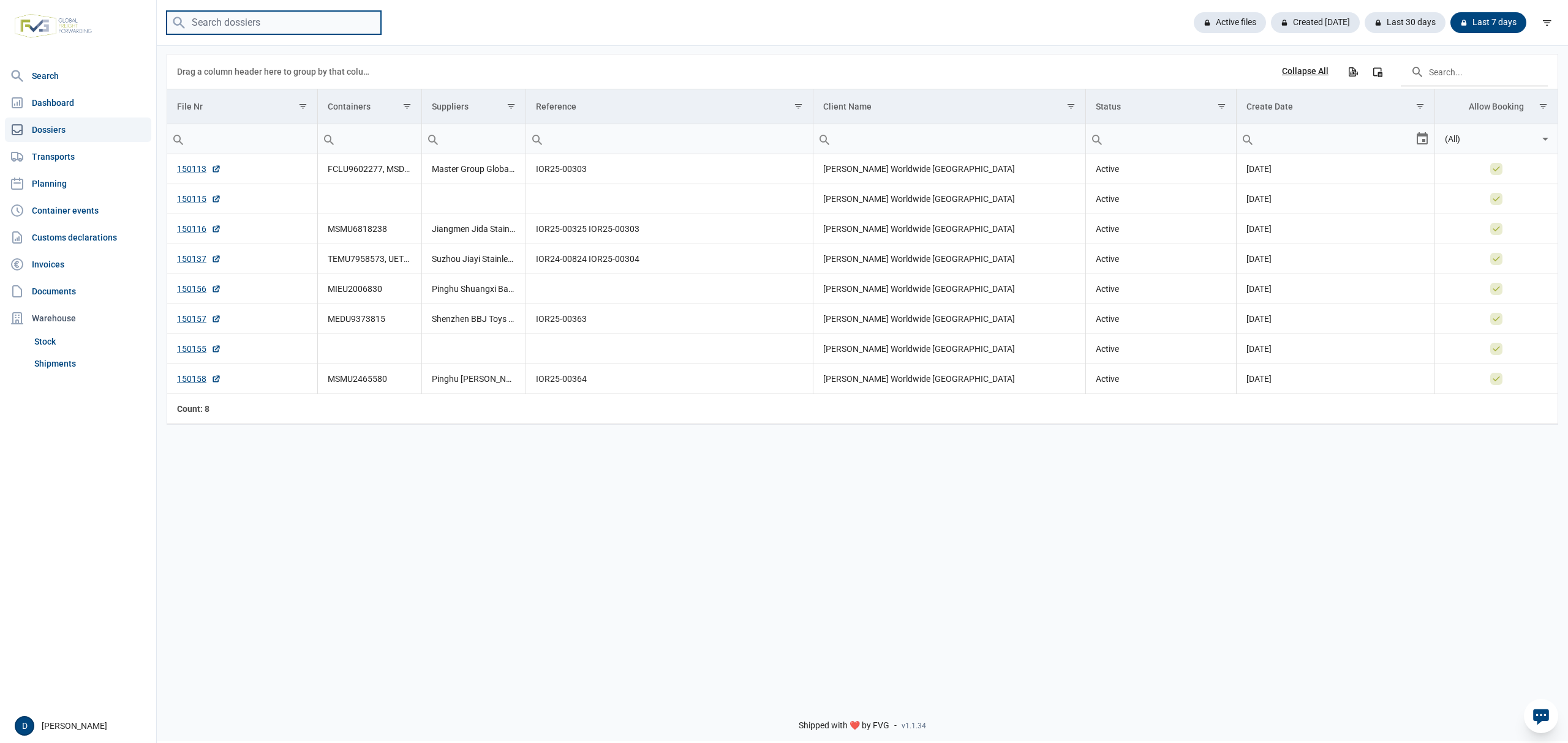
click at [255, 26] on input "search" at bounding box center [273, 23] width 214 height 24
type input "FFAU4140997"
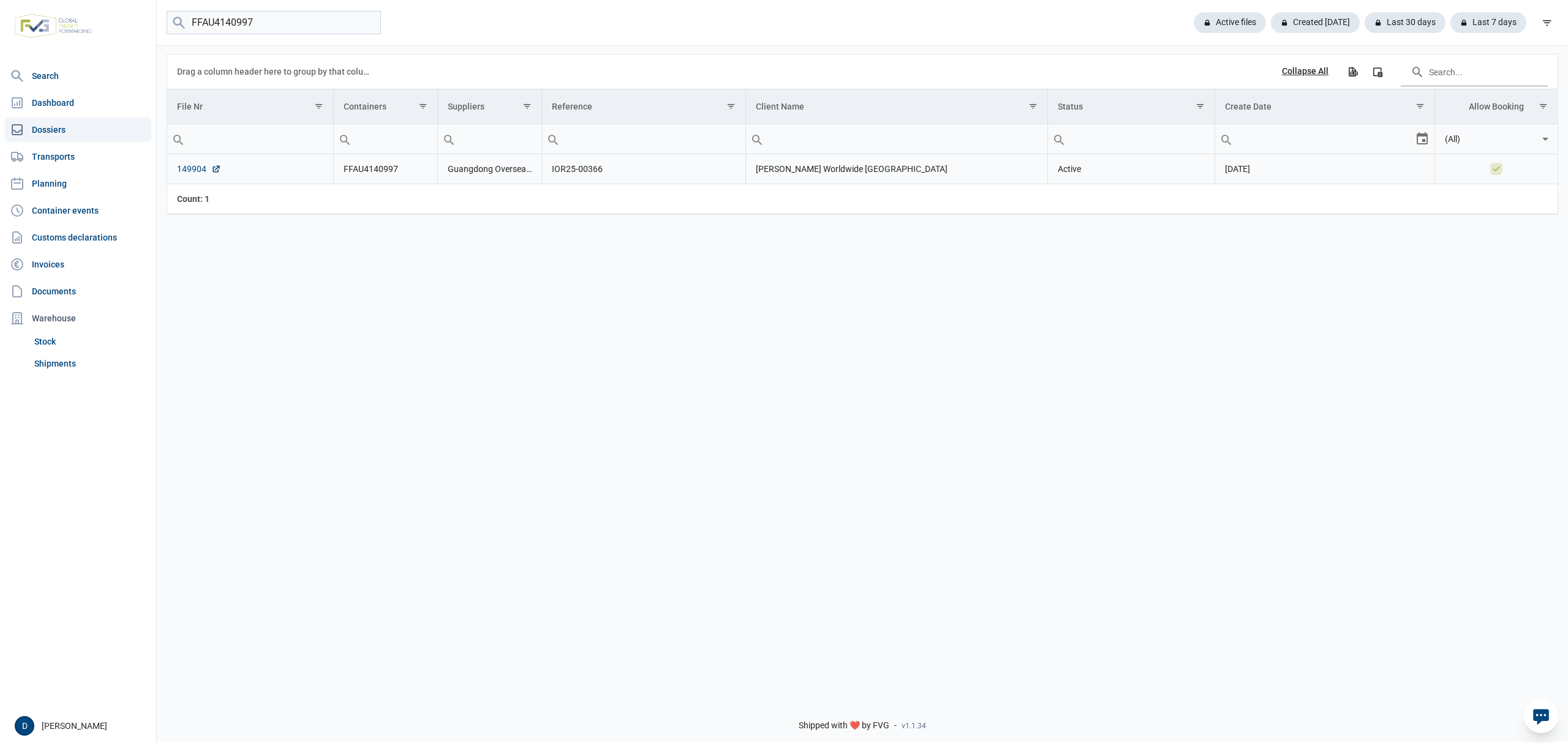
click at [201, 171] on link "149904" at bounding box center [199, 169] width 44 height 12
drag, startPoint x: 278, startPoint y: 21, endPoint x: 136, endPoint y: 32, distance: 142.4
click at [136, 32] on div "Search Dashboard Dossiers Transports Planning Container events Customs declarat…" at bounding box center [784, 370] width 1568 height 743
paste input "MSBU8176180"
type input "MSBU8176180"
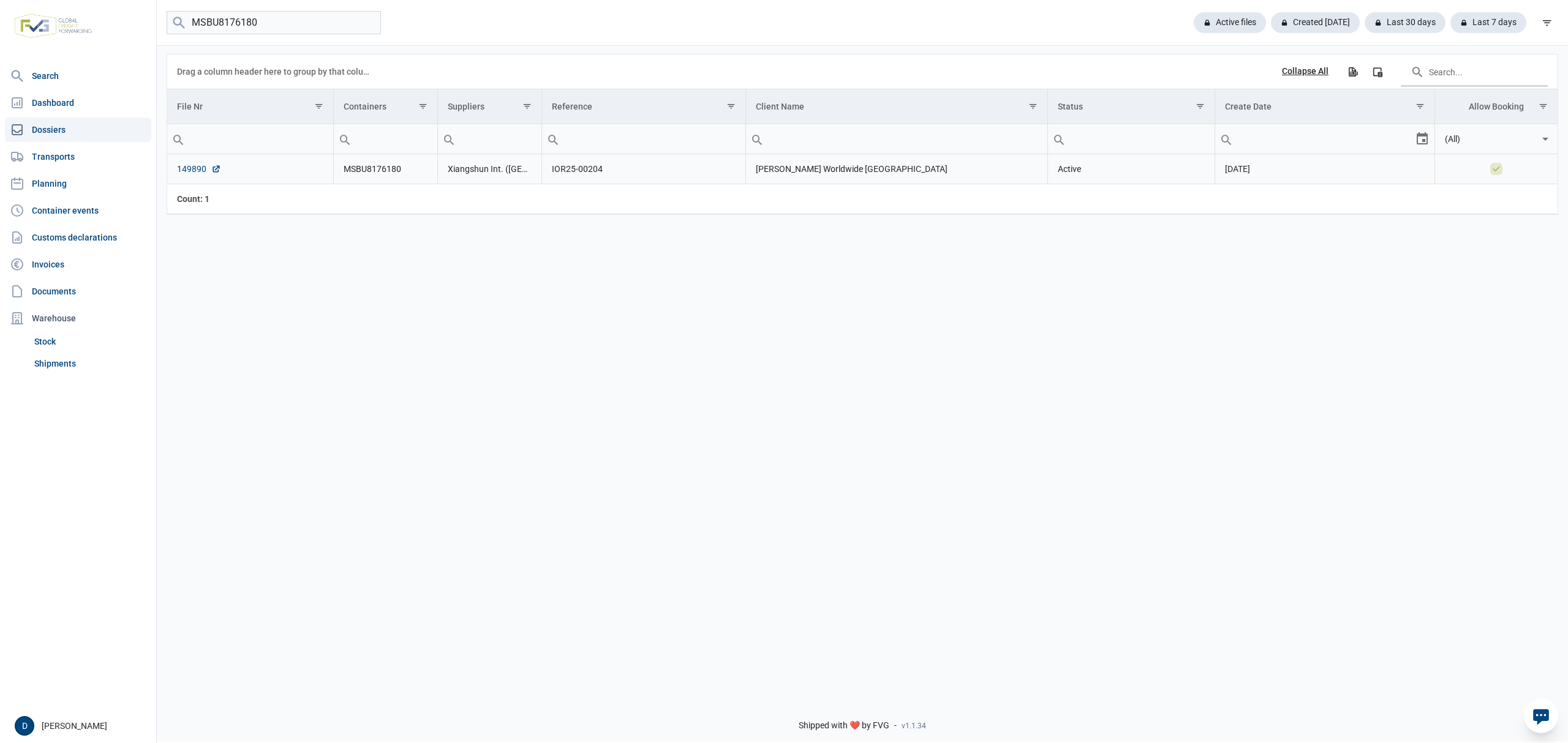
click at [183, 169] on link "149890" at bounding box center [199, 169] width 44 height 12
drag, startPoint x: 284, startPoint y: 20, endPoint x: 166, endPoint y: 25, distance: 118.1
click at [180, 23] on menu "MSBU8176180" at bounding box center [273, 23] width 214 height 24
paste input "TGBU9905910"
type input "TGBU9905910"
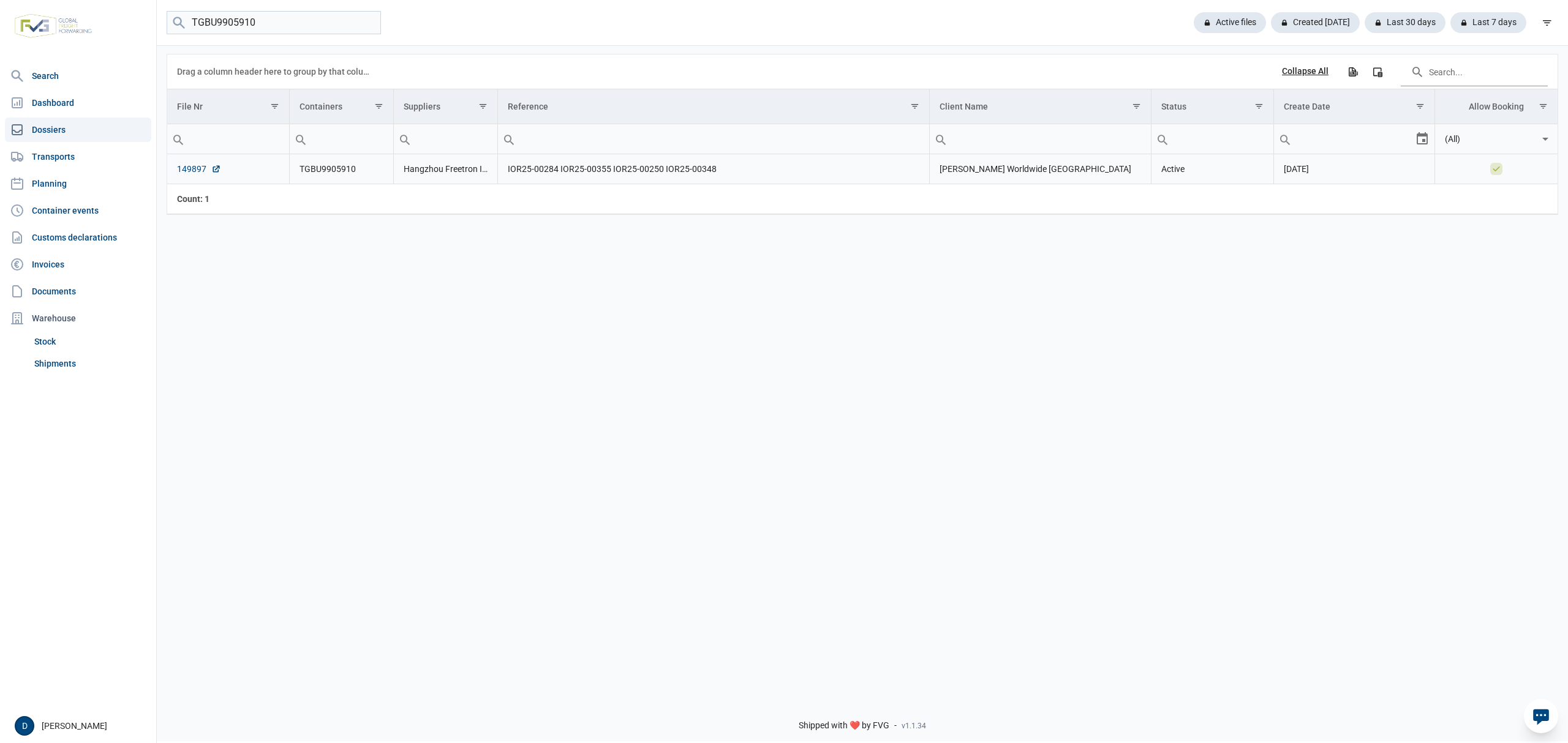
click at [191, 169] on link "149897" at bounding box center [199, 169] width 44 height 12
click at [54, 360] on link "Shipments" at bounding box center [90, 363] width 122 height 22
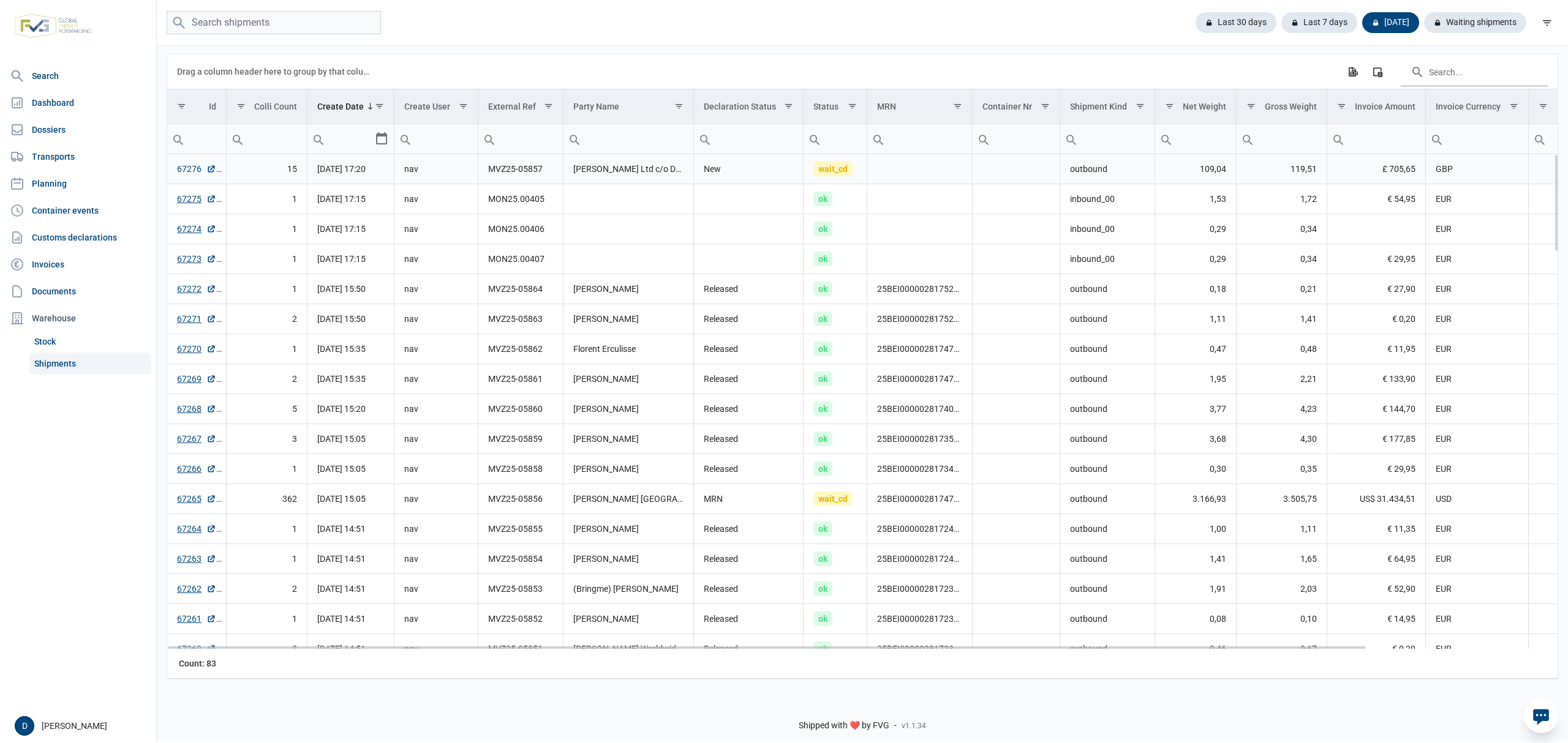
click at [191, 170] on link "67276" at bounding box center [196, 169] width 40 height 12
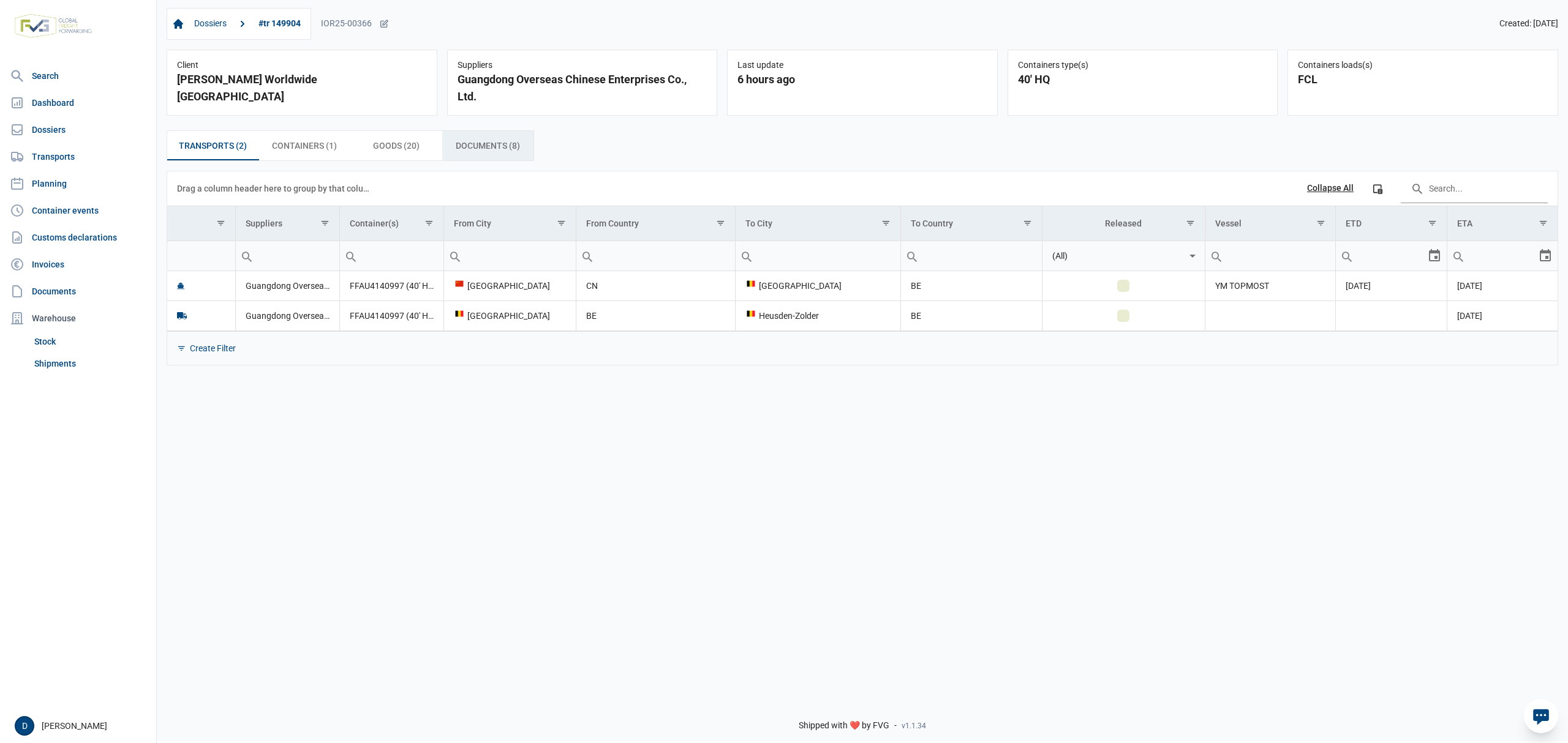
click at [496, 143] on span "Documents (8) Documents (8)" at bounding box center [488, 145] width 65 height 15
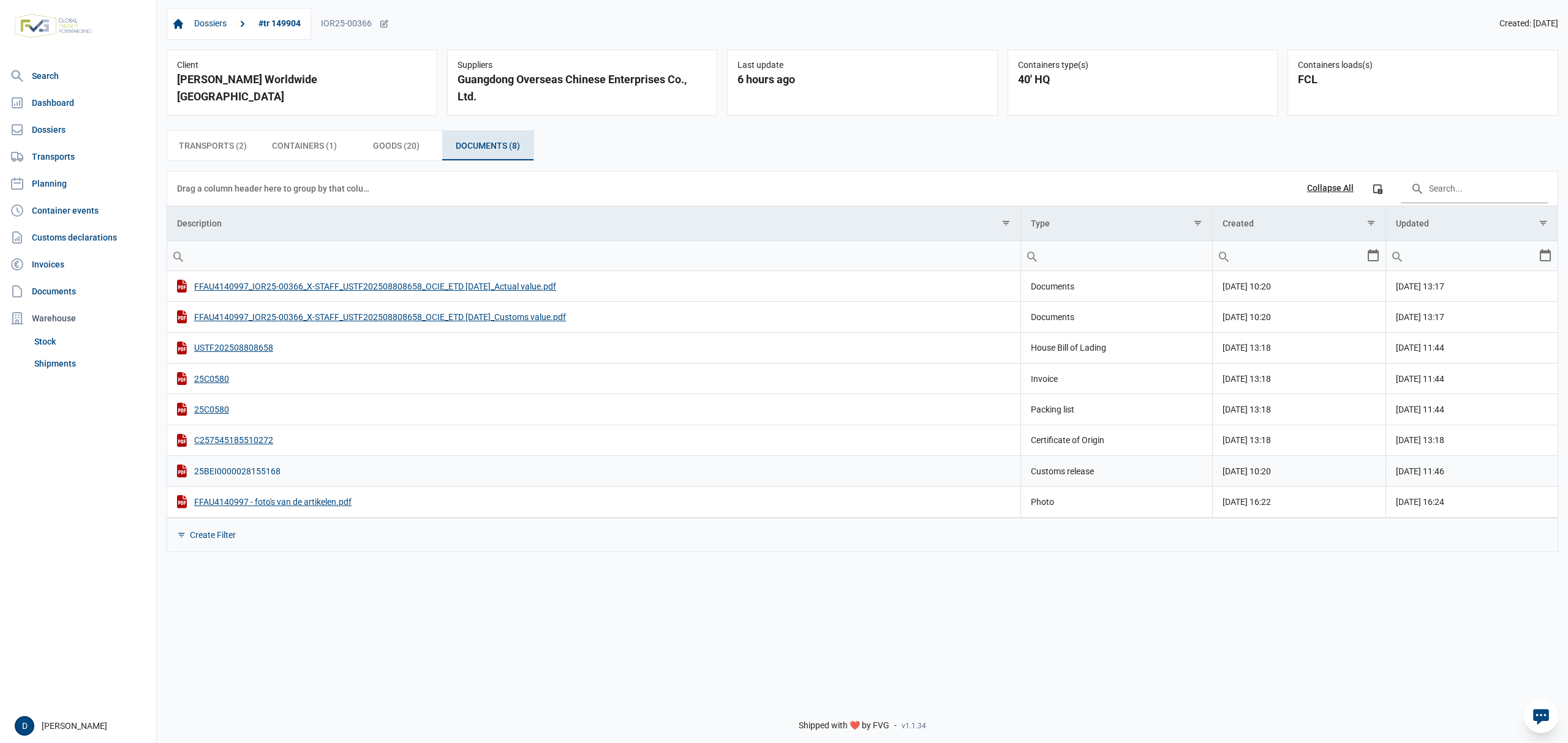
click at [243, 473] on div "25BEI0000028155168" at bounding box center [594, 471] width 834 height 13
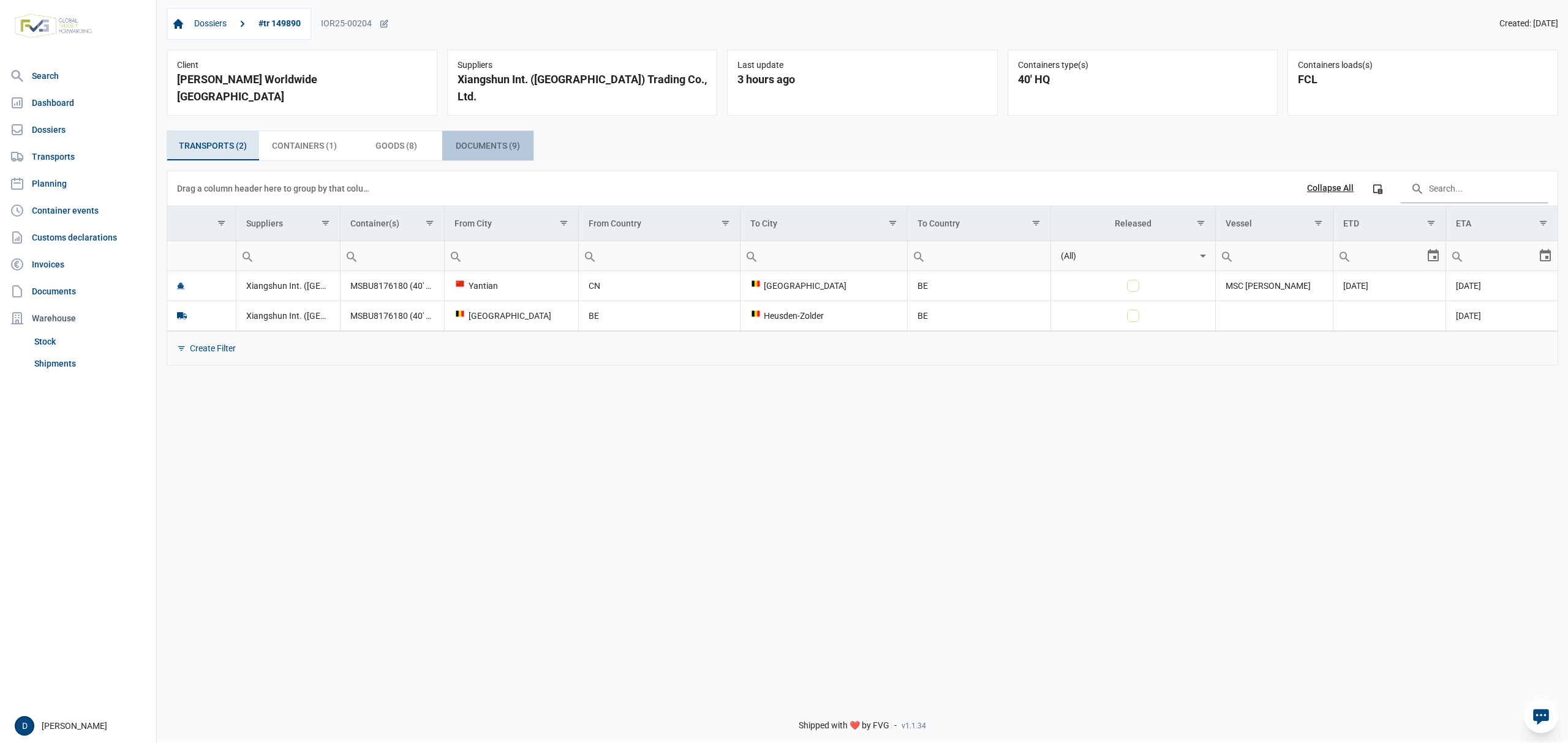
click at [490, 138] on span "Documents (9) Documents (9)" at bounding box center [488, 145] width 65 height 15
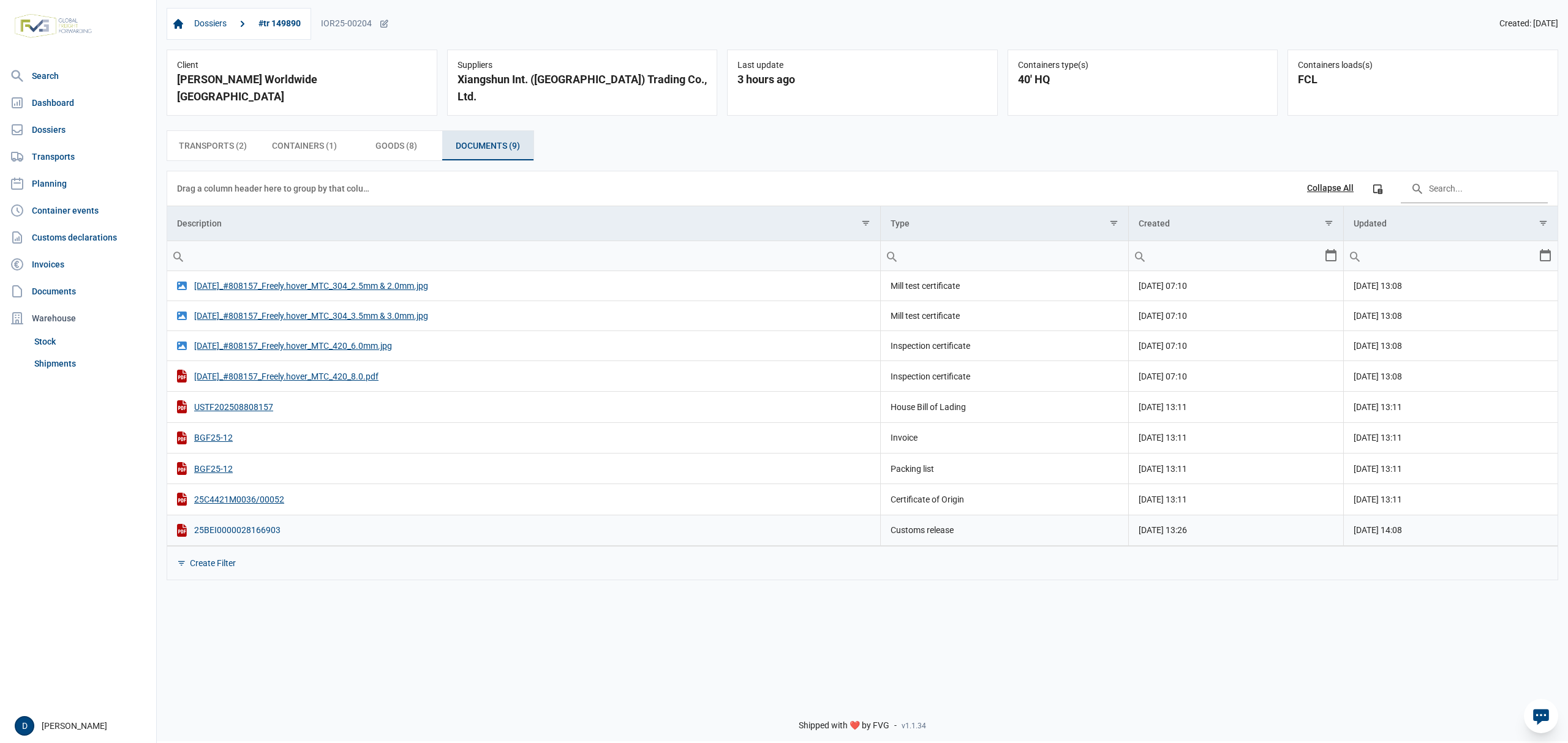
click at [238, 524] on div "25BEI0000028166903" at bounding box center [523, 531] width 693 height 13
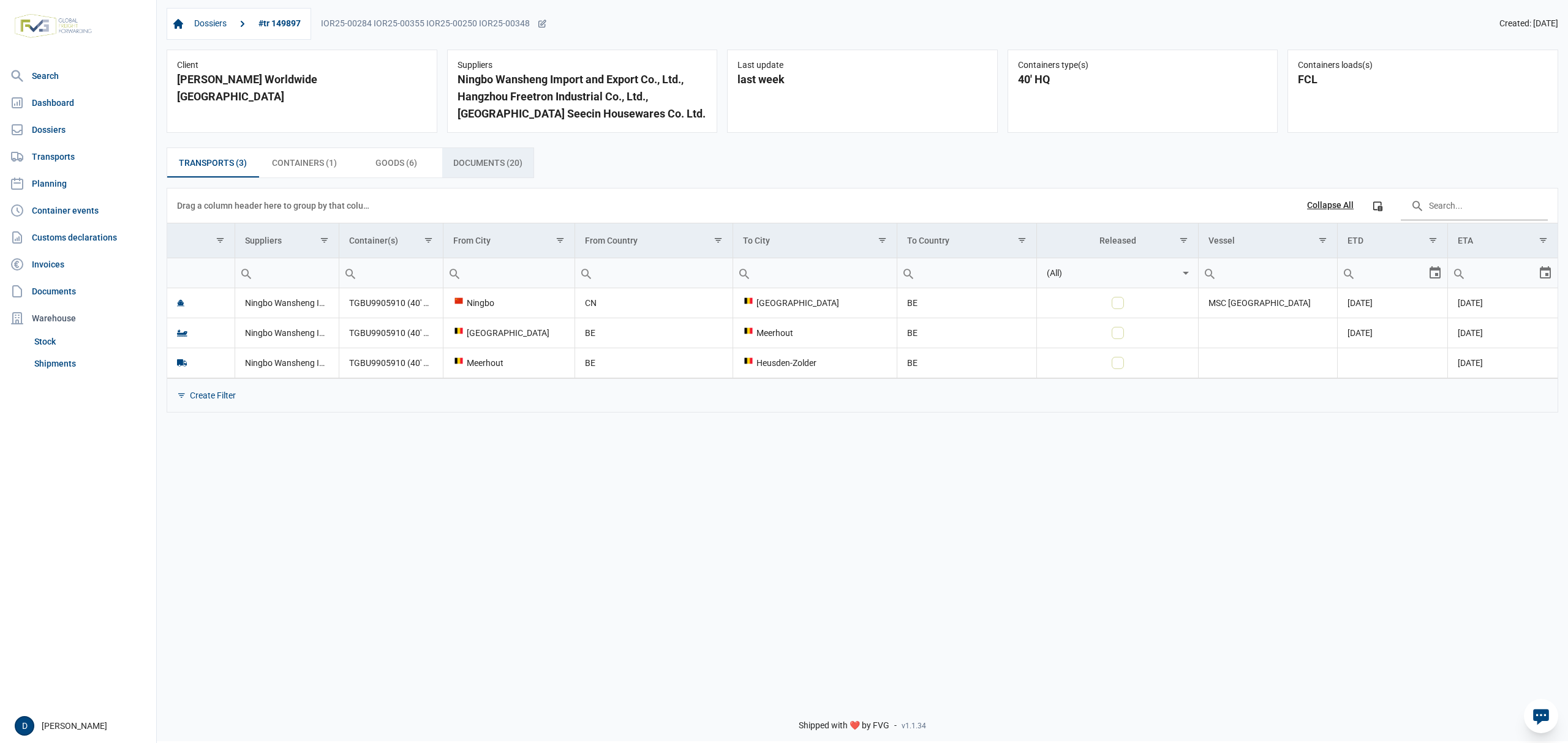
click at [505, 165] on span "Documents (20) Documents (20)" at bounding box center [488, 163] width 69 height 15
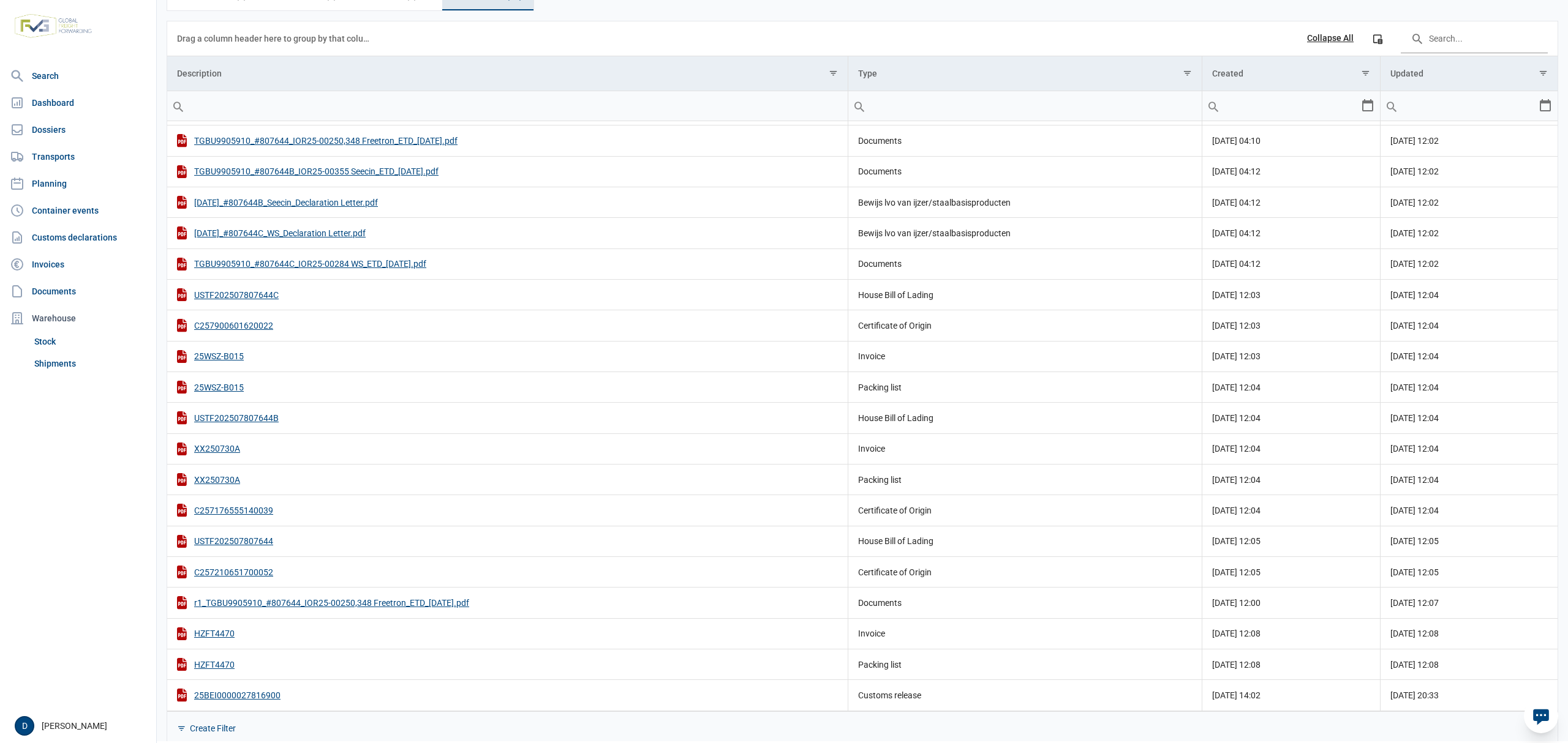
scroll to position [183, 0]
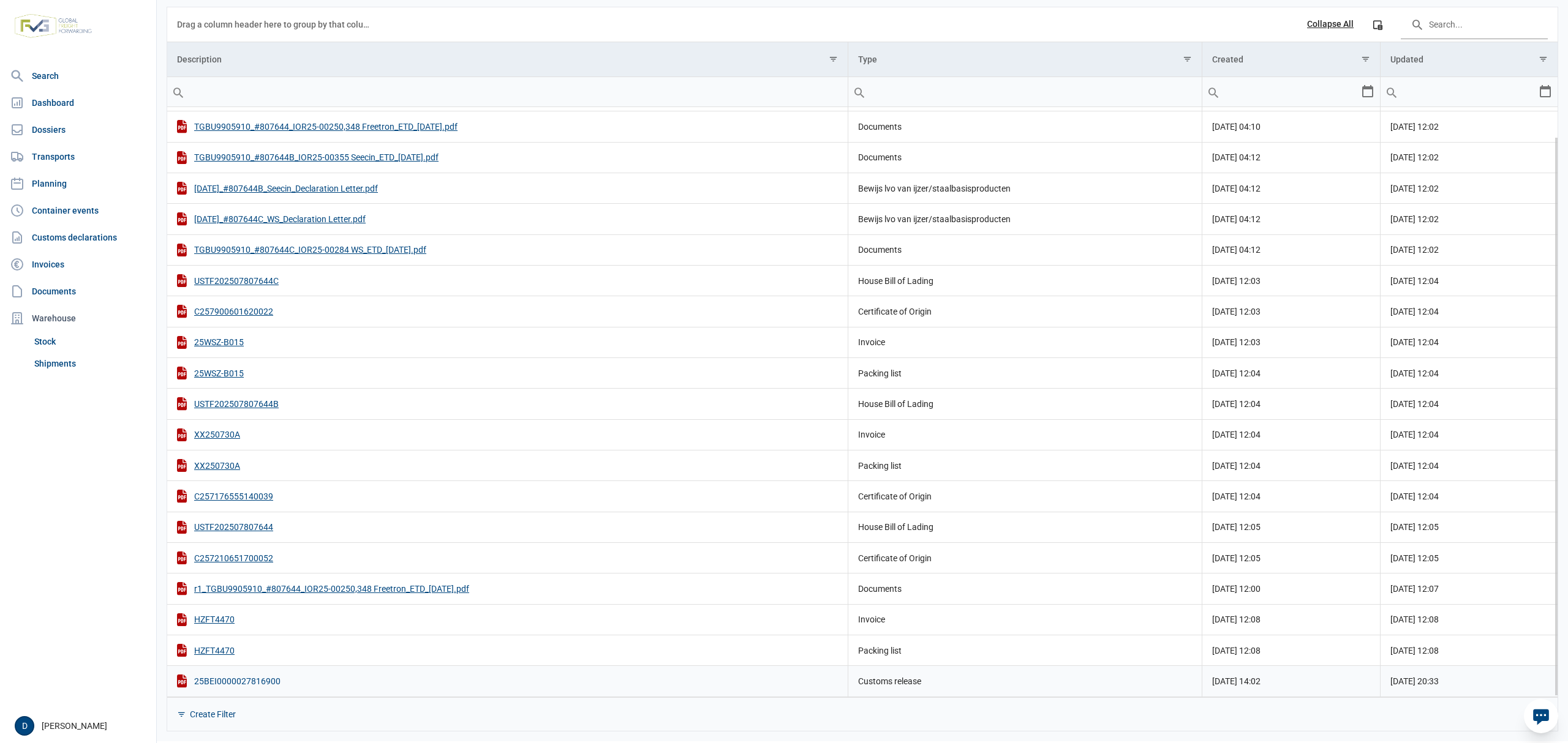
click at [249, 682] on div "25BEI0000027816900" at bounding box center [507, 681] width 661 height 13
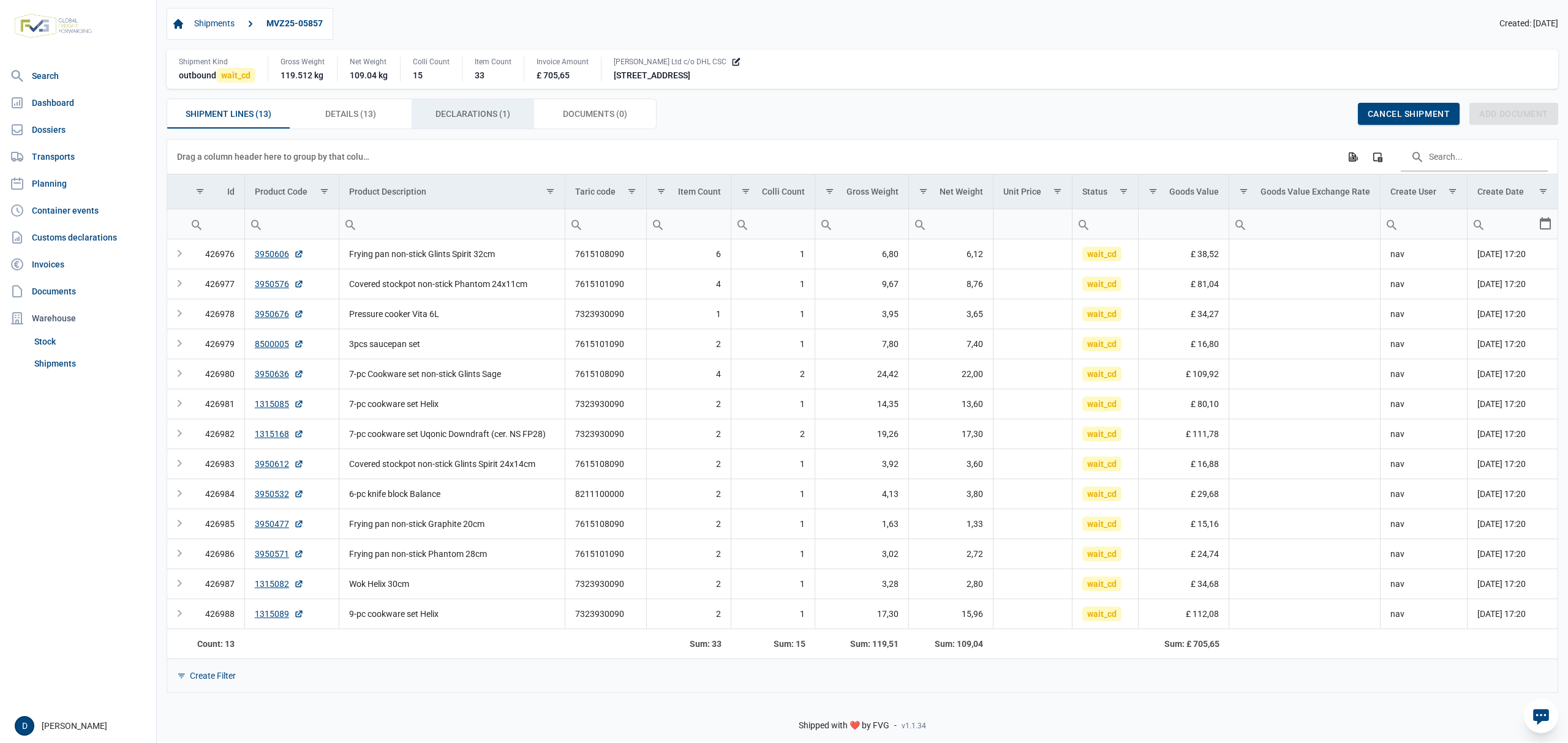
click at [460, 114] on span "Declarations (1) Declarations (1)" at bounding box center [473, 114] width 74 height 15
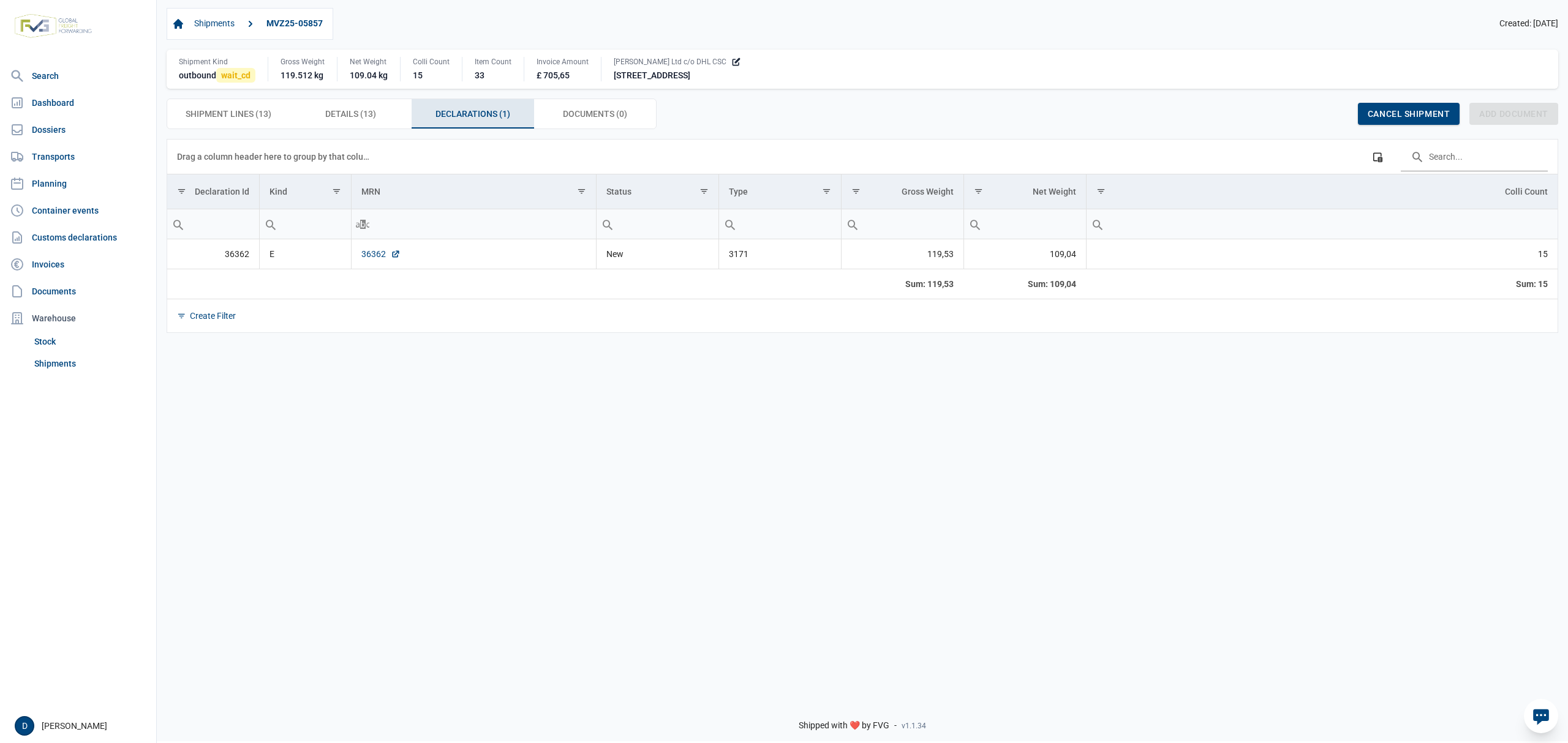
click at [371, 252] on link "36362" at bounding box center [380, 254] width 40 height 12
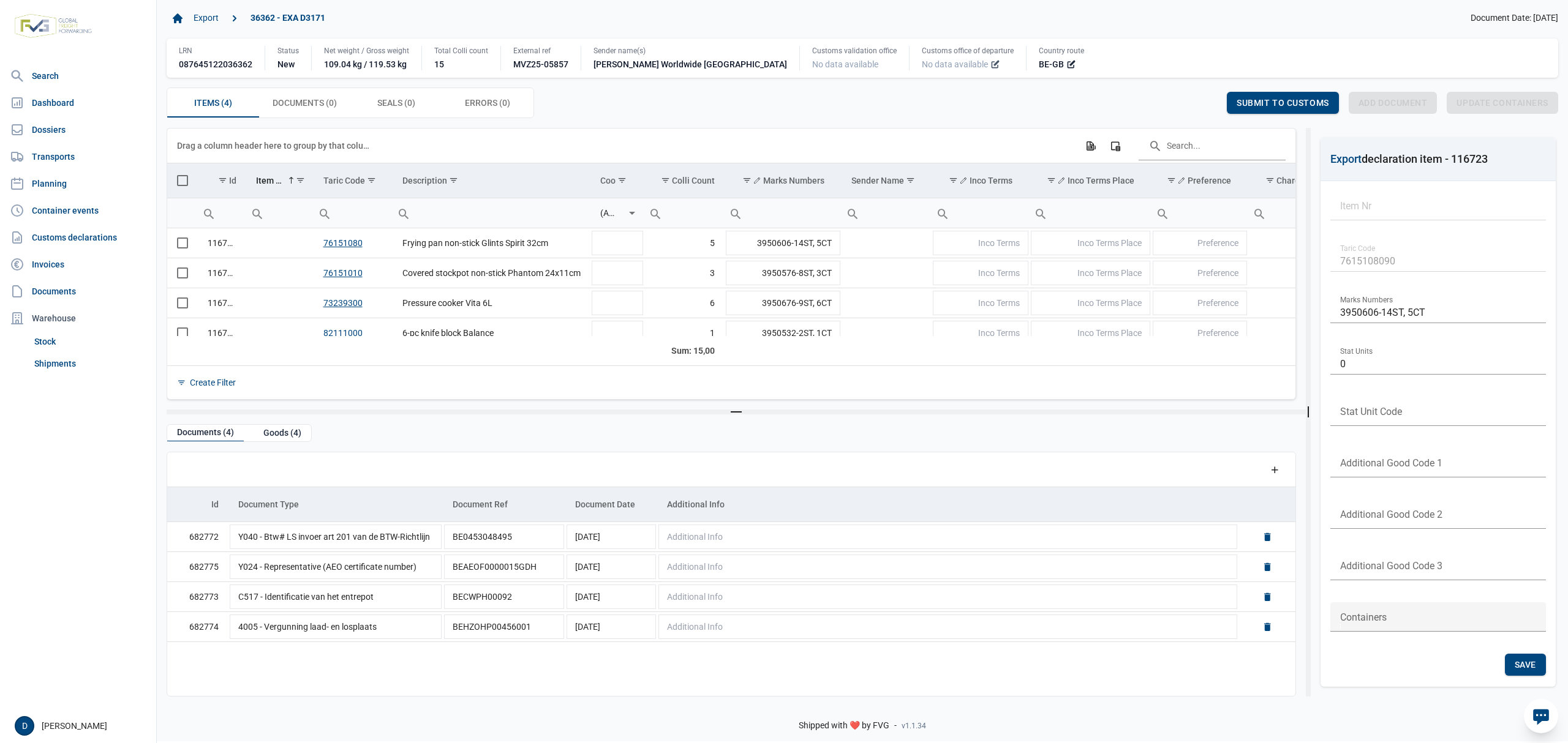
click at [991, 66] on icon at bounding box center [994, 65] width 6 height 6
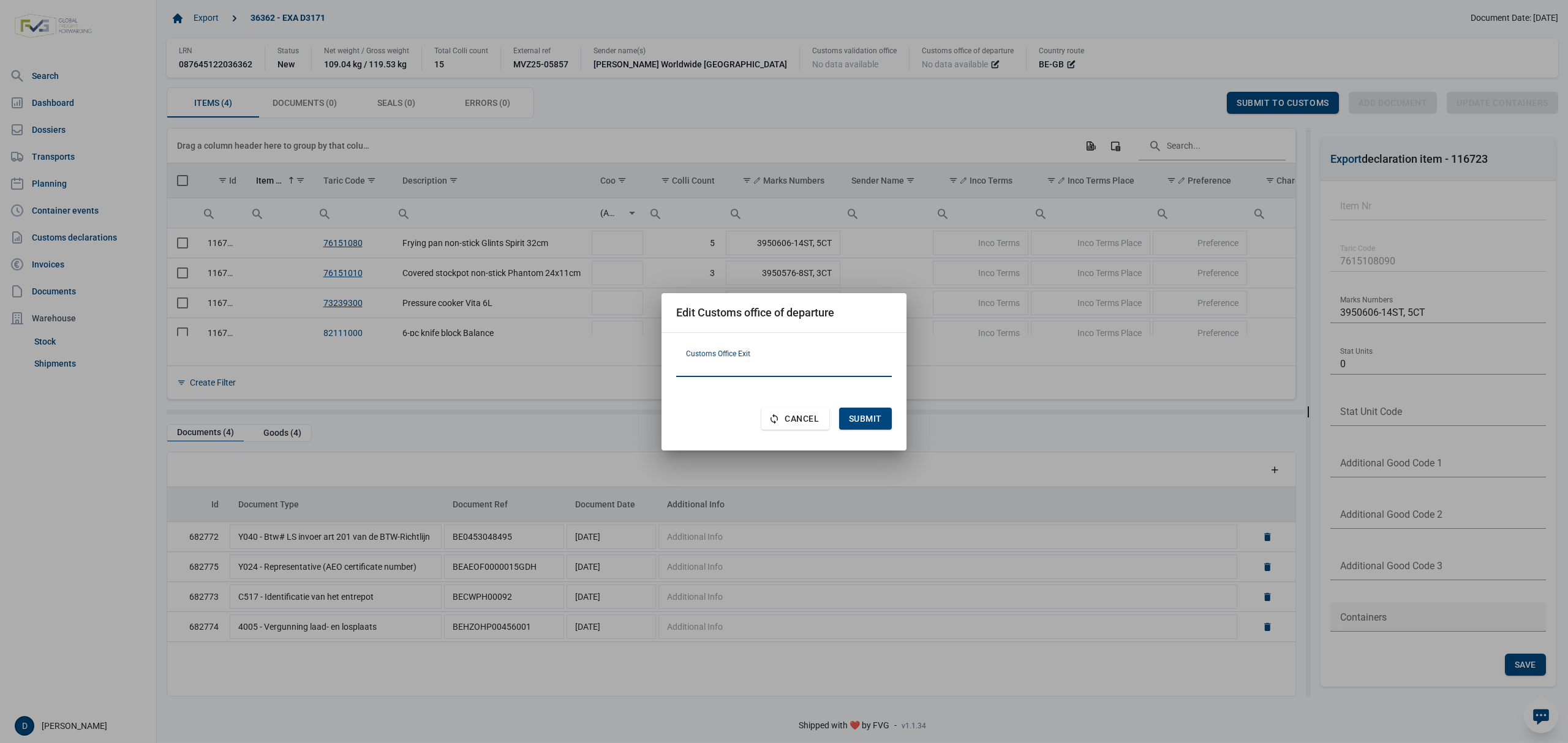
paste input "FR620001"
type input "FR620001"
click at [857, 409] on div "Submit" at bounding box center [865, 418] width 53 height 22
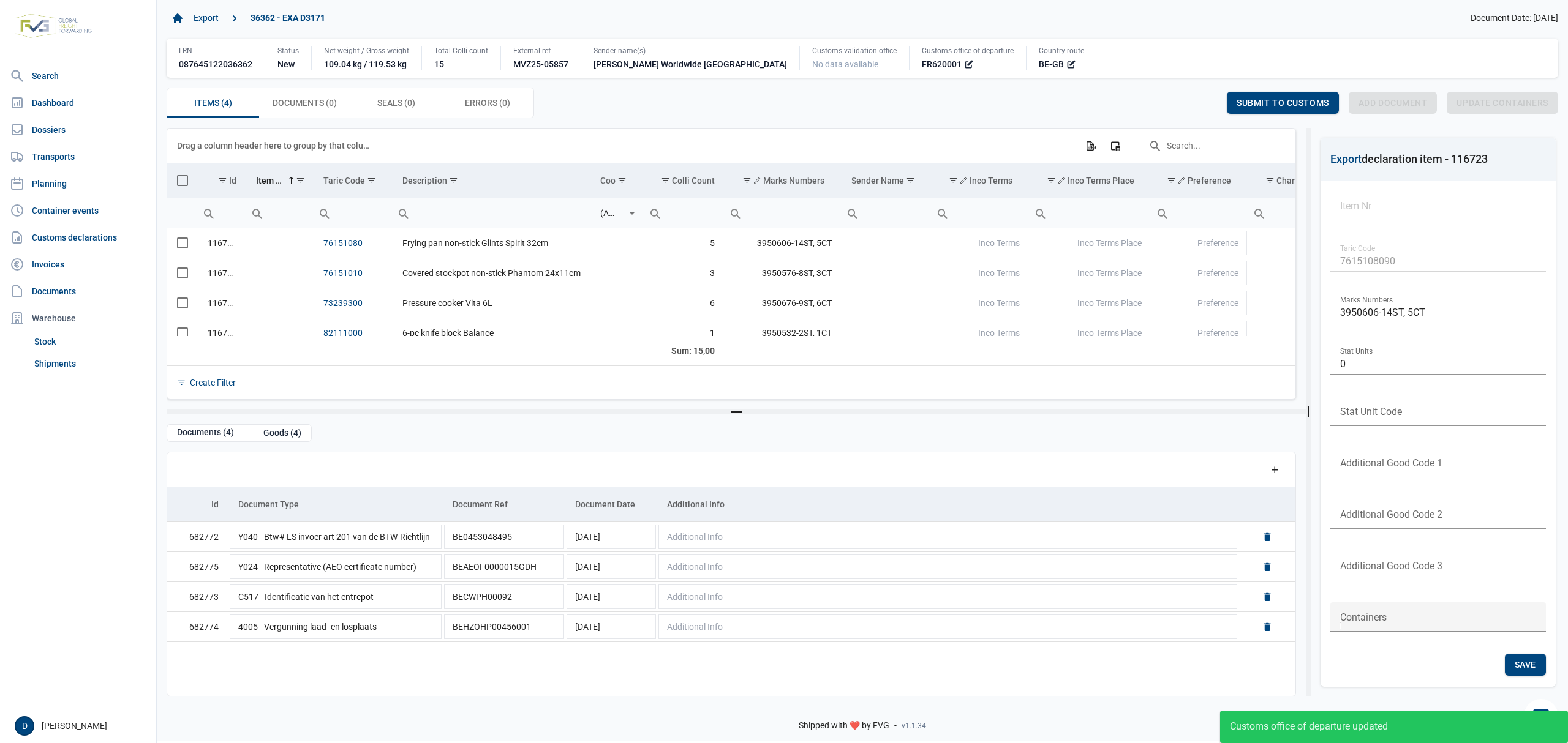
click at [189, 181] on td "Data grid with 4 rows and 23 columns" at bounding box center [183, 180] width 31 height 35
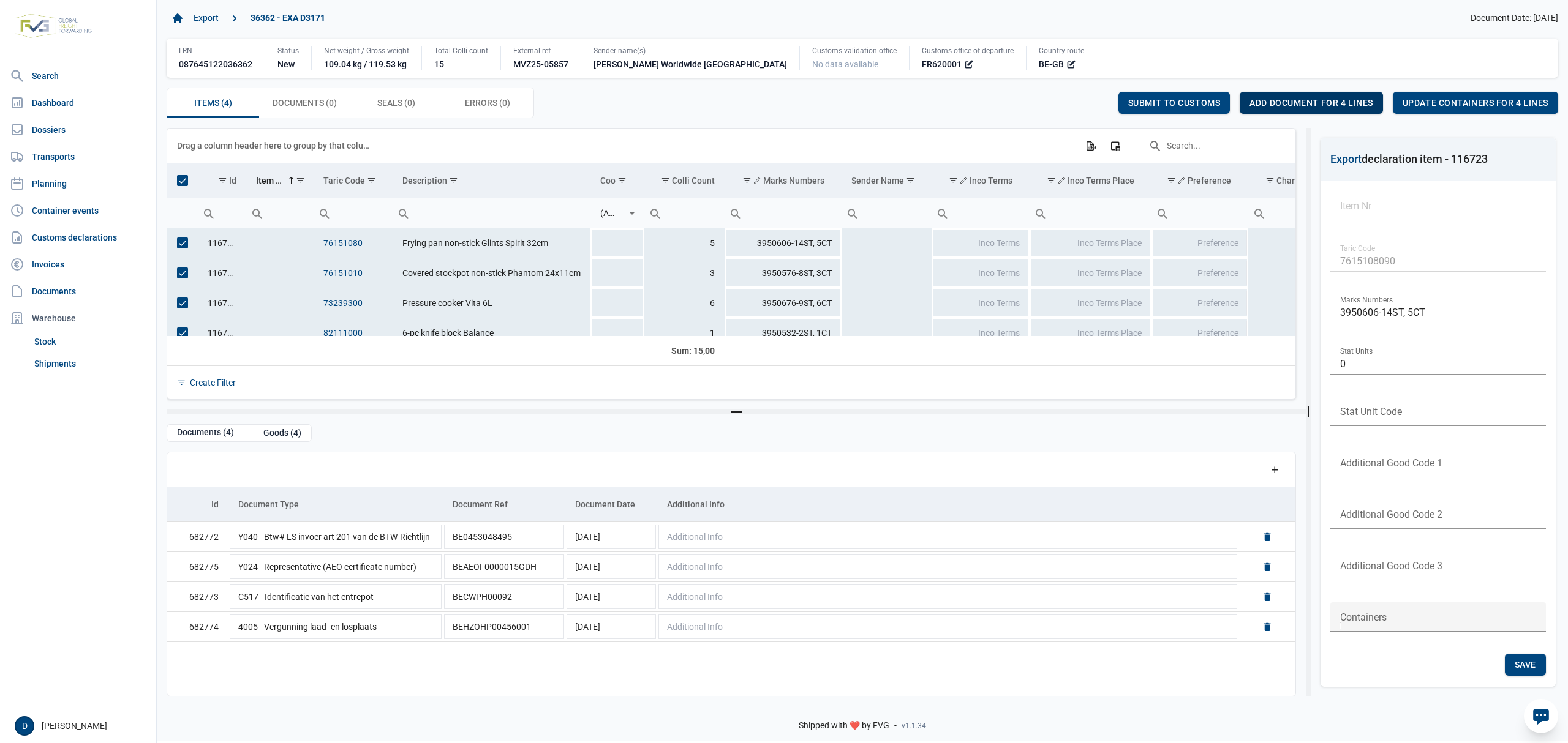
click at [1298, 101] on span "Add document for 4 lines" at bounding box center [1310, 103] width 123 height 10
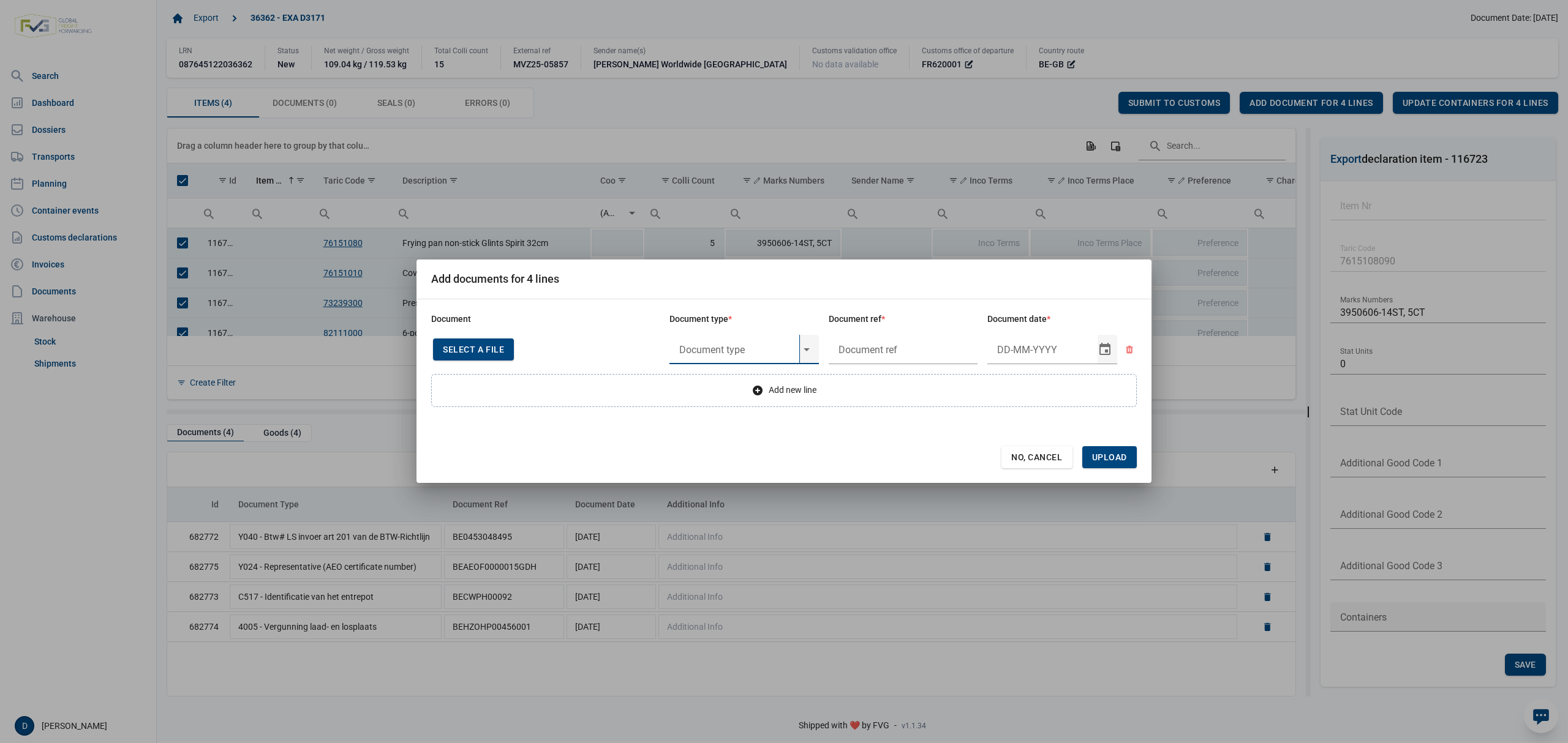
click at [714, 351] on input "text" at bounding box center [734, 350] width 130 height 29
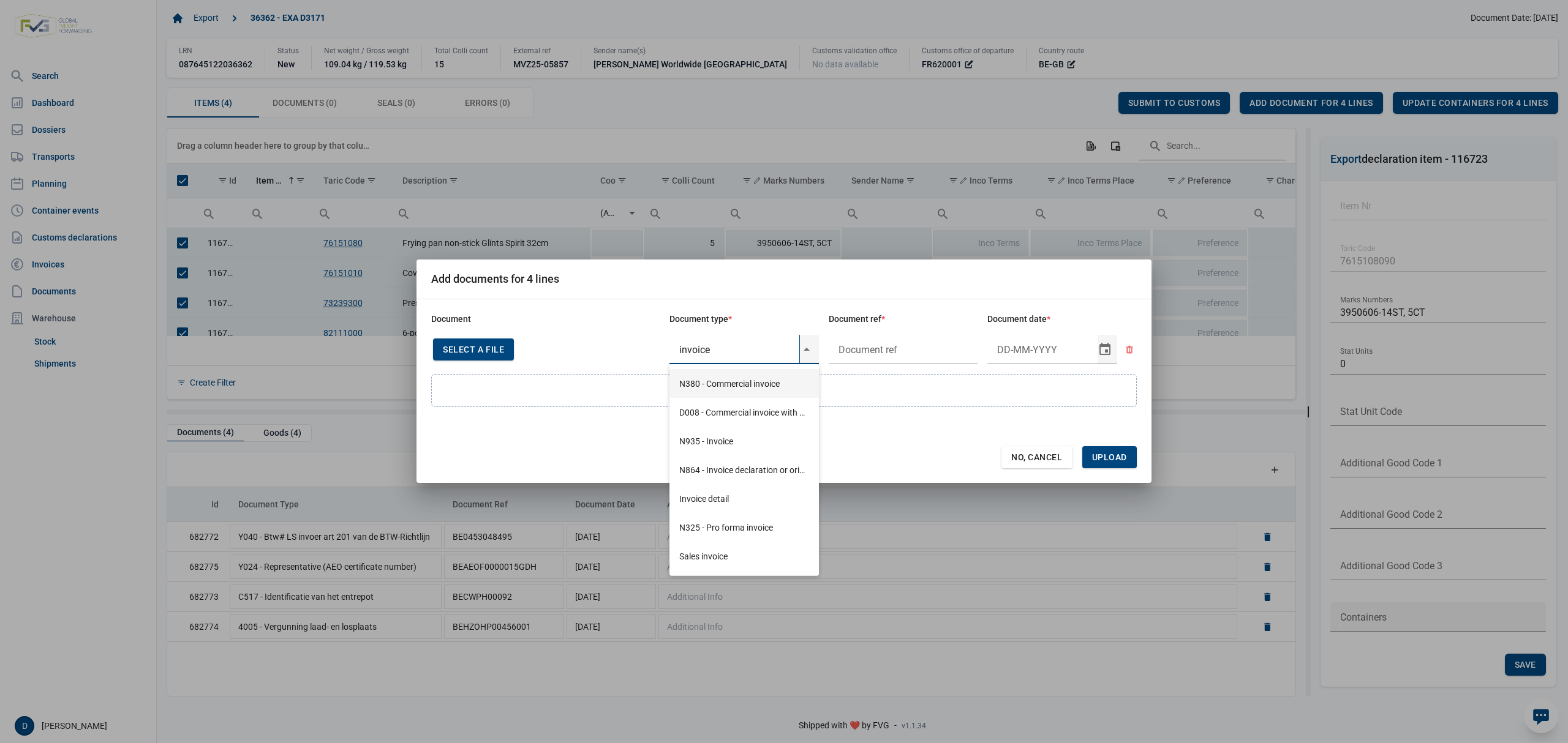
click at [772, 382] on div "N380 - Commercial invoice" at bounding box center [744, 384] width 149 height 29
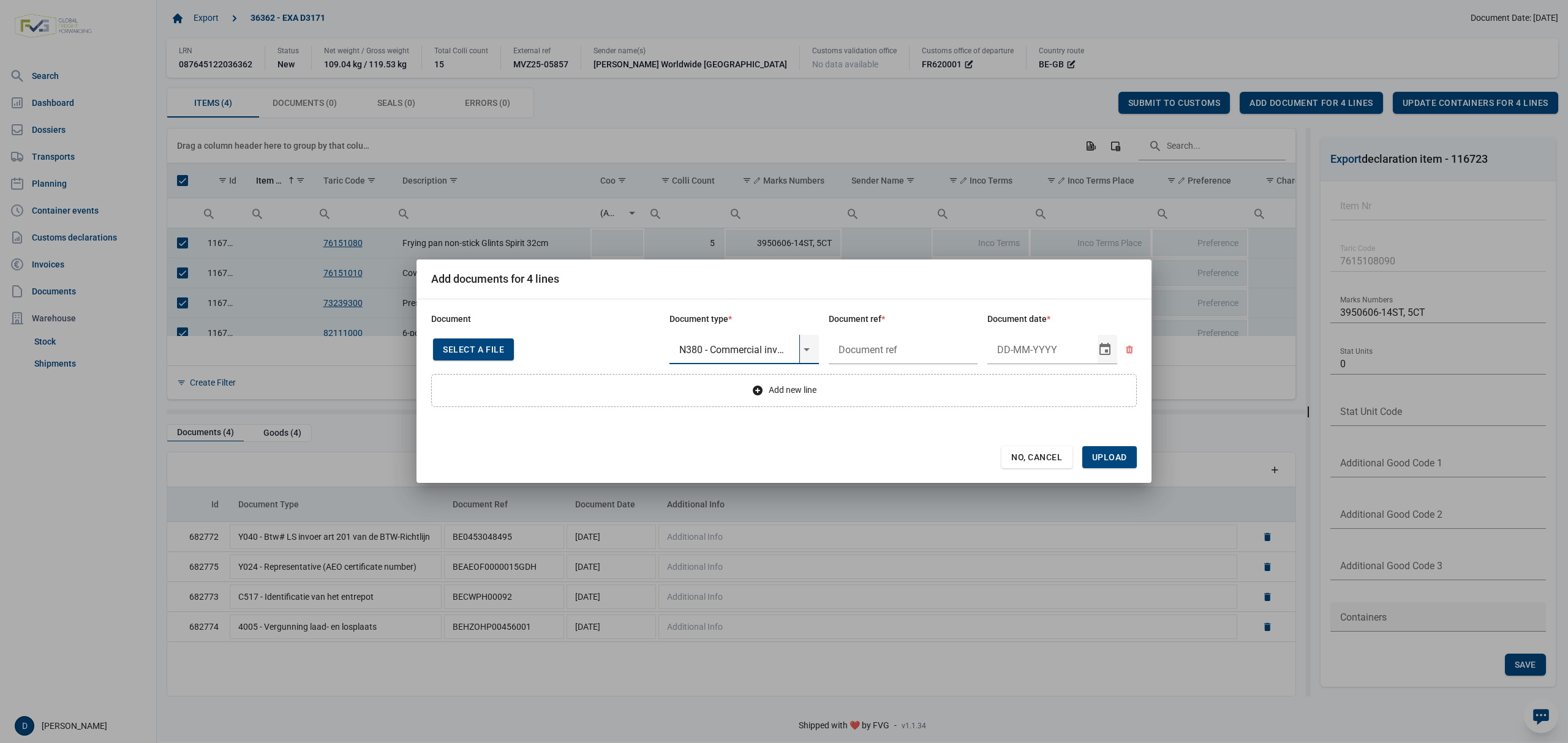
type input "N380 - Commercial invoice"
click at [459, 346] on span "Select a file" at bounding box center [473, 350] width 61 height 10
type input "Invoice VFA25-07580"
click at [1051, 351] on input "Document date" at bounding box center [1042, 349] width 110 height 31
type input "6-10-2025"
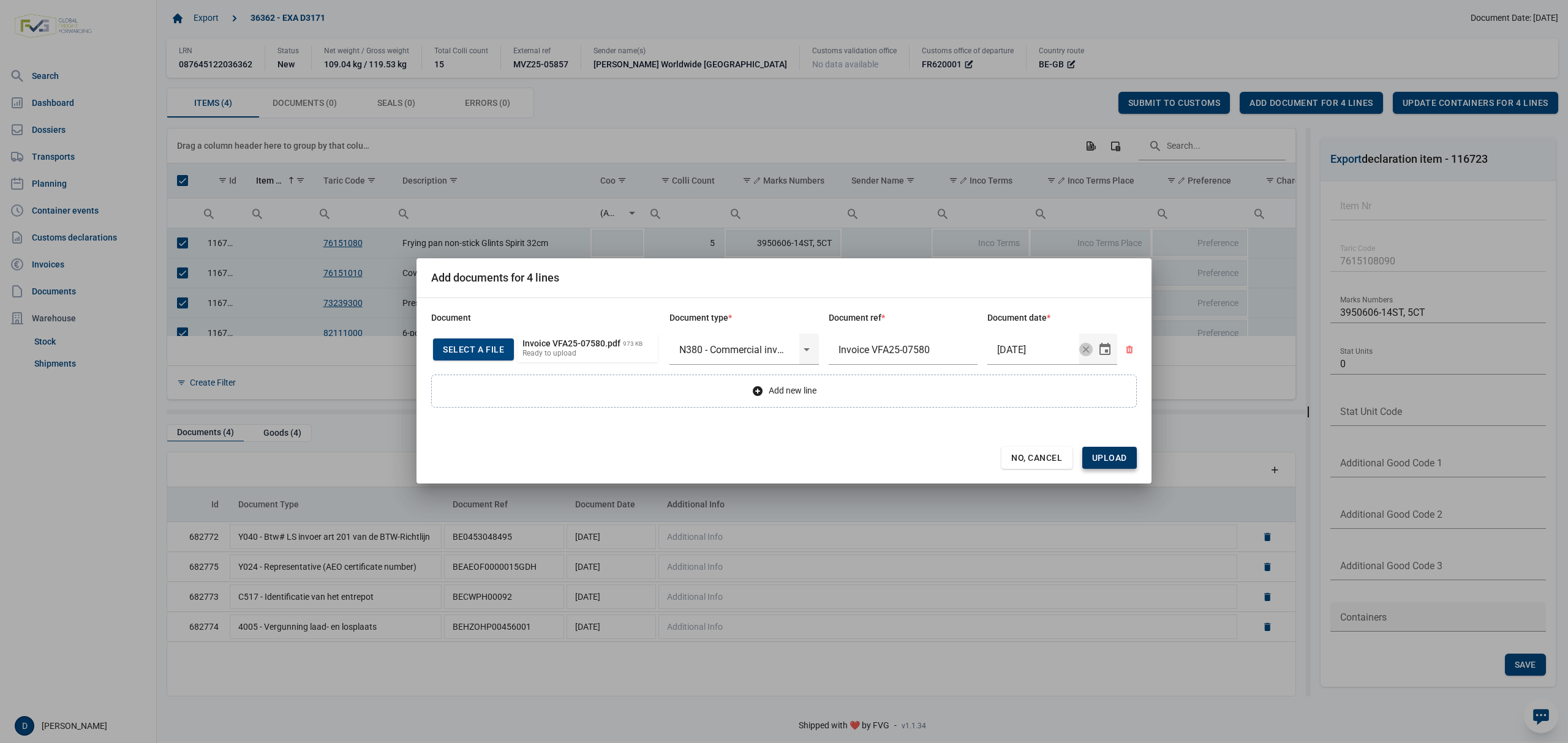
click at [1095, 454] on span "Upload" at bounding box center [1109, 458] width 35 height 10
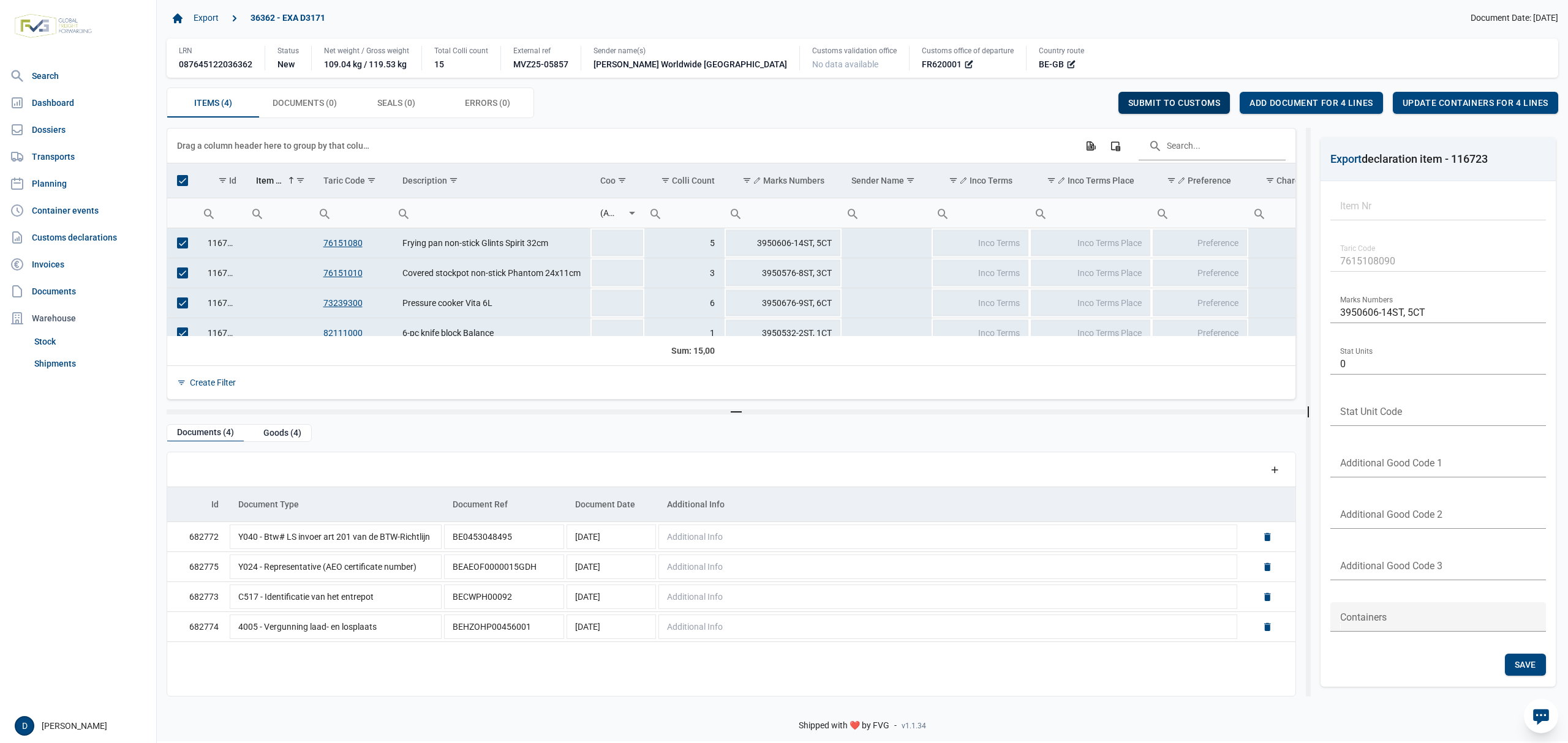
click at [1158, 98] on div "Submit to customs" at bounding box center [1174, 103] width 112 height 22
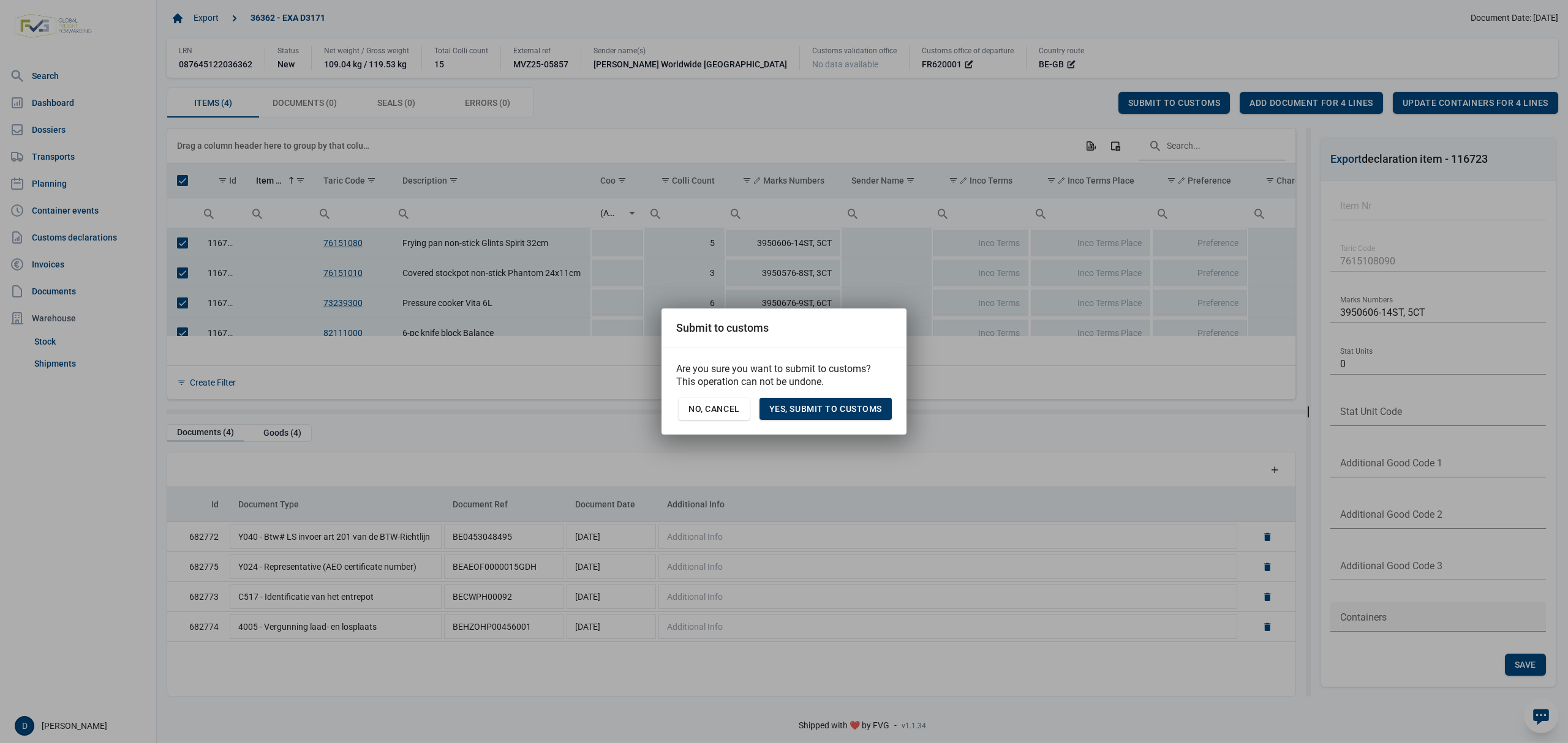
click at [842, 409] on span "Yes, Submit to customs" at bounding box center [825, 409] width 112 height 10
